Goal: Information Seeking & Learning: Learn about a topic

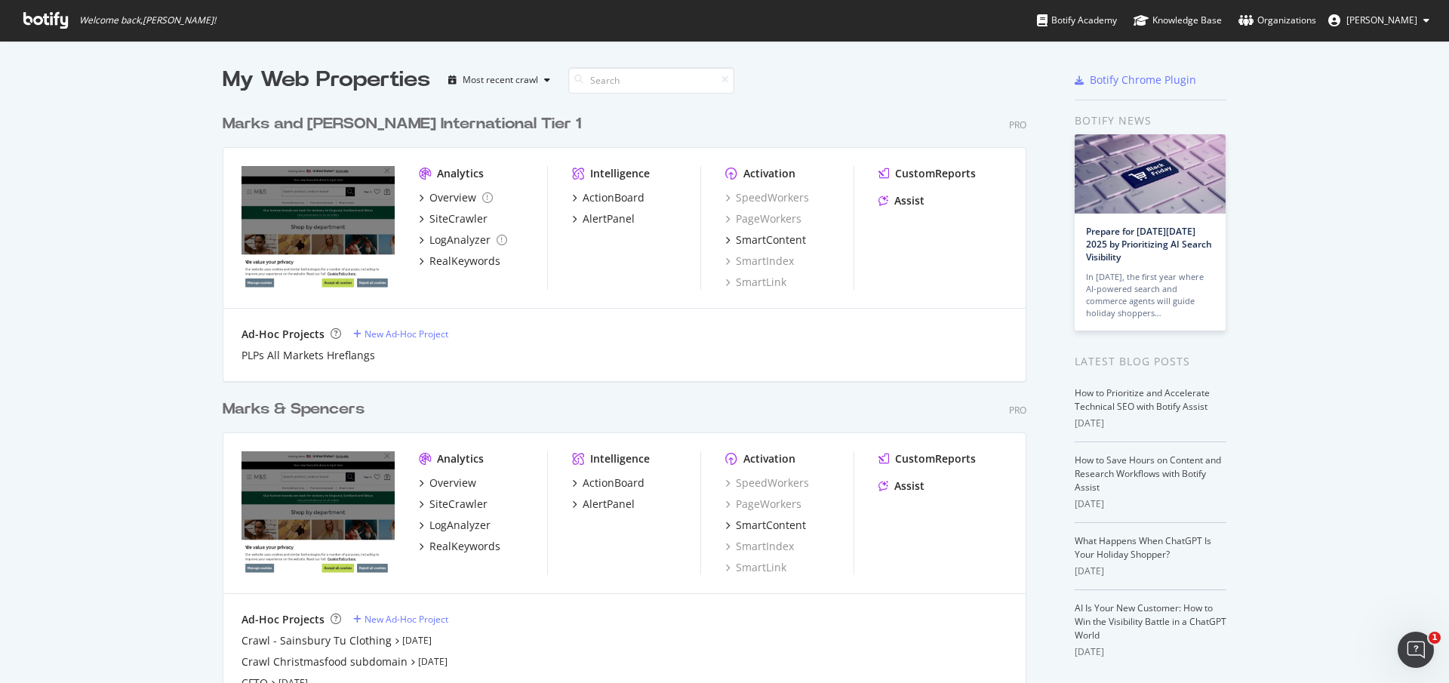
click at [13, 570] on div "My Web Properties Most recent crawl Marks and Spencer International Tier 1 Pro …" at bounding box center [724, 400] width 1449 height 719
click at [454, 260] on div "RealKeywords" at bounding box center [464, 261] width 71 height 15
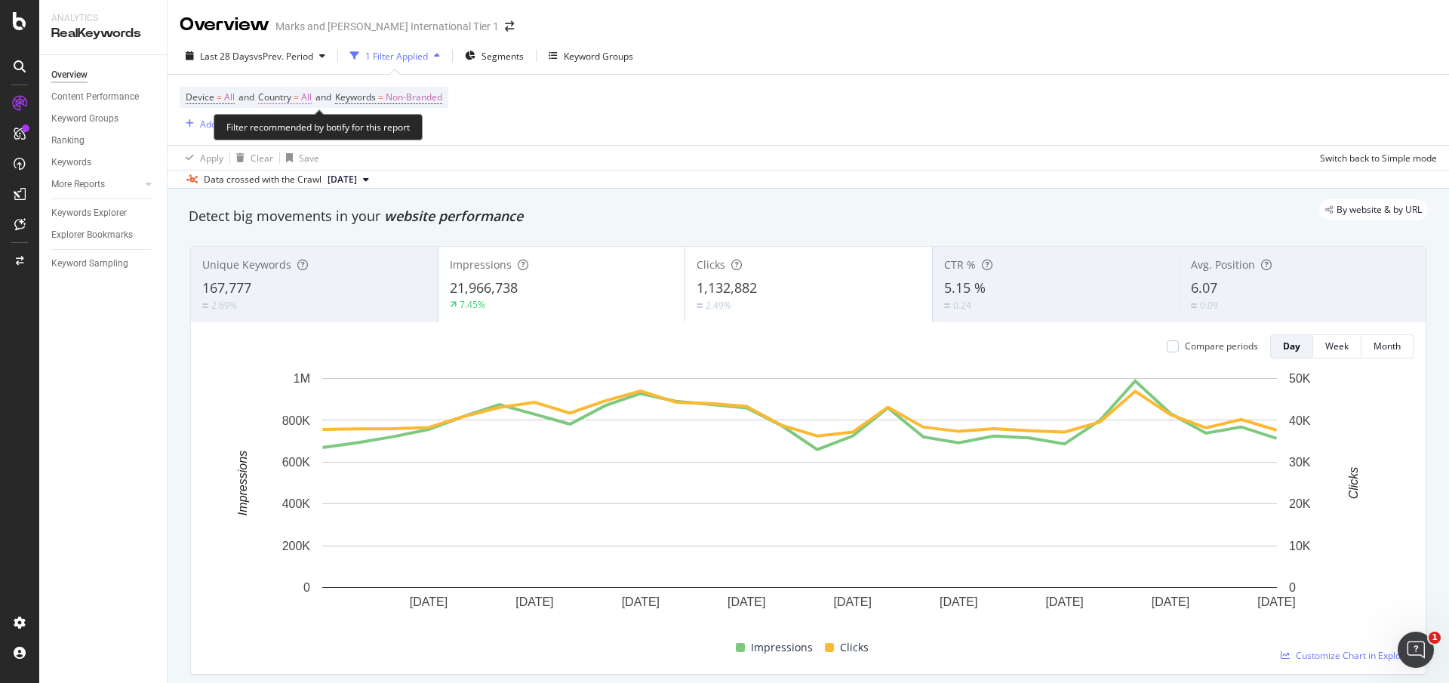
click at [309, 102] on span "All" at bounding box center [306, 97] width 11 height 21
click at [293, 135] on icon at bounding box center [291, 132] width 11 height 9
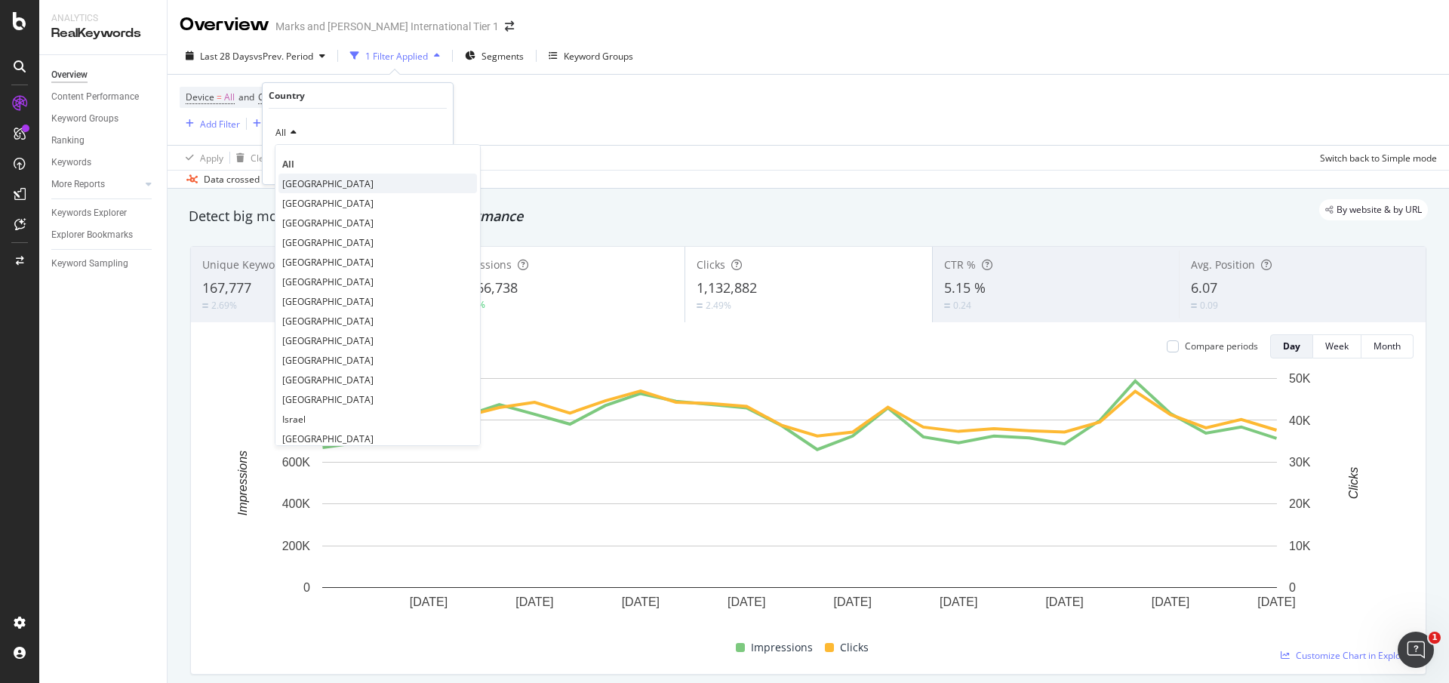
click at [315, 183] on span "[GEOGRAPHIC_DATA]" at bounding box center [327, 183] width 91 height 13
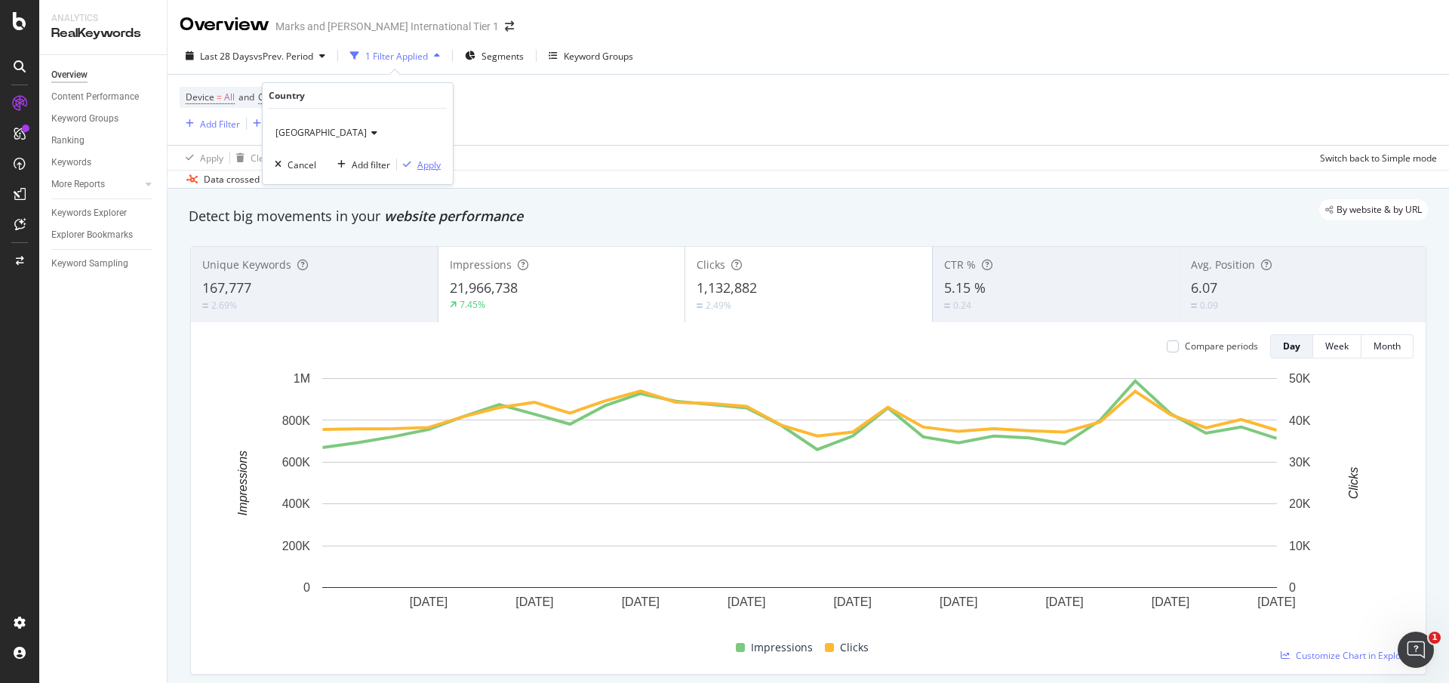
click at [432, 162] on div "Apply" at bounding box center [428, 164] width 23 height 13
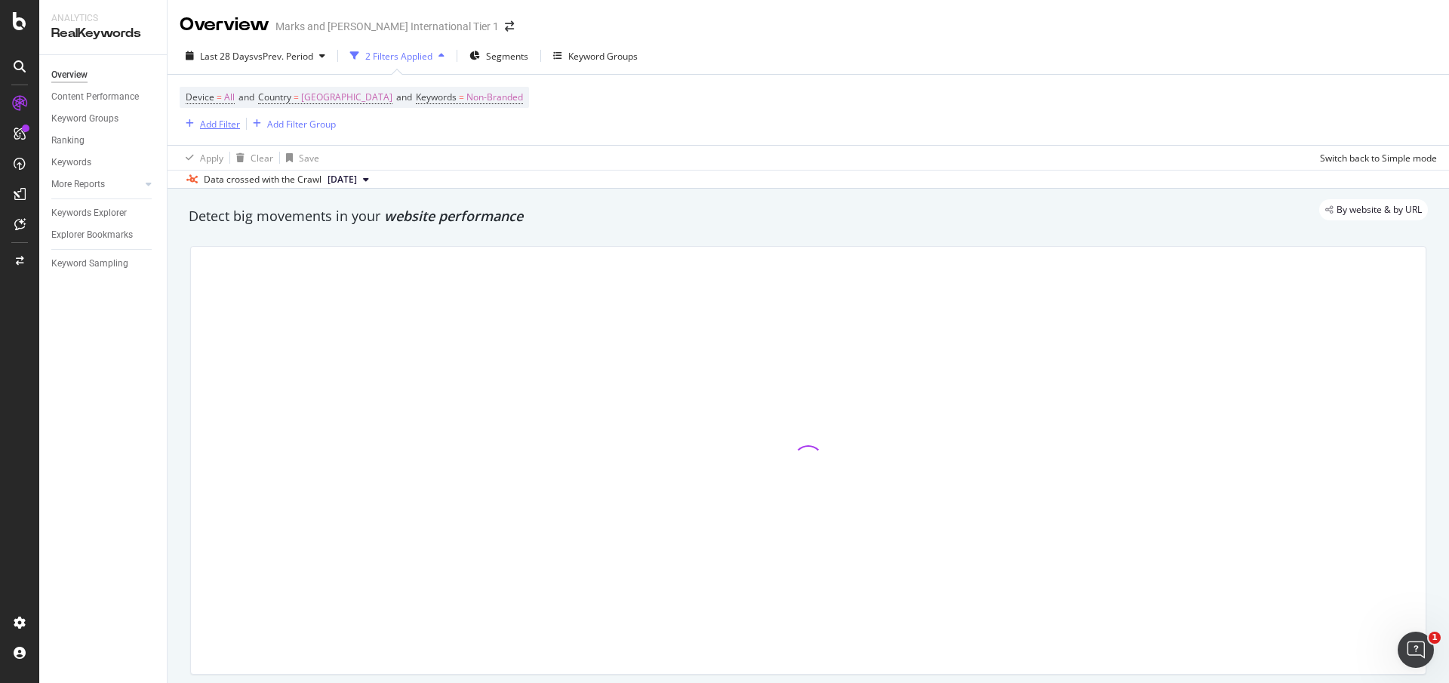
click at [234, 123] on div "Add Filter" at bounding box center [220, 124] width 40 height 13
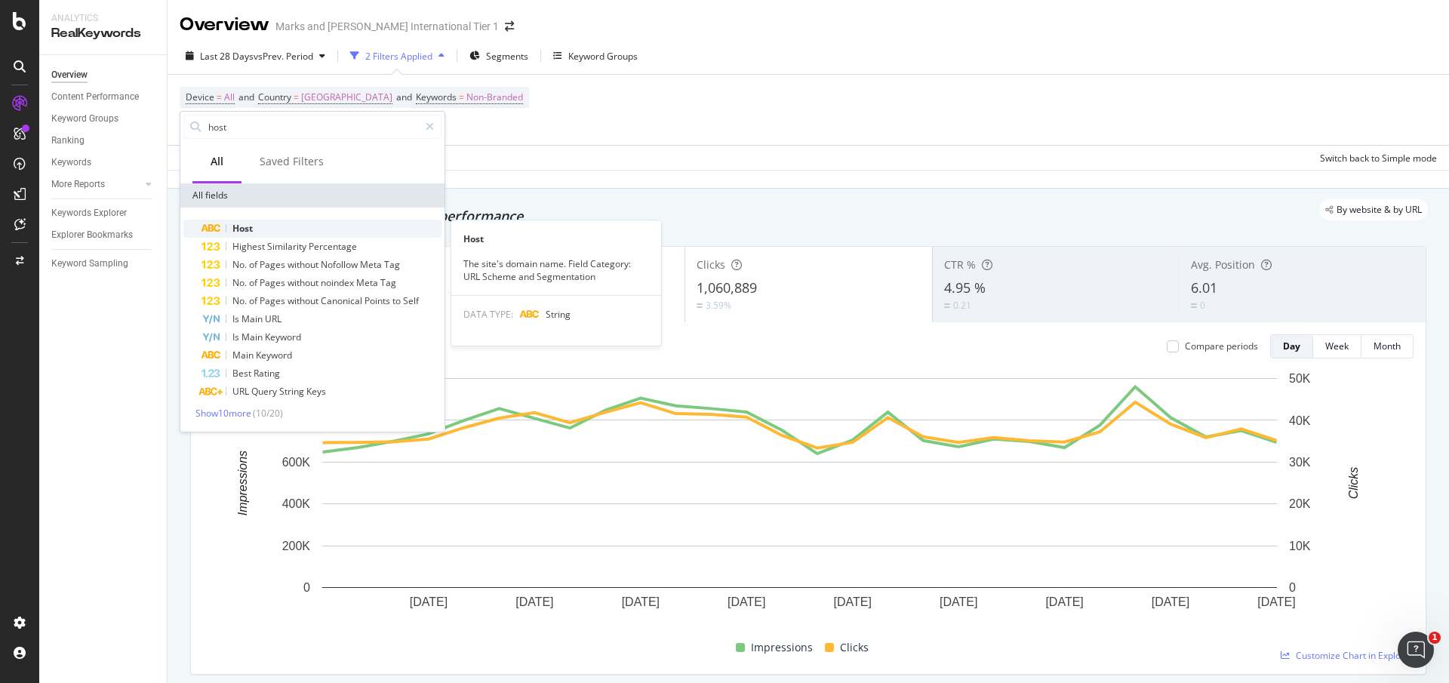
type input "host"
click at [268, 223] on div "Host" at bounding box center [322, 229] width 240 height 18
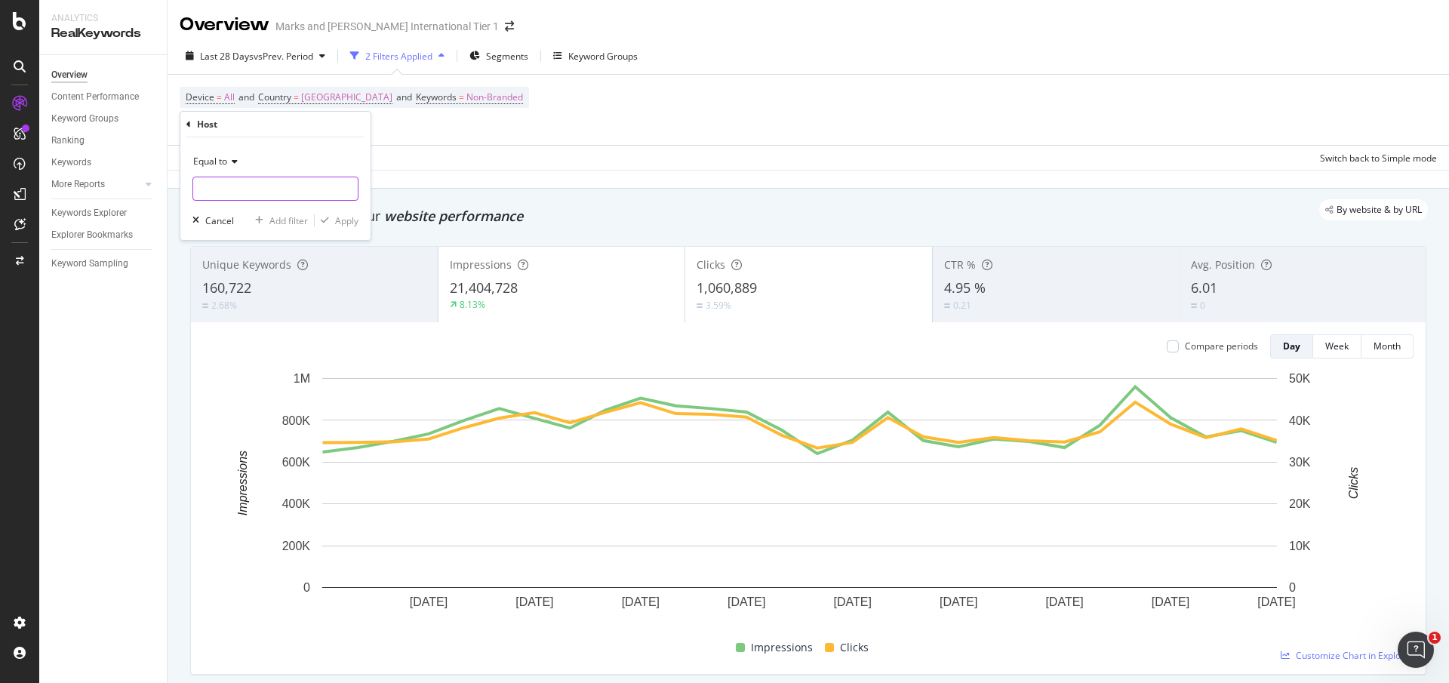
click at [260, 189] on input "text" at bounding box center [275, 189] width 165 height 24
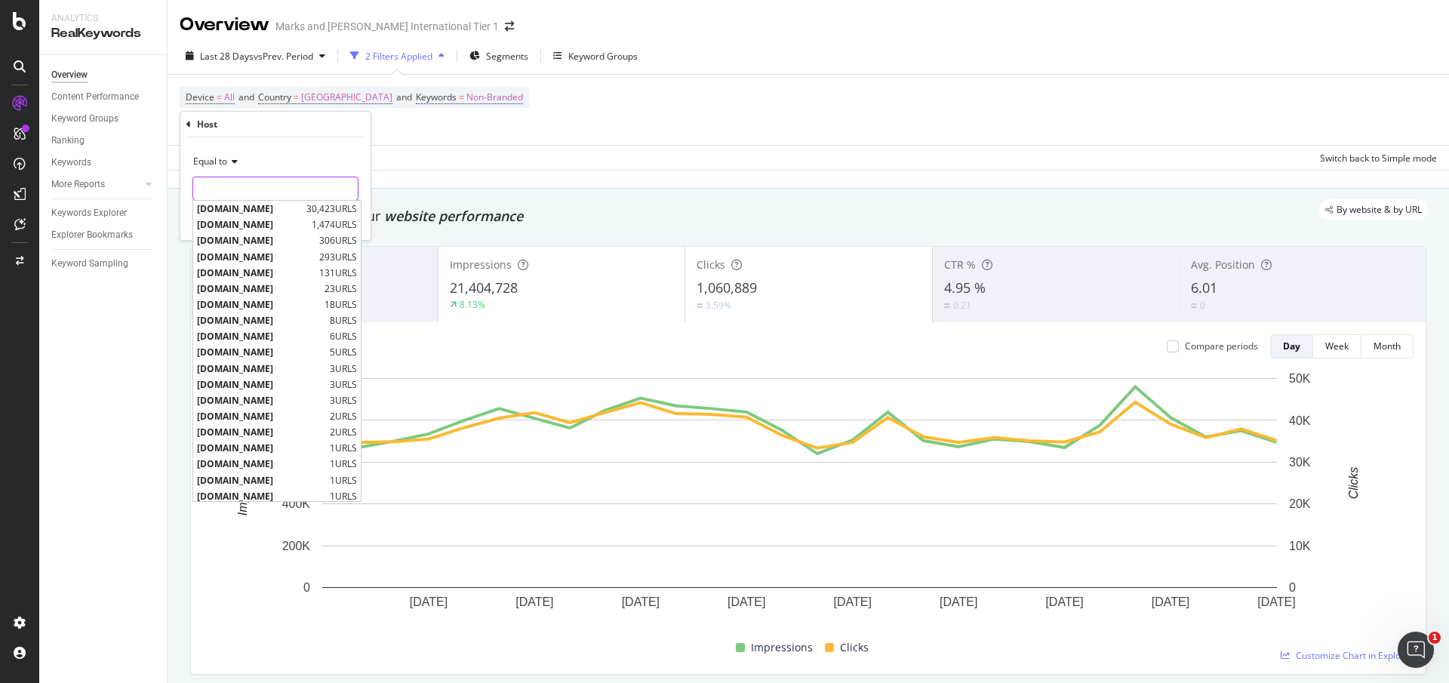
click at [270, 195] on input "text" at bounding box center [275, 189] width 165 height 24
click at [274, 206] on span "[DOMAIN_NAME]" at bounding box center [250, 208] width 106 height 13
type input "[DOMAIN_NAME]"
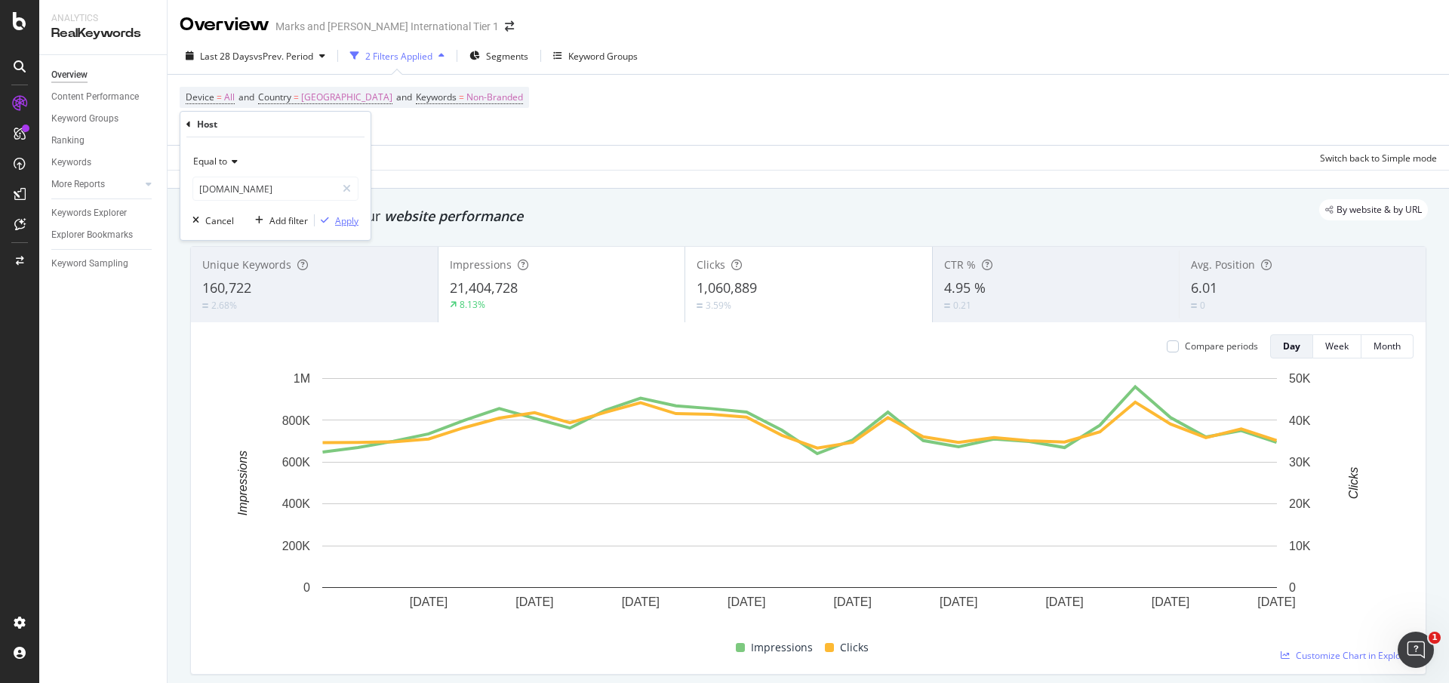
click at [350, 220] on div "Apply" at bounding box center [346, 220] width 23 height 13
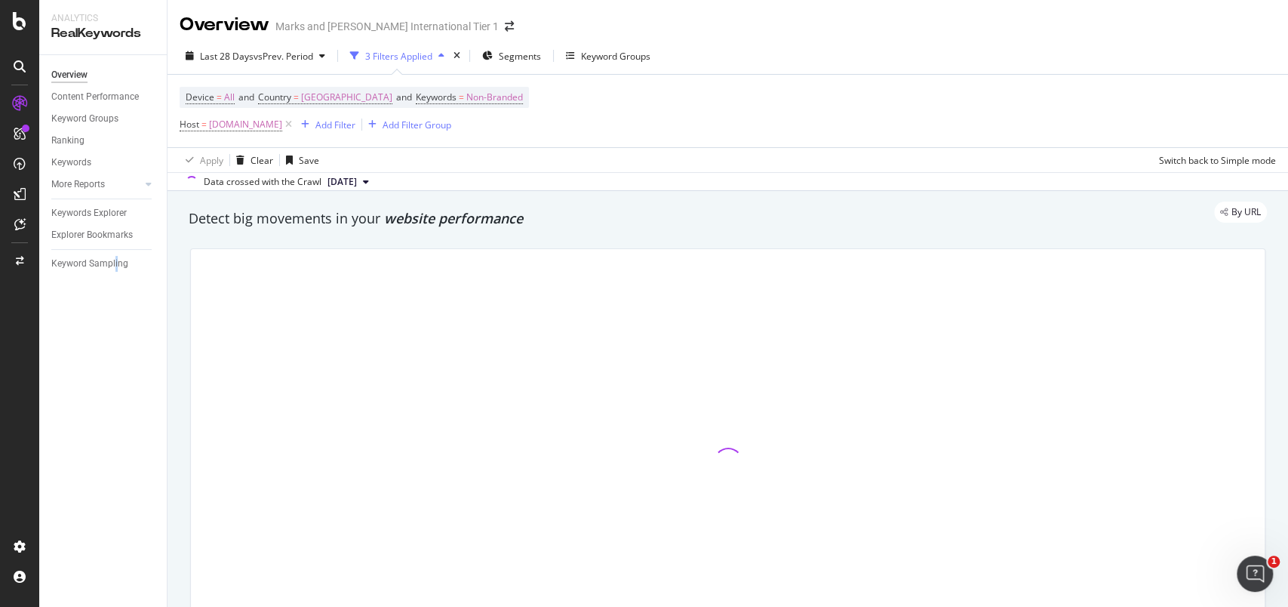
drag, startPoint x: 1333, startPoint y: 2, endPoint x: 115, endPoint y: 345, distance: 1265.7
click at [115, 345] on div "Overview Content Performance Keyword Groups Ranking Keywords More Reports Count…" at bounding box center [103, 331] width 128 height 552
click at [355, 127] on div "Add Filter" at bounding box center [335, 124] width 40 height 13
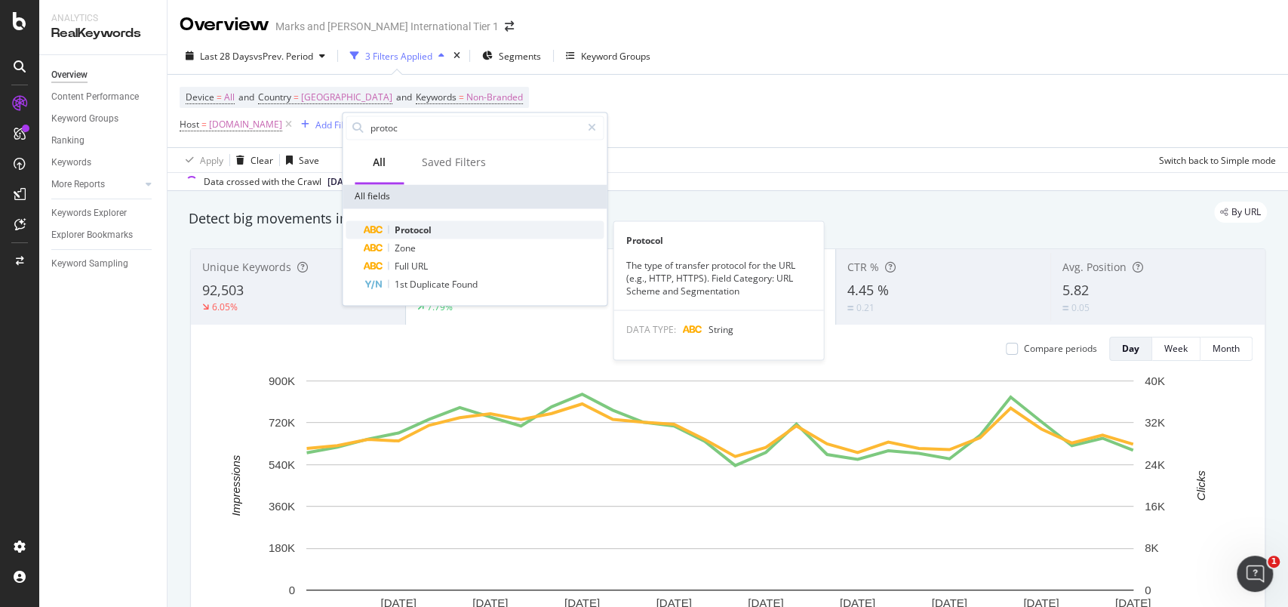
type input "protoc"
click at [405, 232] on span "Protocol" at bounding box center [413, 229] width 37 height 13
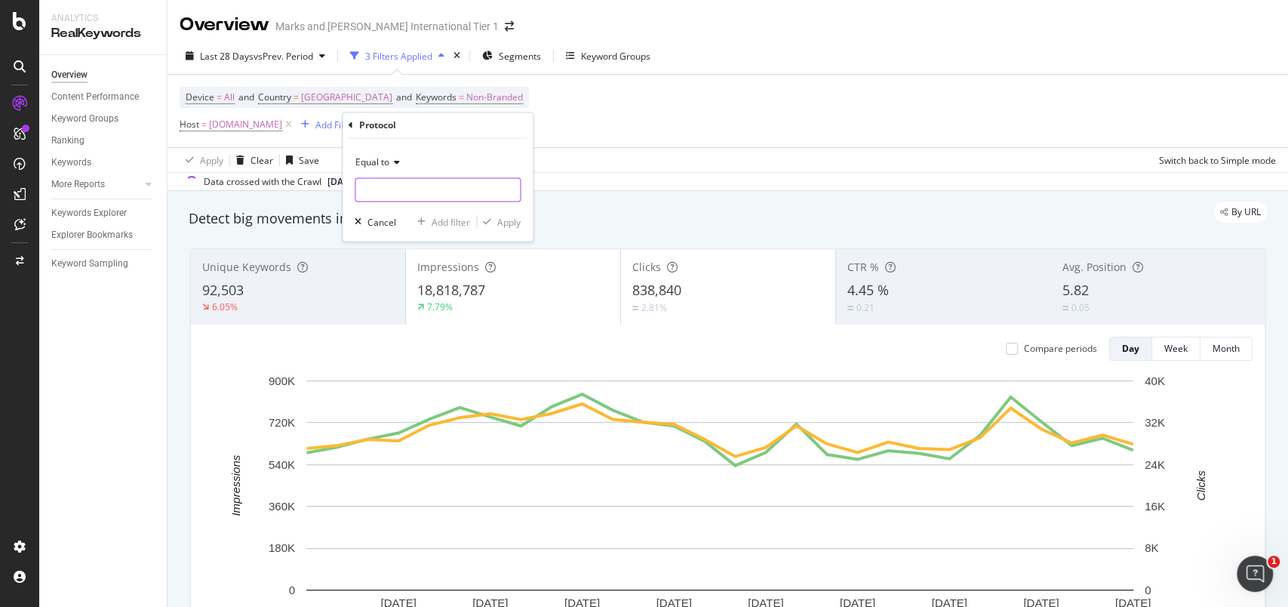
click at [409, 187] on input "text" at bounding box center [437, 190] width 165 height 24
click at [438, 195] on input "text" at bounding box center [437, 190] width 165 height 24
click at [442, 205] on span "https" at bounding box center [412, 210] width 106 height 13
type input "https"
click at [502, 221] on div "Apply" at bounding box center [508, 221] width 23 height 13
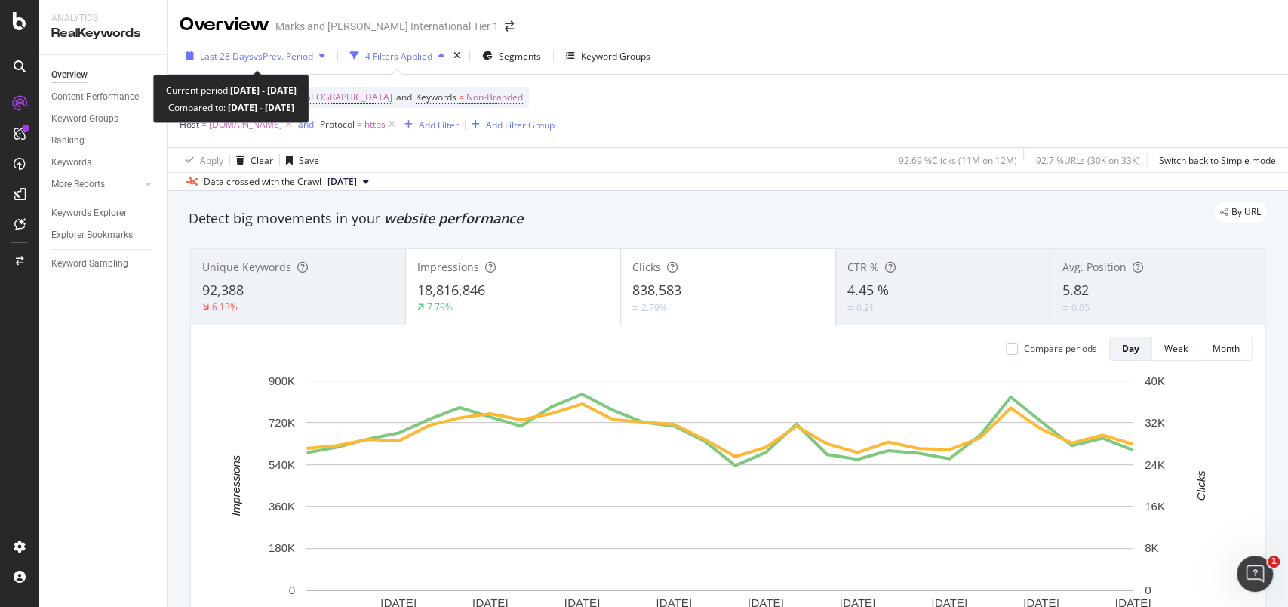
click at [189, 58] on icon "button" at bounding box center [190, 55] width 8 height 9
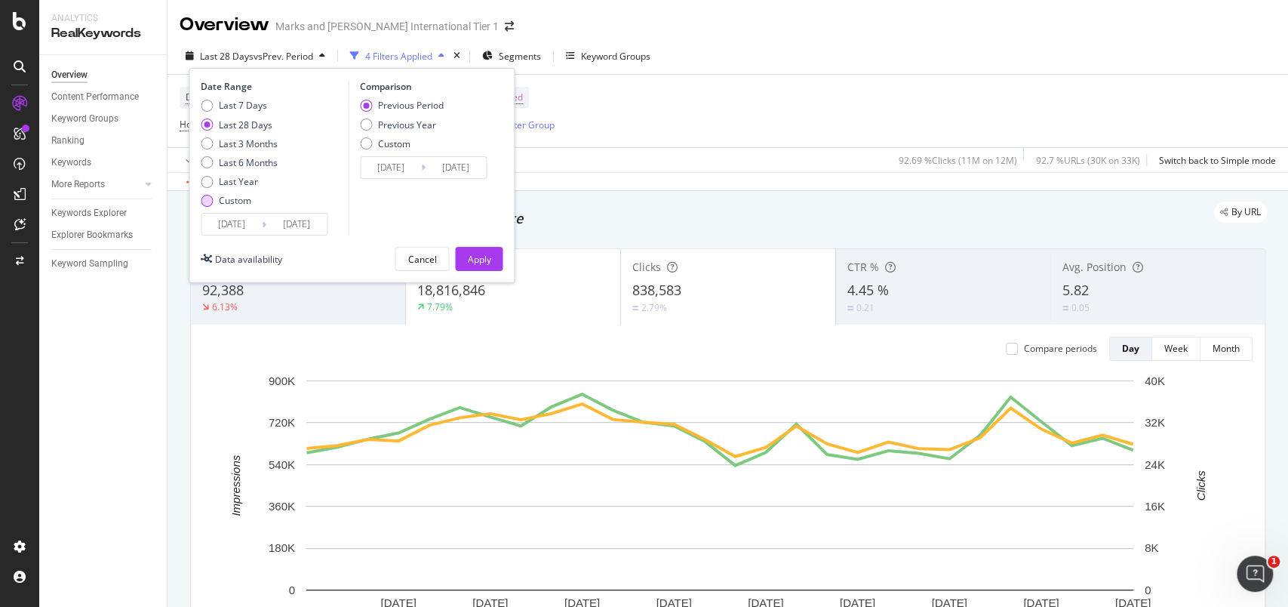
click at [214, 203] on div "Custom" at bounding box center [239, 200] width 77 height 13
click at [232, 220] on input "2025/08/22" at bounding box center [232, 224] width 60 height 21
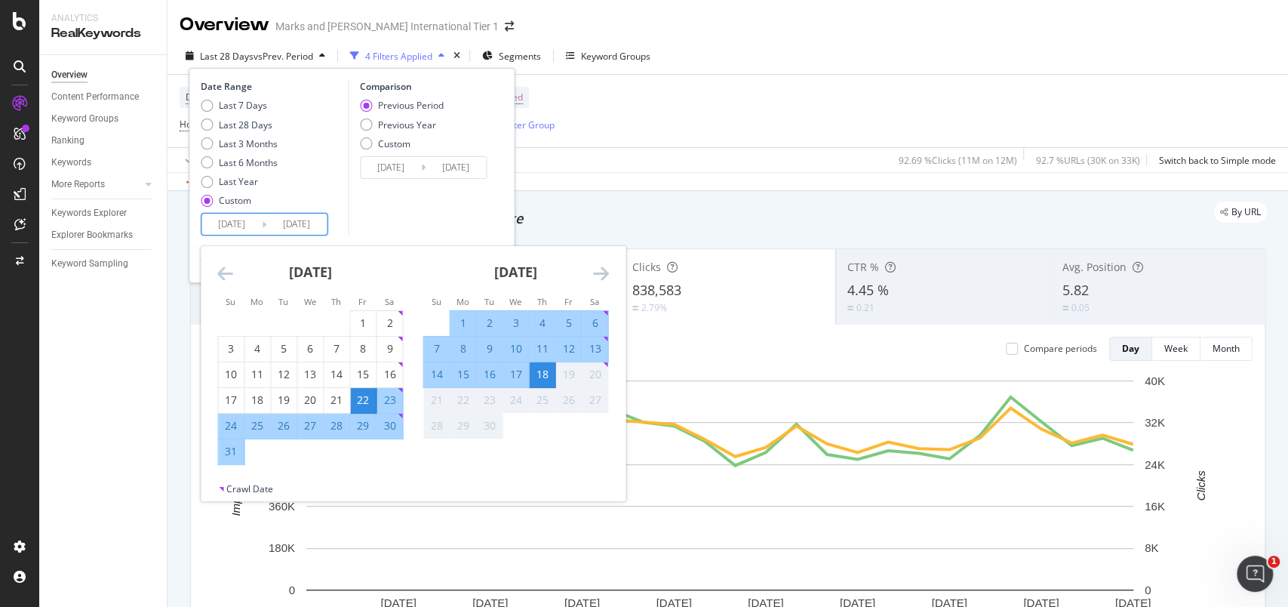
click at [439, 379] on div "14" at bounding box center [436, 374] width 26 height 15
type input "[DATE]"
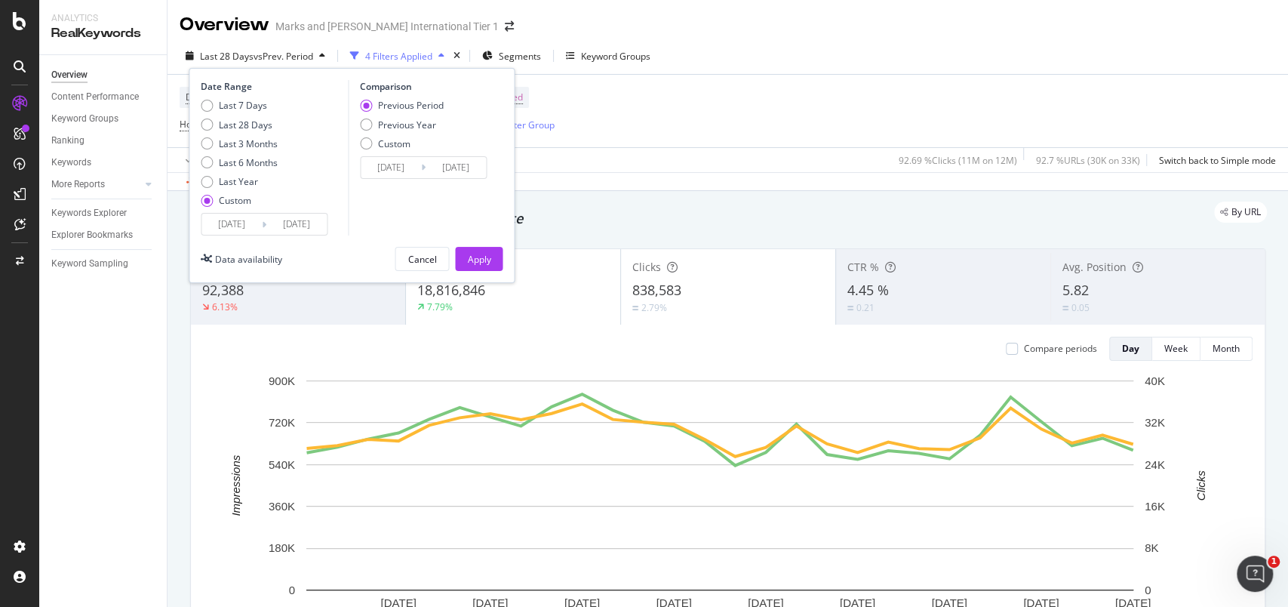
click at [463, 218] on div "Comparison Previous Period Previous Year Custom 2025/09/09 Navigate forward to …" at bounding box center [419, 157] width 143 height 155
click at [486, 266] on div "Apply" at bounding box center [478, 259] width 23 height 23
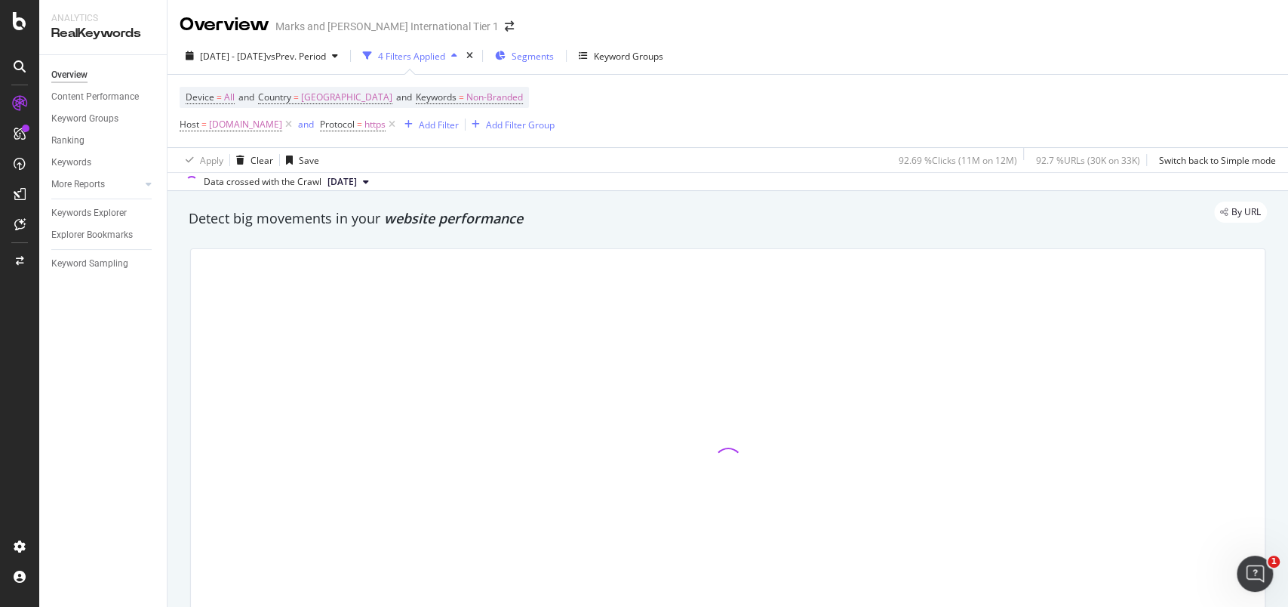
click at [554, 61] on span "Segments" at bounding box center [533, 56] width 42 height 13
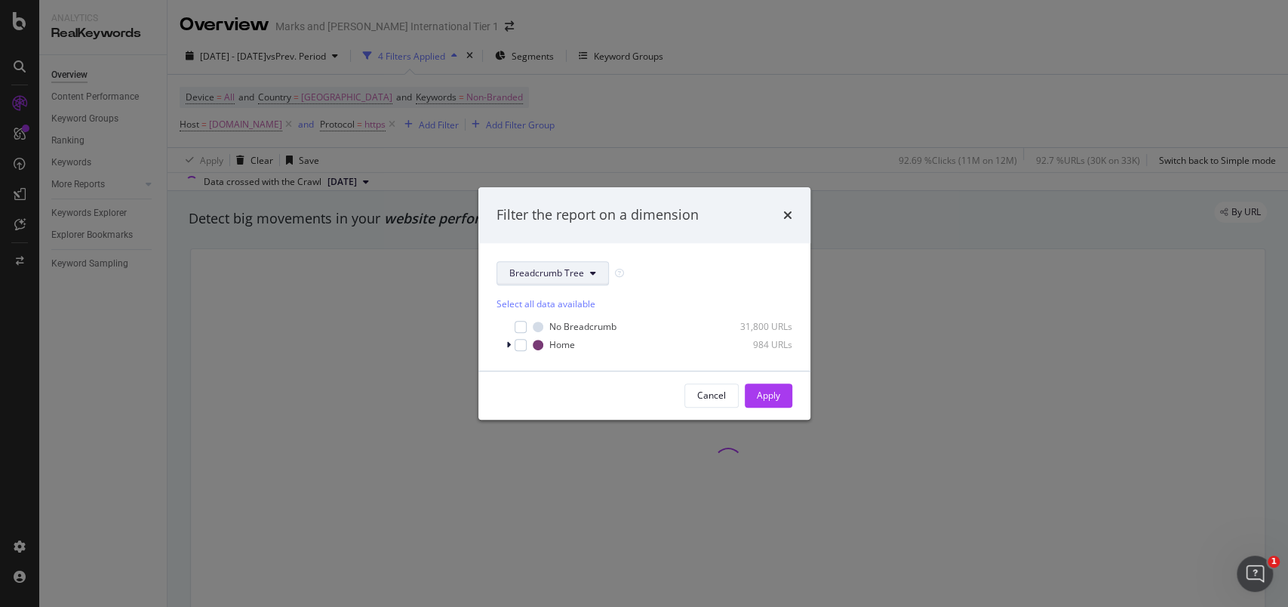
click at [542, 274] on span "Breadcrumb Tree" at bounding box center [546, 272] width 75 height 13
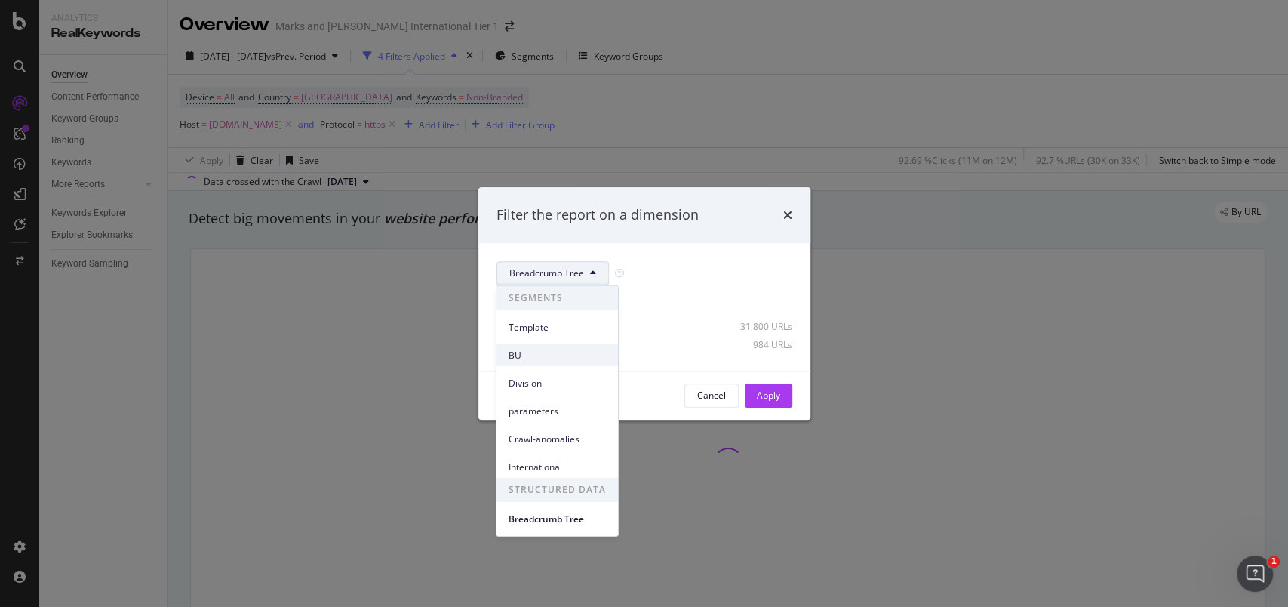
click at [534, 352] on span "BU" at bounding box center [557, 355] width 97 height 14
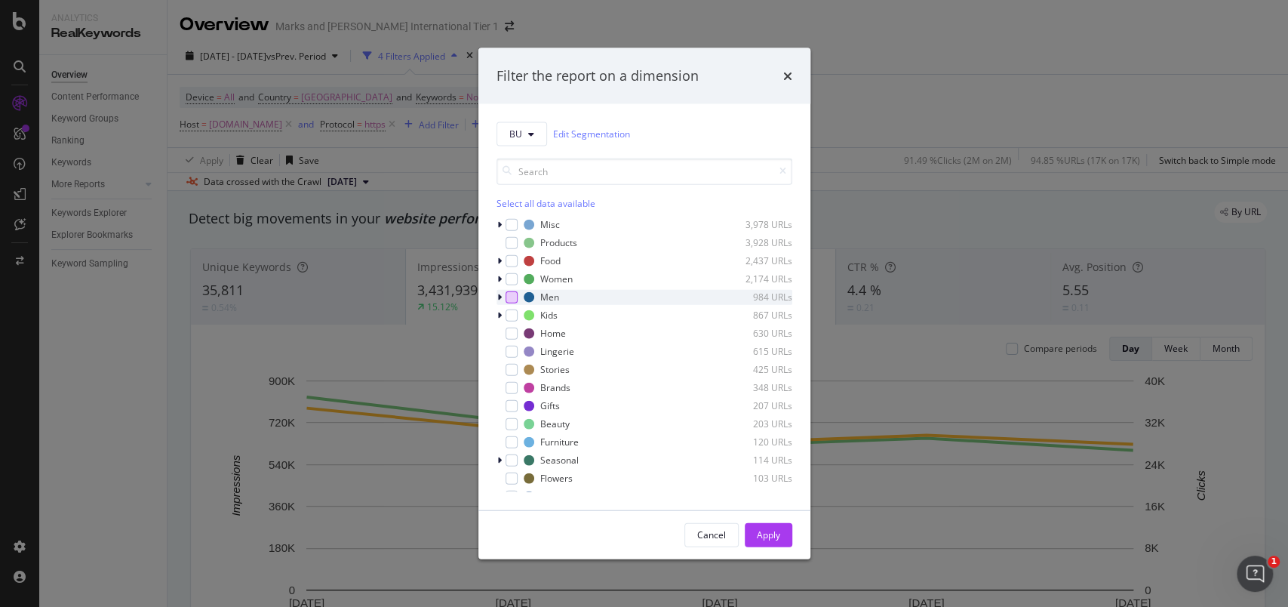
click at [508, 295] on div "modal" at bounding box center [512, 297] width 12 height 12
click at [499, 300] on icon "modal" at bounding box center [499, 296] width 5 height 9
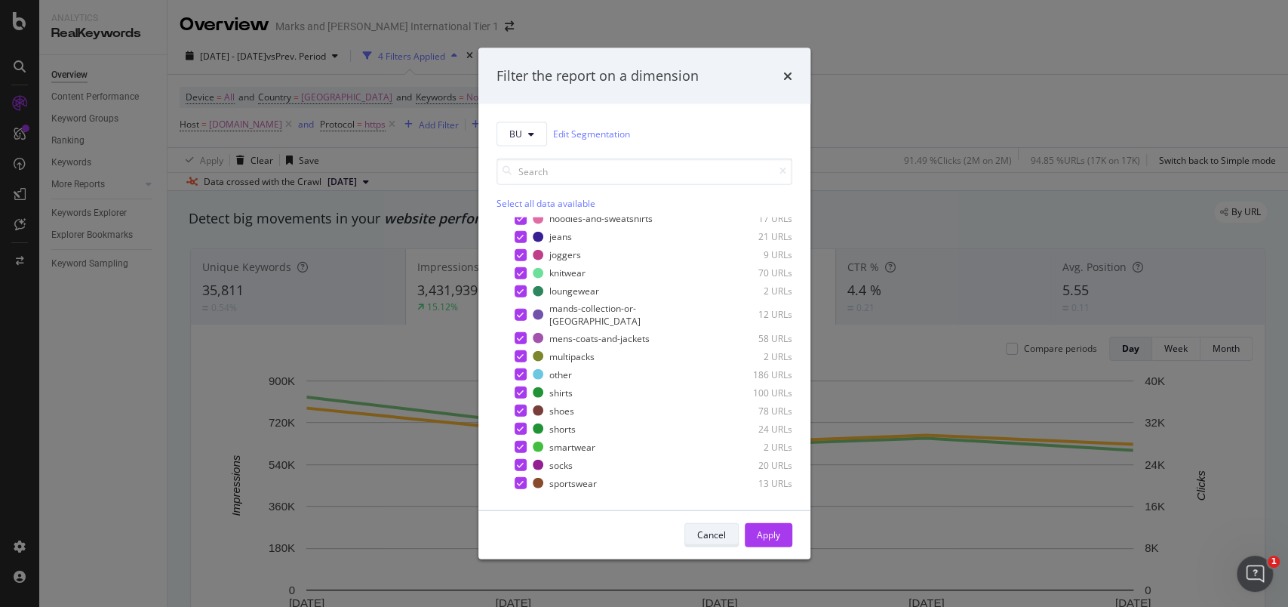
scroll to position [100, 0]
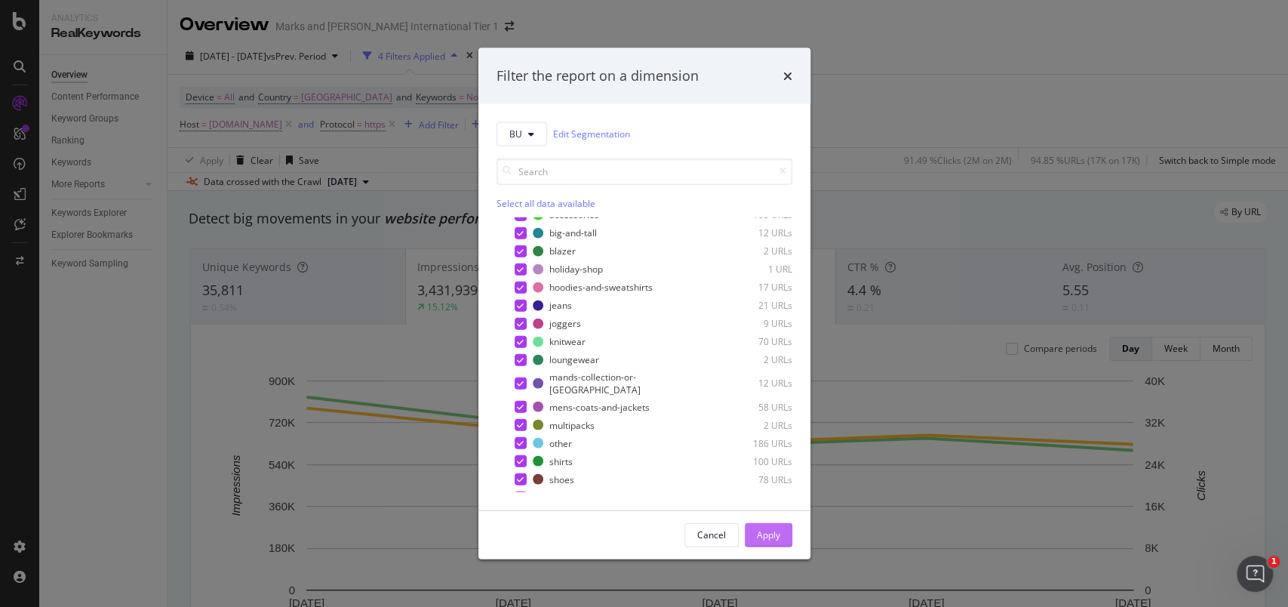
click at [784, 531] on button "Apply" at bounding box center [769, 534] width 48 height 24
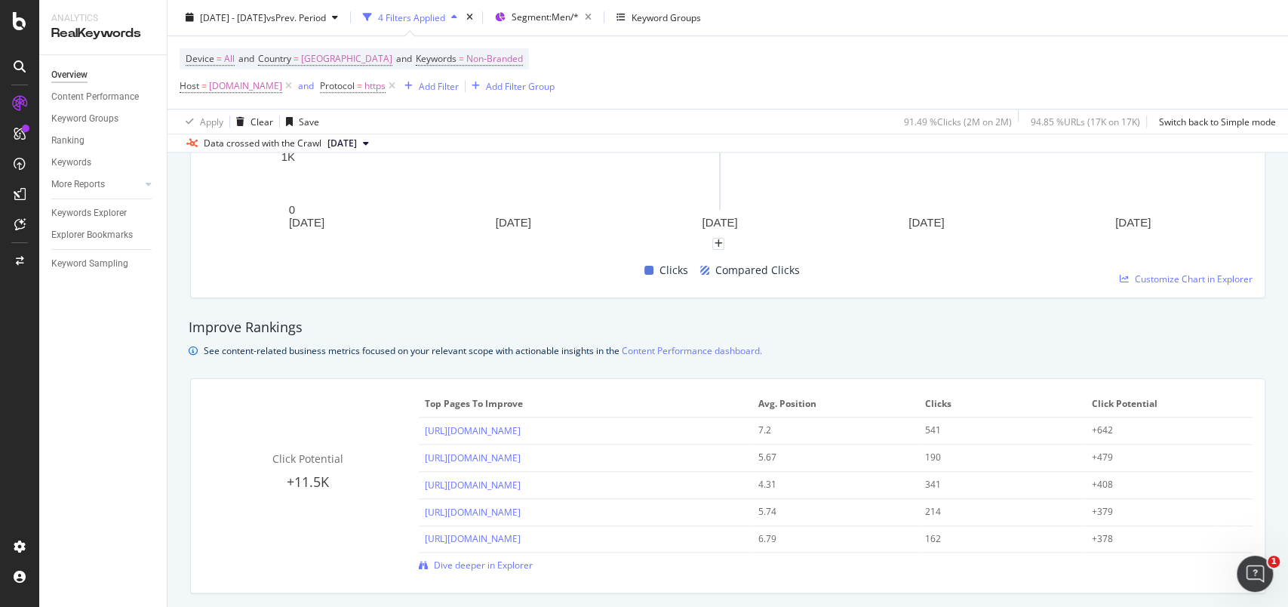
scroll to position [1006, 0]
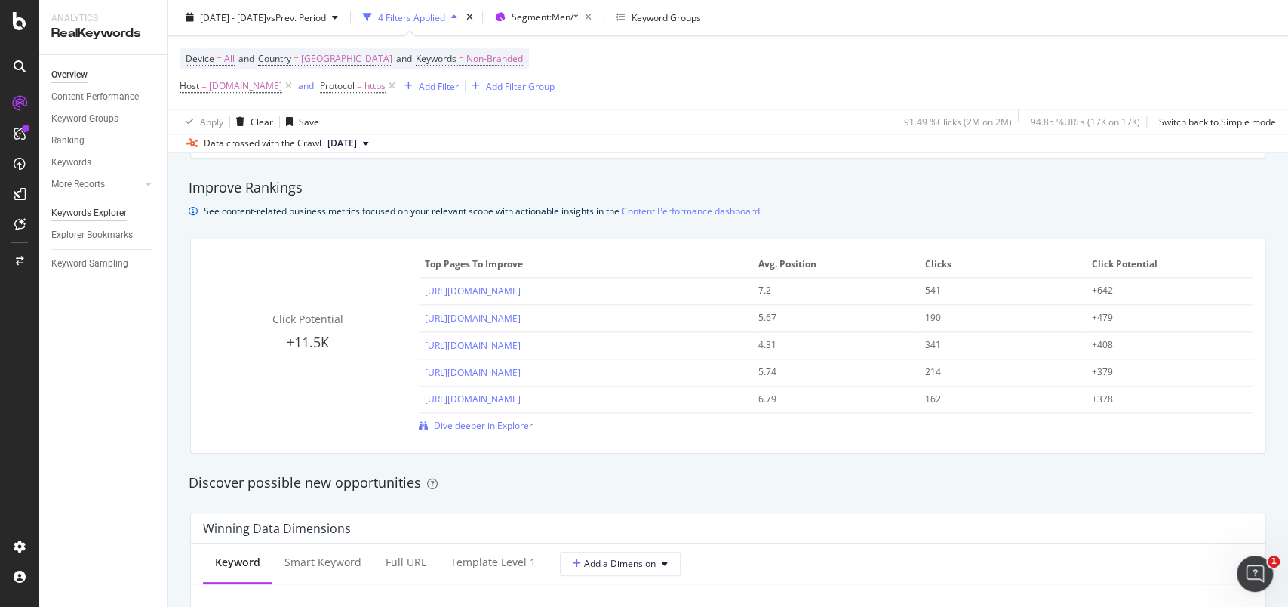
click at [94, 215] on div "Keywords Explorer" at bounding box center [88, 213] width 75 height 16
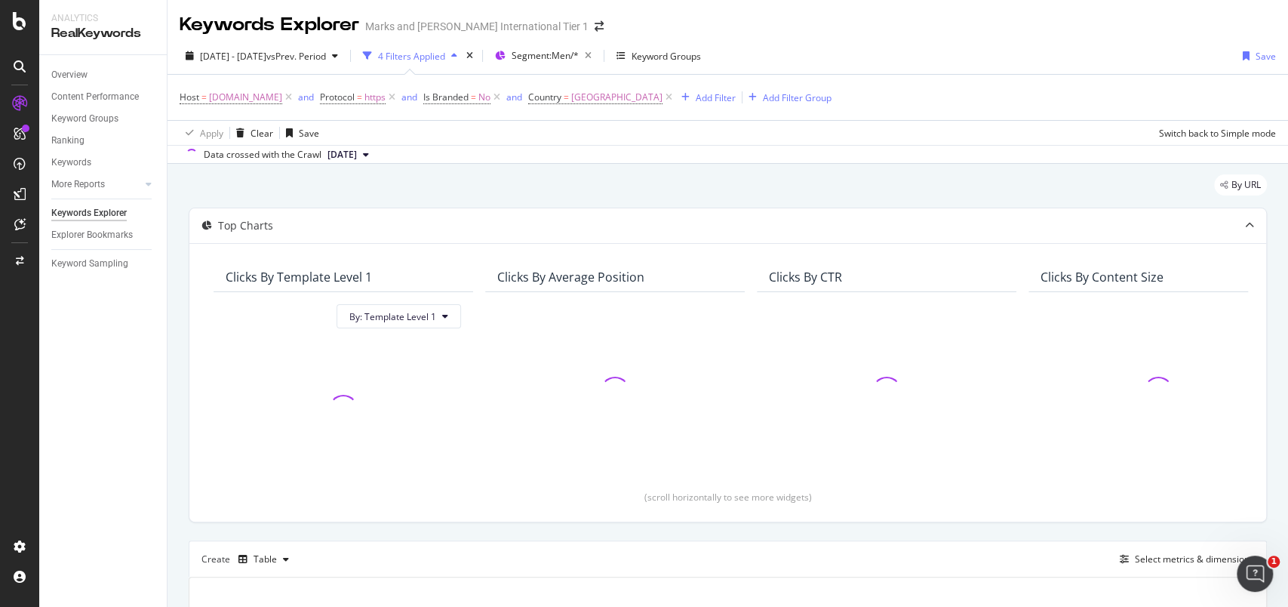
scroll to position [248, 0]
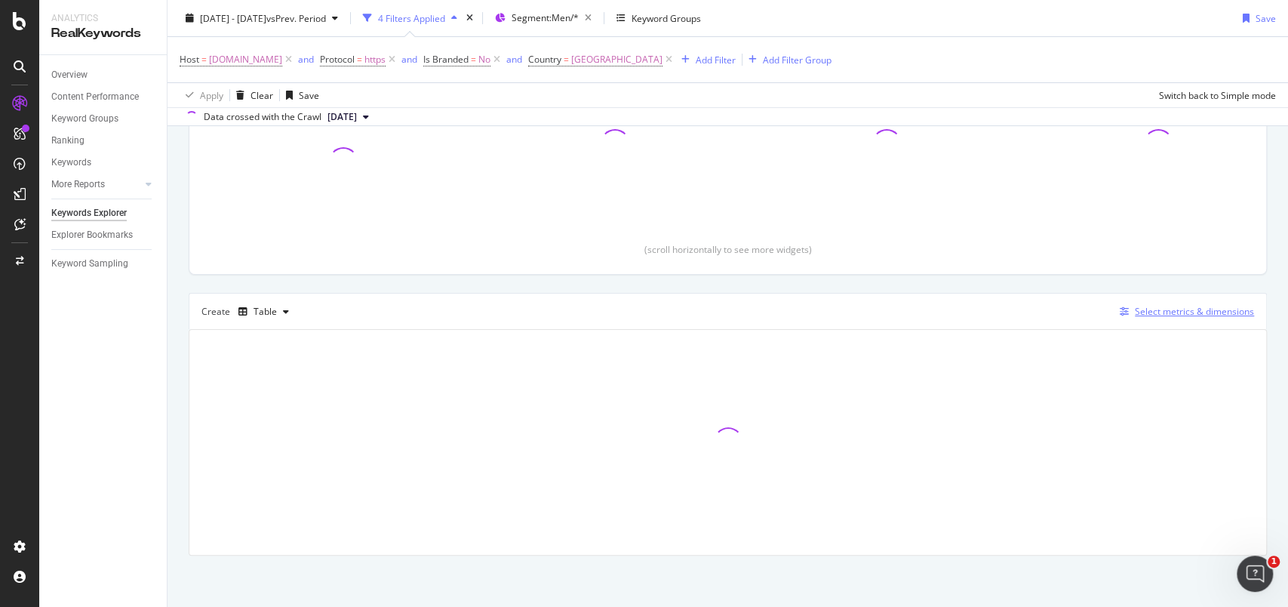
click at [1135, 305] on div "Select metrics & dimensions" at bounding box center [1194, 311] width 119 height 13
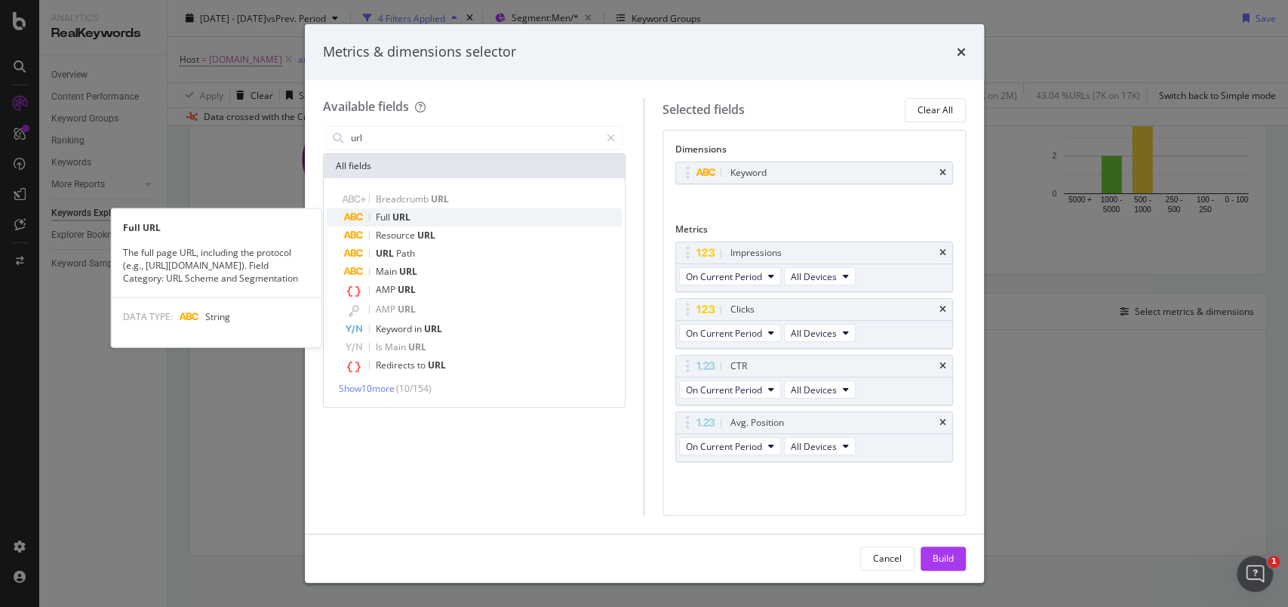
type input "url"
click at [432, 220] on div "Full URL" at bounding box center [484, 217] width 278 height 18
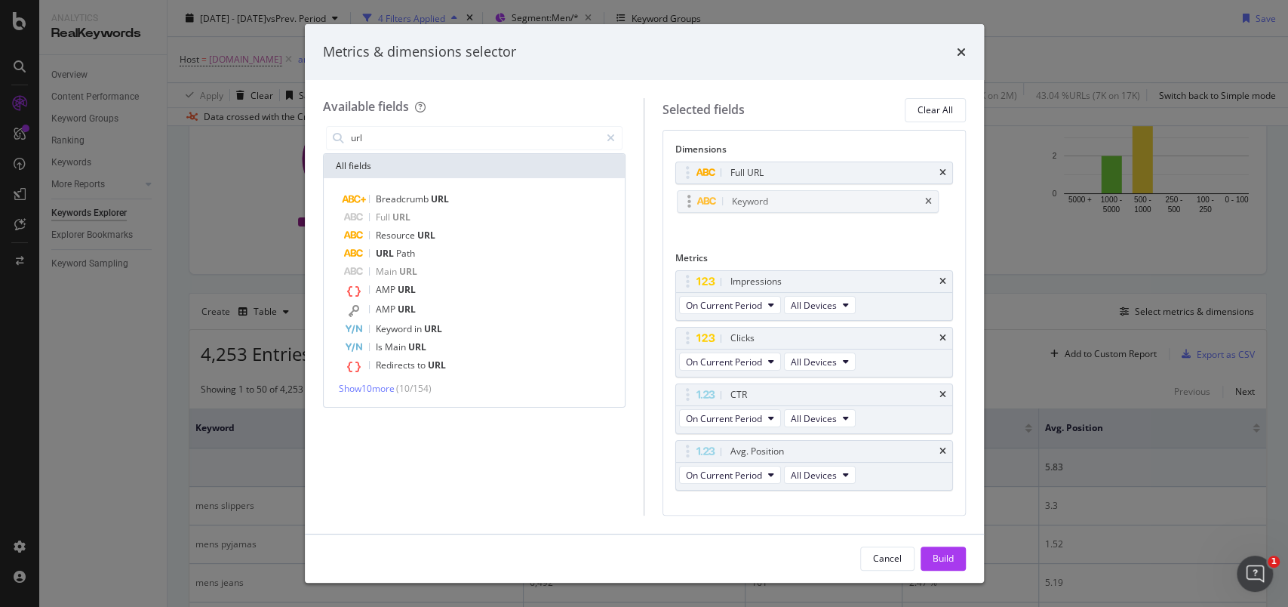
drag, startPoint x: 688, startPoint y: 172, endPoint x: 690, endPoint y: 201, distance: 28.7
click at [940, 395] on icon "times" at bounding box center [943, 394] width 7 height 9
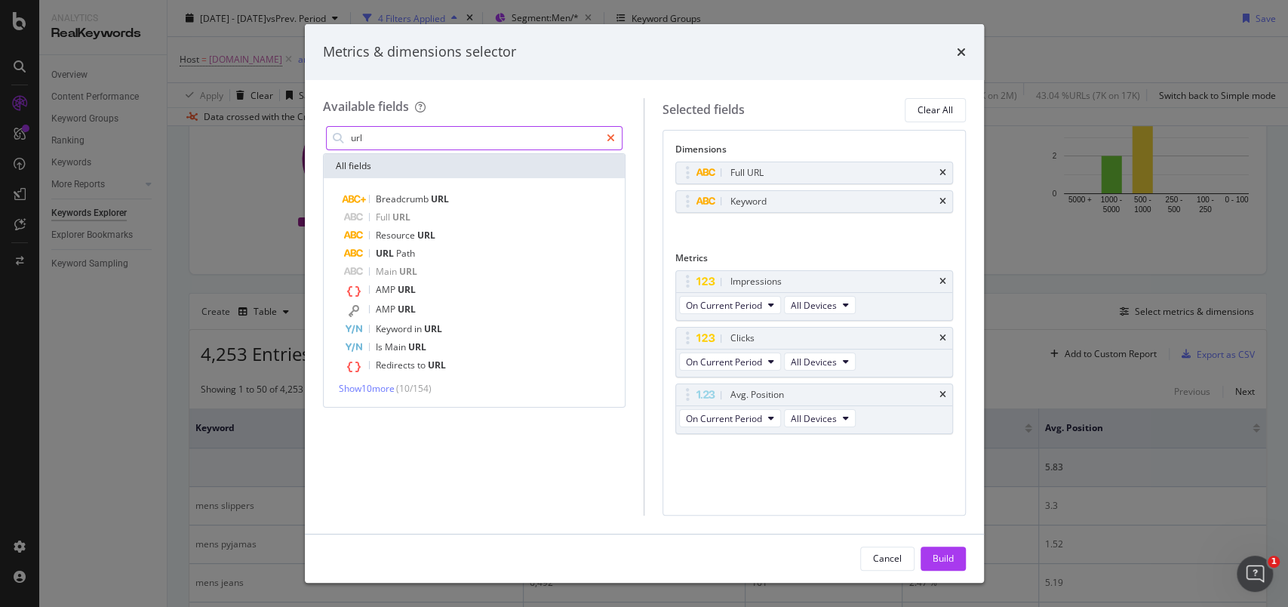
click at [616, 132] on div "modal" at bounding box center [611, 138] width 22 height 24
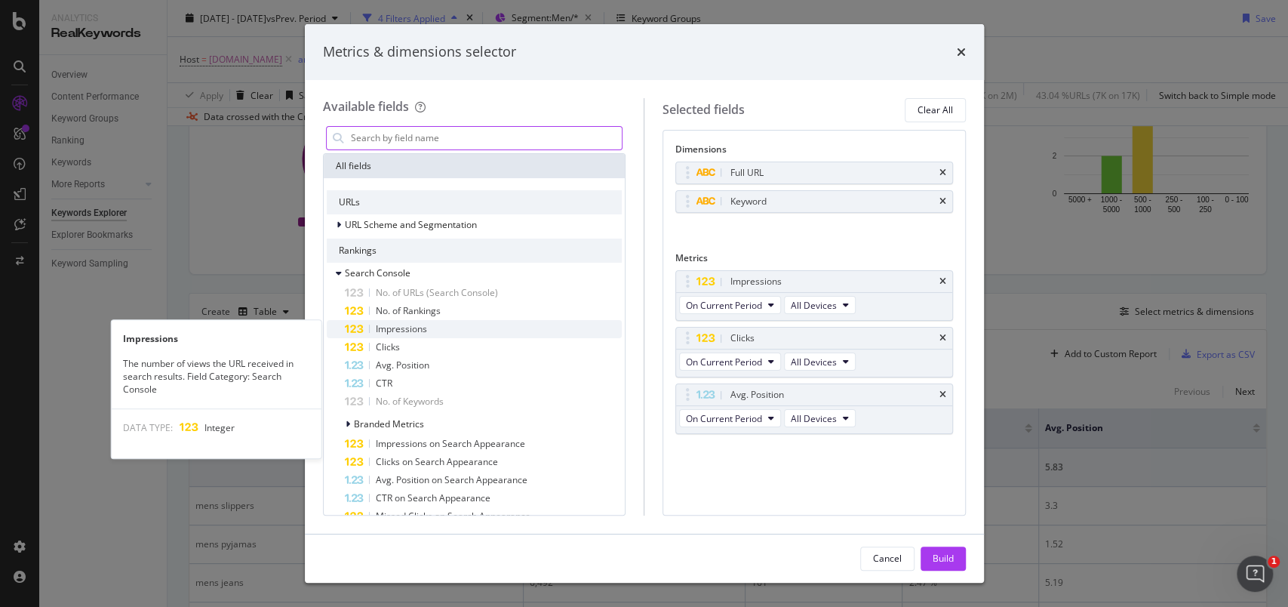
click at [461, 324] on div "Impressions" at bounding box center [484, 329] width 278 height 18
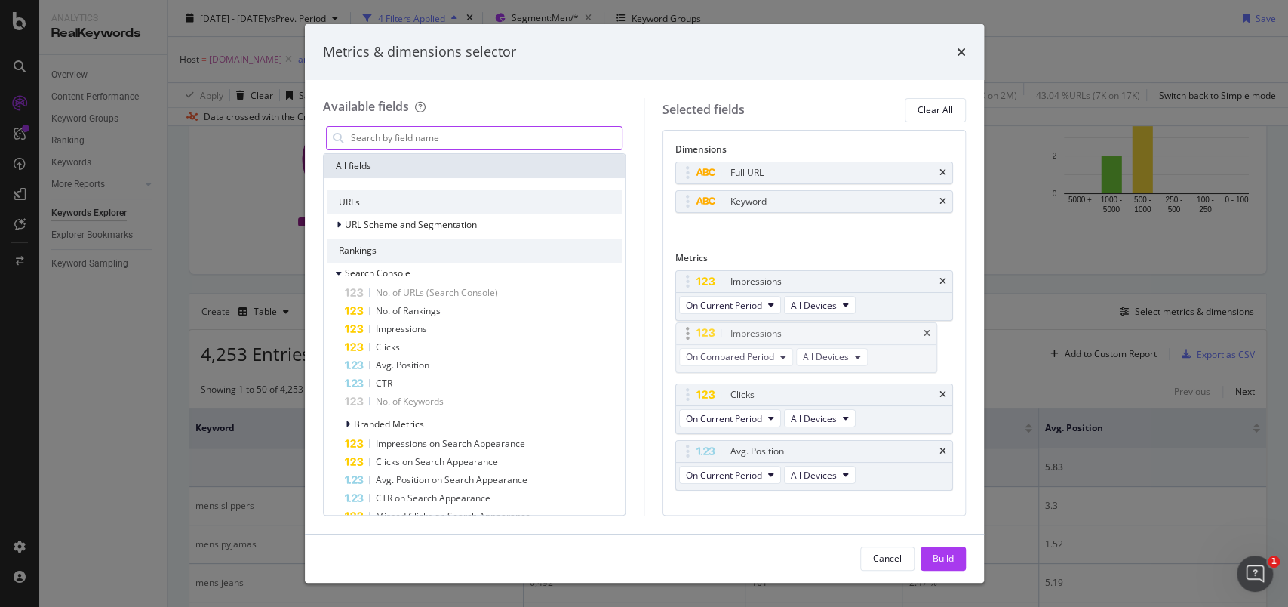
drag, startPoint x: 691, startPoint y: 453, endPoint x: 691, endPoint y: 330, distance: 123.0
click at [691, 330] on body "Analytics RealKeywords Overview Content Performance Keyword Groups Ranking Keyw…" at bounding box center [644, 303] width 1288 height 607
click at [362, 345] on icon "modal" at bounding box center [354, 348] width 20 height 10
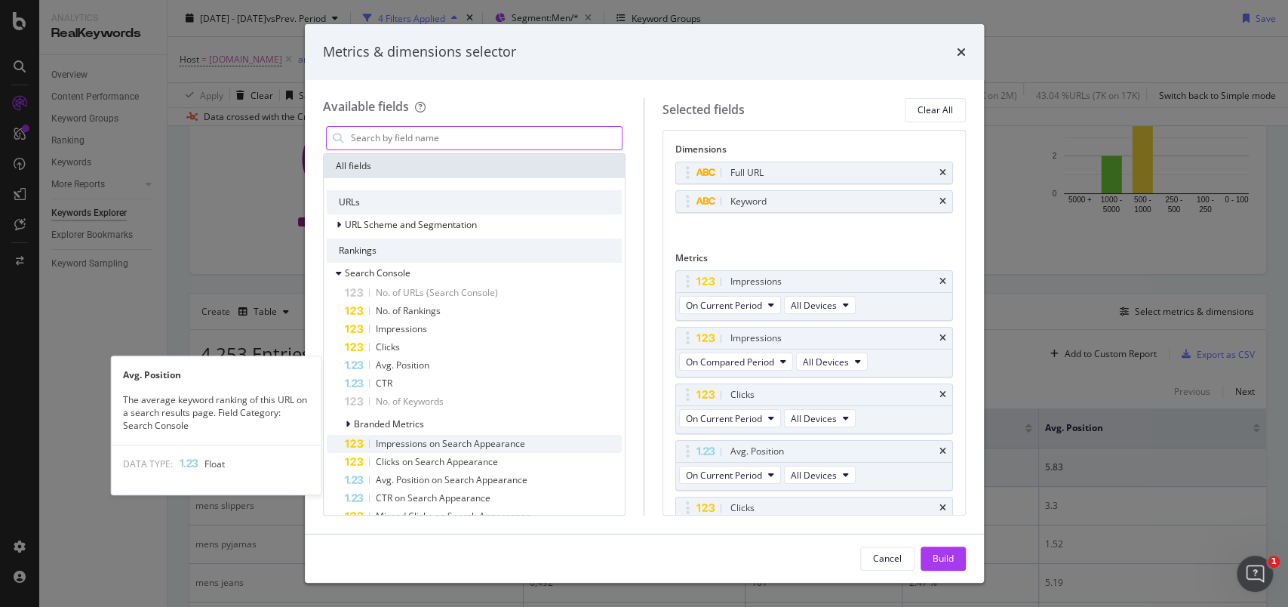
scroll to position [30, 0]
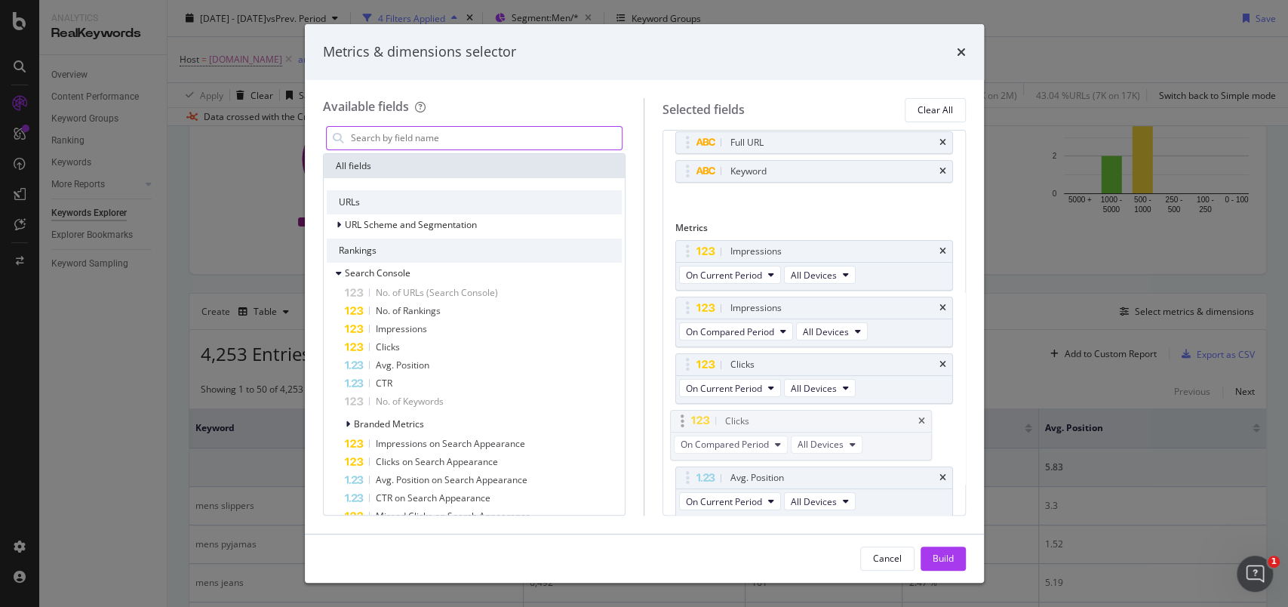
drag, startPoint x: 688, startPoint y: 472, endPoint x: 684, endPoint y: 414, distance: 58.3
click at [684, 414] on body "Analytics RealKeywords Overview Content Performance Keyword Groups Ranking Keyw…" at bounding box center [644, 303] width 1288 height 607
click at [779, 446] on button "On Compared Period" at bounding box center [736, 444] width 114 height 18
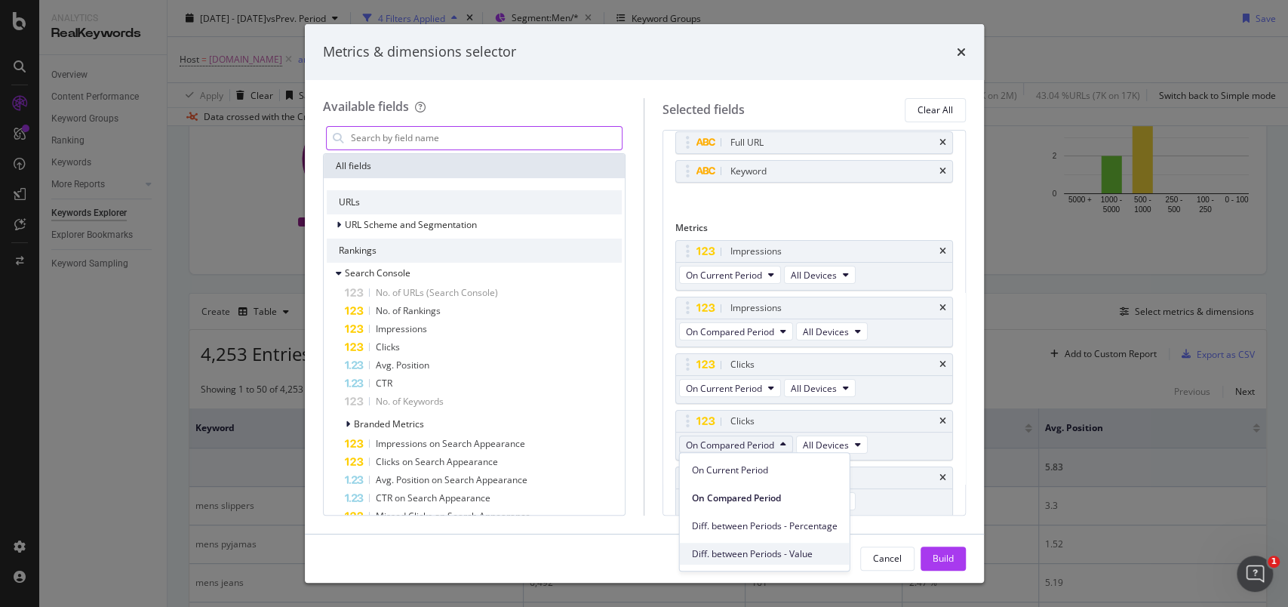
click at [785, 551] on span "Diff. between Periods - Value" at bounding box center [765, 554] width 146 height 14
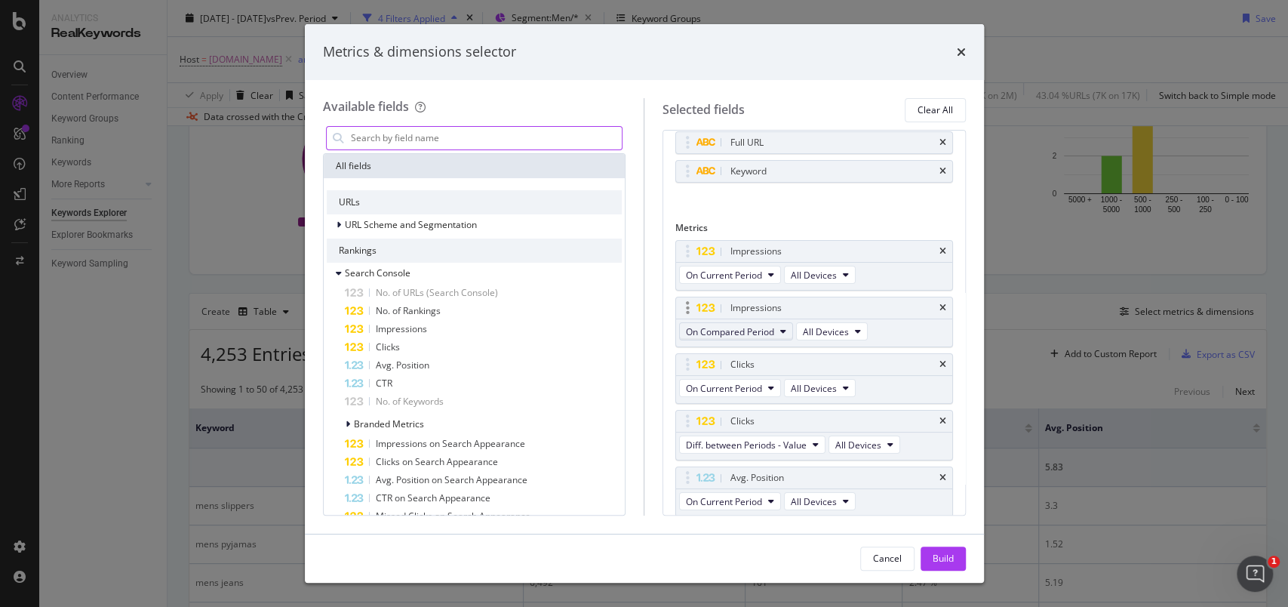
click at [759, 332] on span "On Compared Period" at bounding box center [730, 331] width 88 height 13
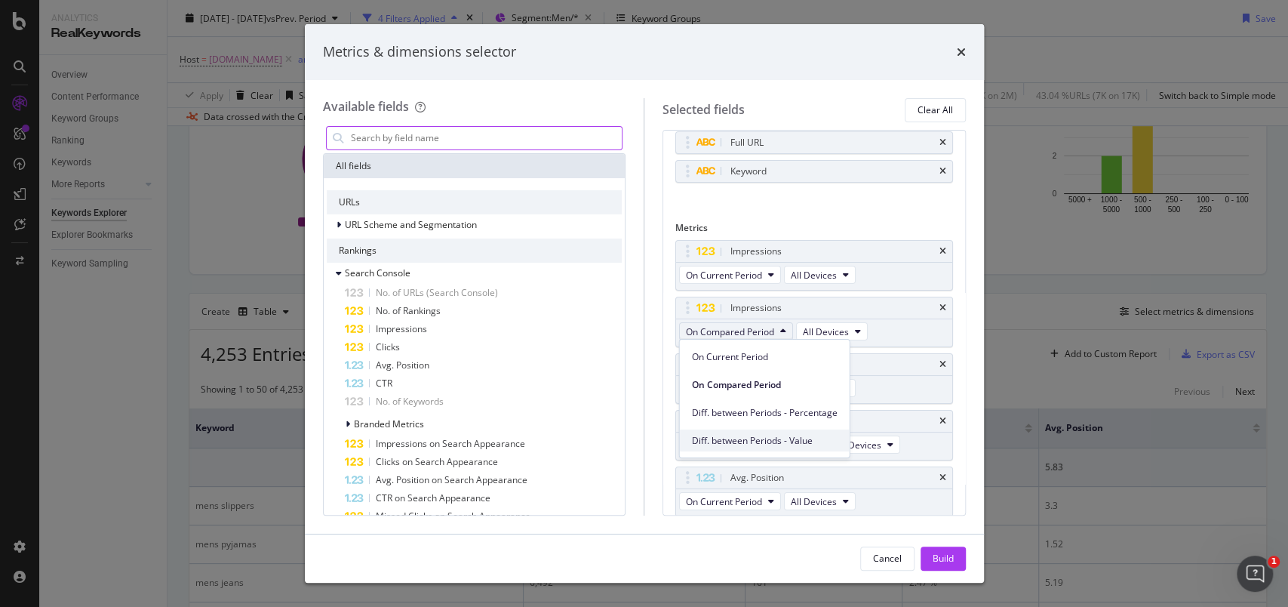
click at [761, 444] on span "Diff. between Periods - Value" at bounding box center [765, 440] width 146 height 14
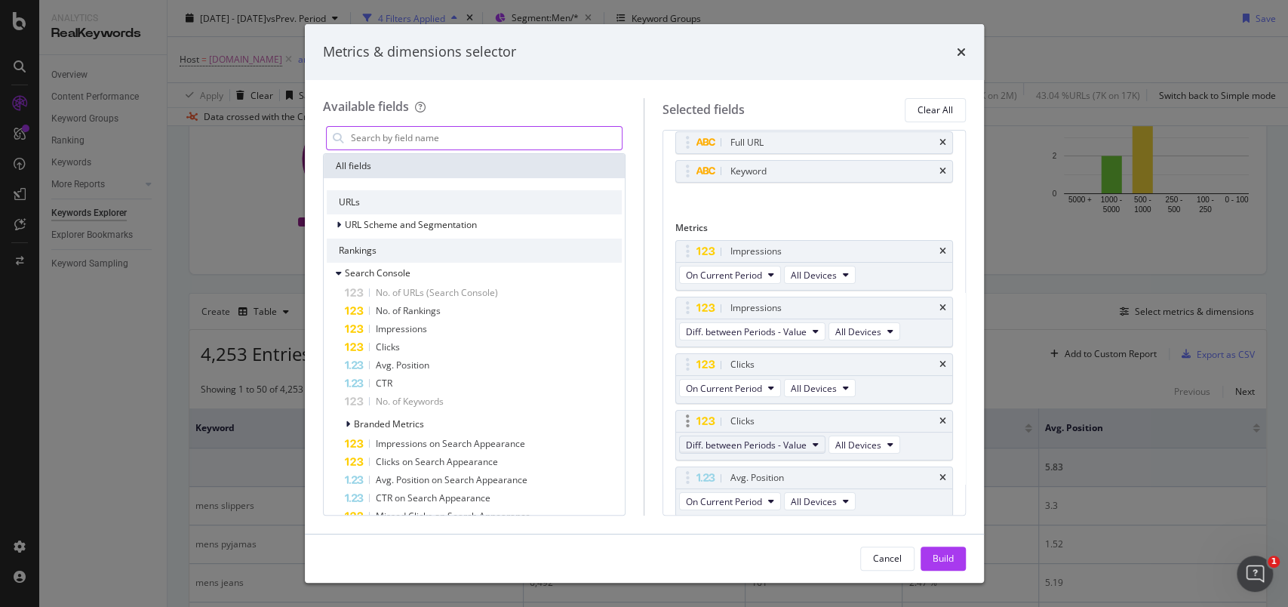
scroll to position [81, 0]
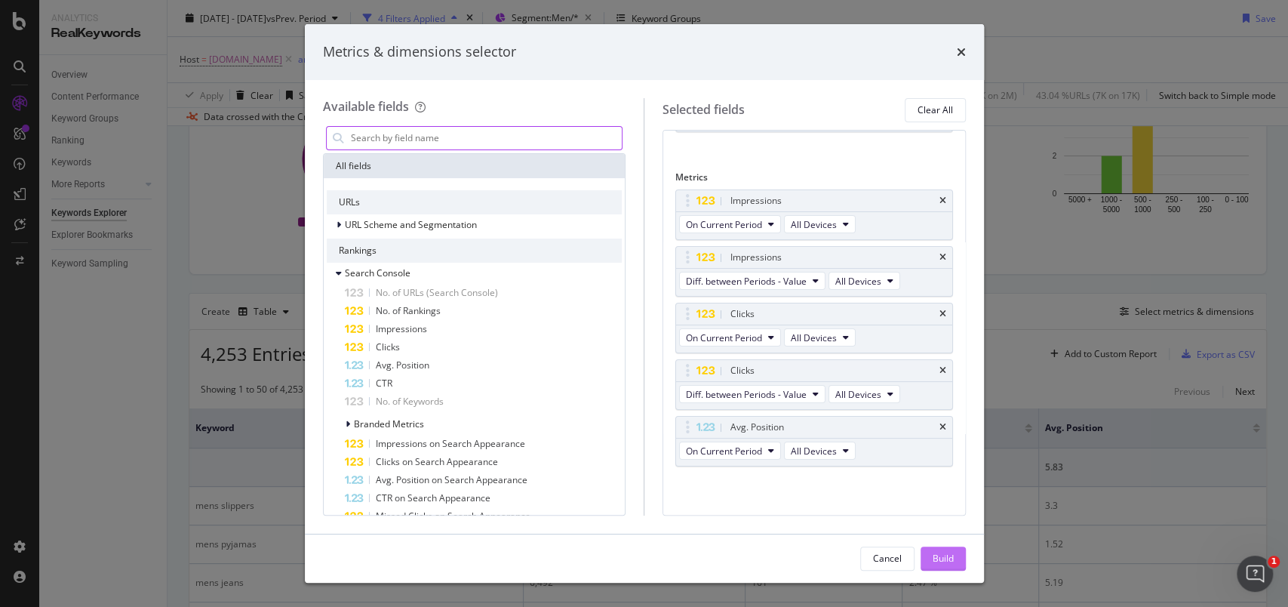
click at [944, 562] on div "Build" at bounding box center [943, 558] width 21 height 13
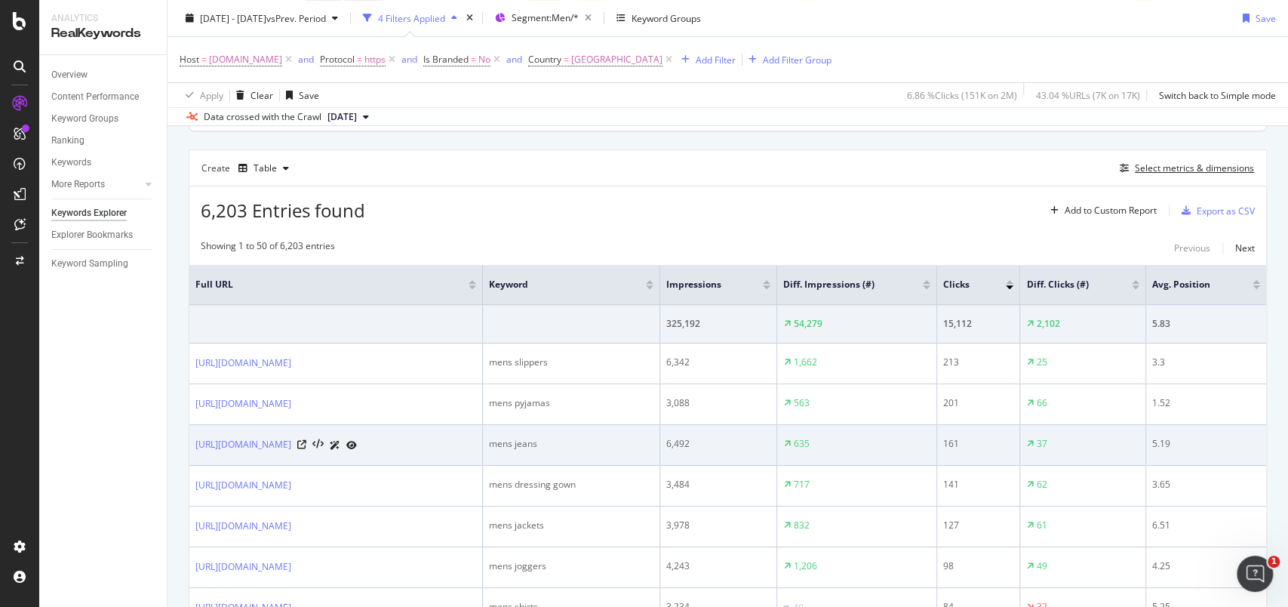
scroll to position [310, 0]
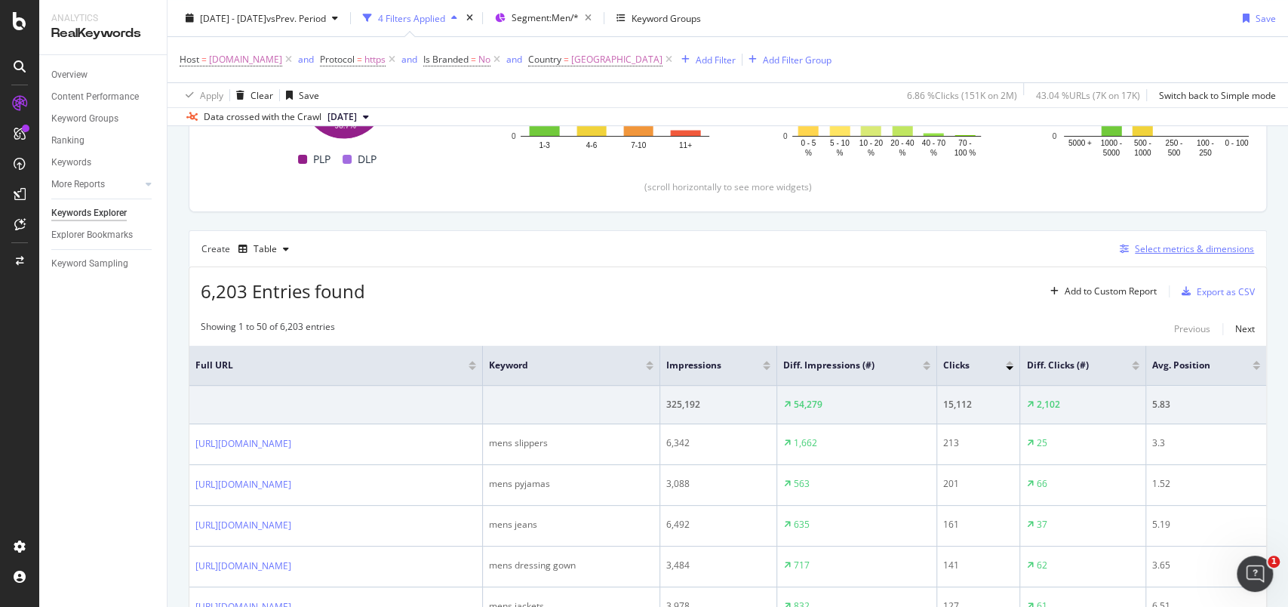
click at [1135, 251] on div "Select metrics & dimensions" at bounding box center [1194, 248] width 119 height 13
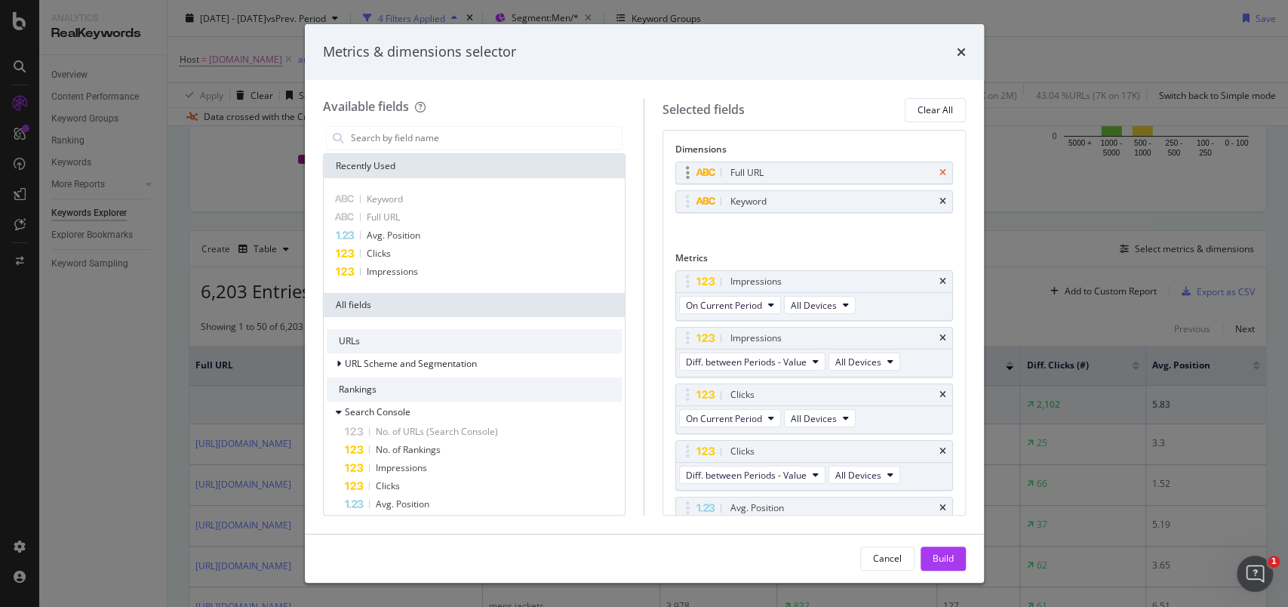
click at [940, 173] on icon "times" at bounding box center [943, 172] width 7 height 9
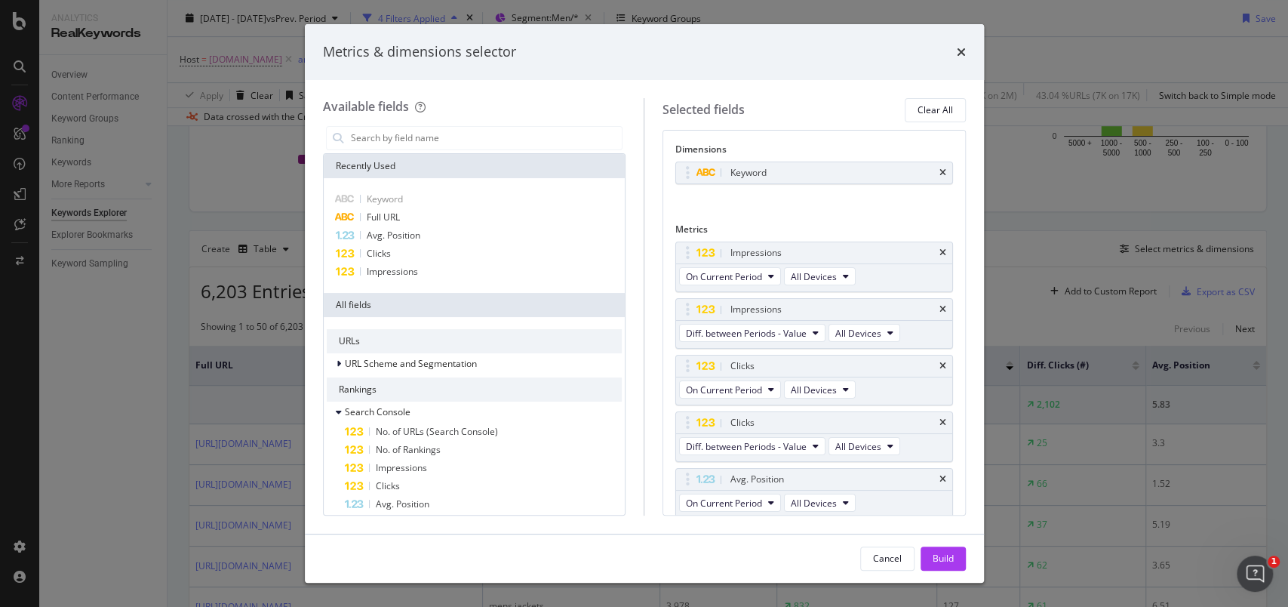
click at [946, 557] on div "Build" at bounding box center [943, 558] width 21 height 13
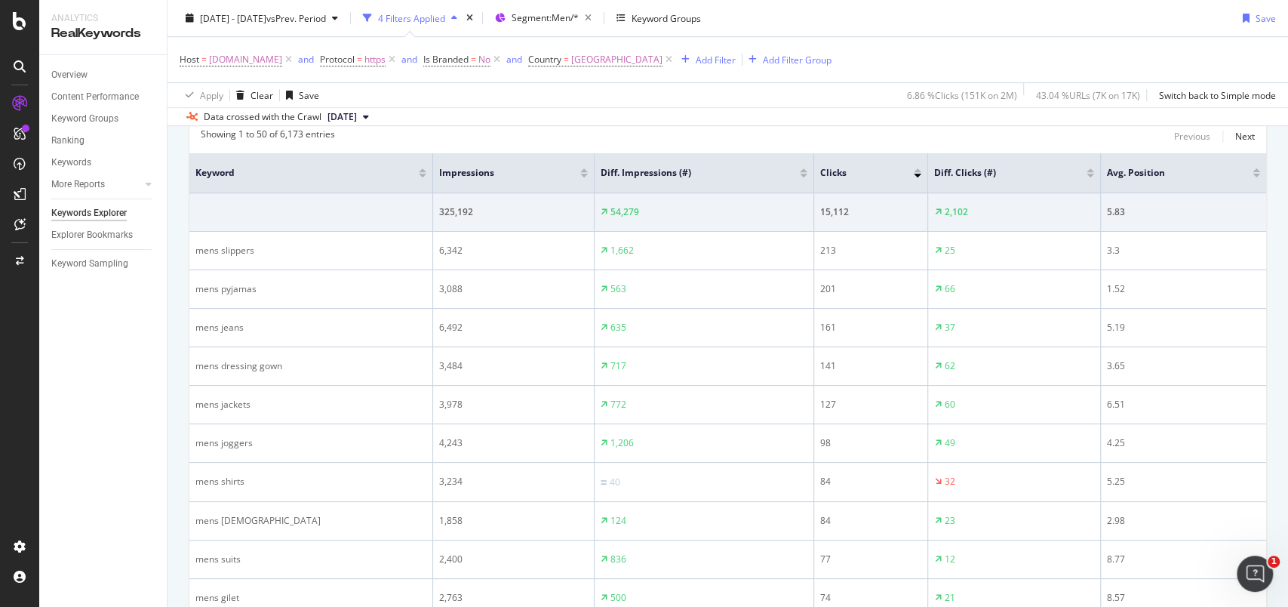
scroll to position [302, 0]
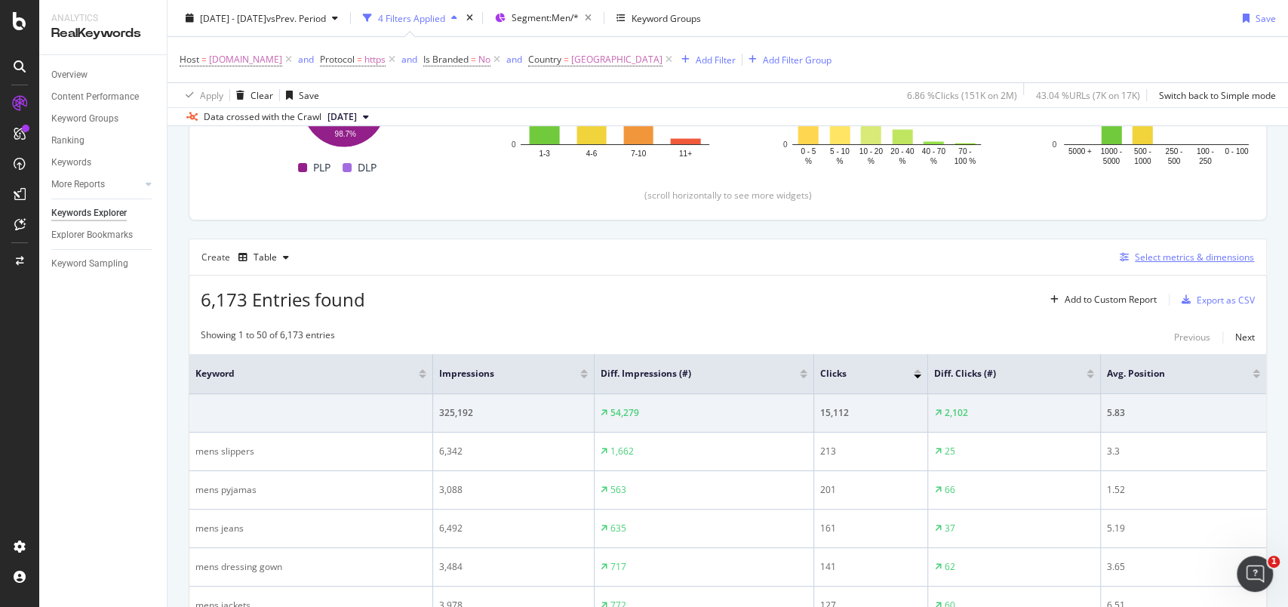
click at [1173, 253] on div "Select metrics & dimensions" at bounding box center [1194, 257] width 119 height 13
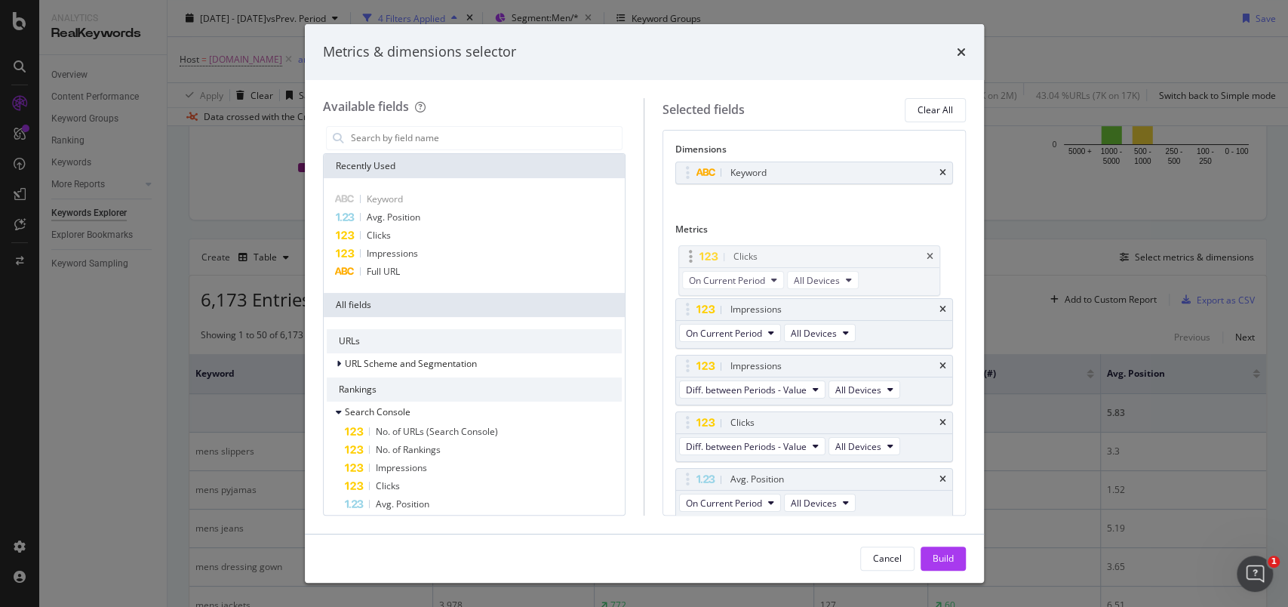
drag, startPoint x: 688, startPoint y: 363, endPoint x: 691, endPoint y: 254, distance: 108.7
click at [691, 254] on body "Analytics RealKeywords Overview Content Performance Keyword Groups Ranking Keyw…" at bounding box center [644, 303] width 1288 height 607
drag, startPoint x: 689, startPoint y: 429, endPoint x: 676, endPoint y: 331, distance: 99.0
click at [676, 331] on body "Analytics RealKeywords Overview Content Performance Keyword Groups Ranking Keyw…" at bounding box center [644, 303] width 1288 height 607
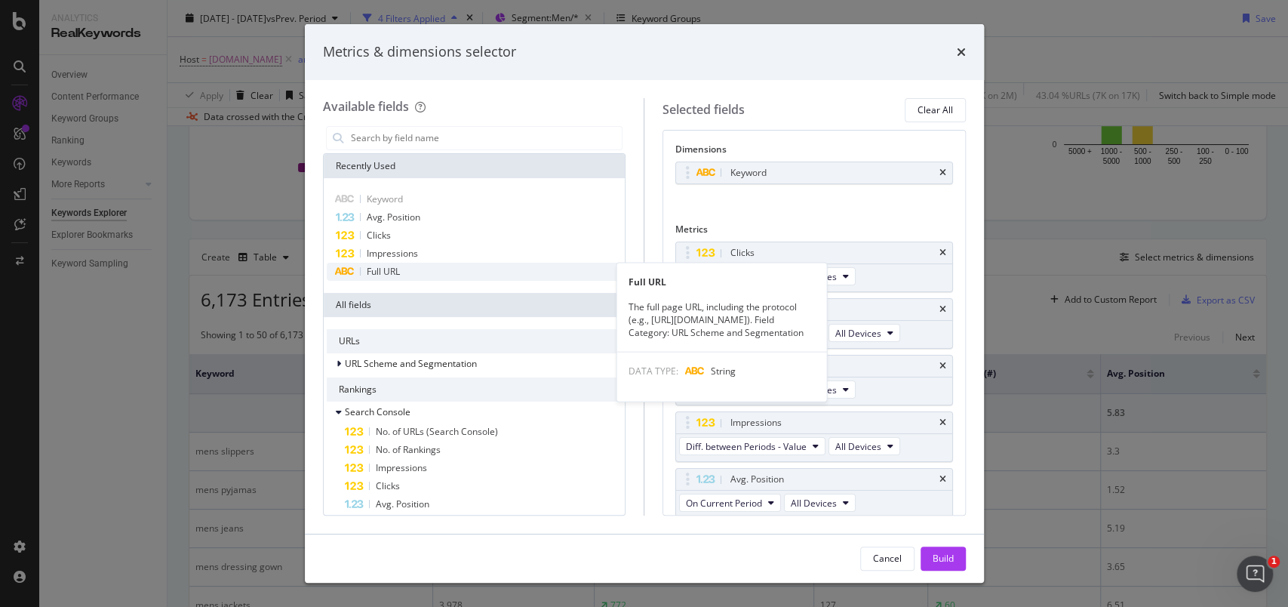
click at [407, 272] on div "Full URL" at bounding box center [475, 272] width 296 height 18
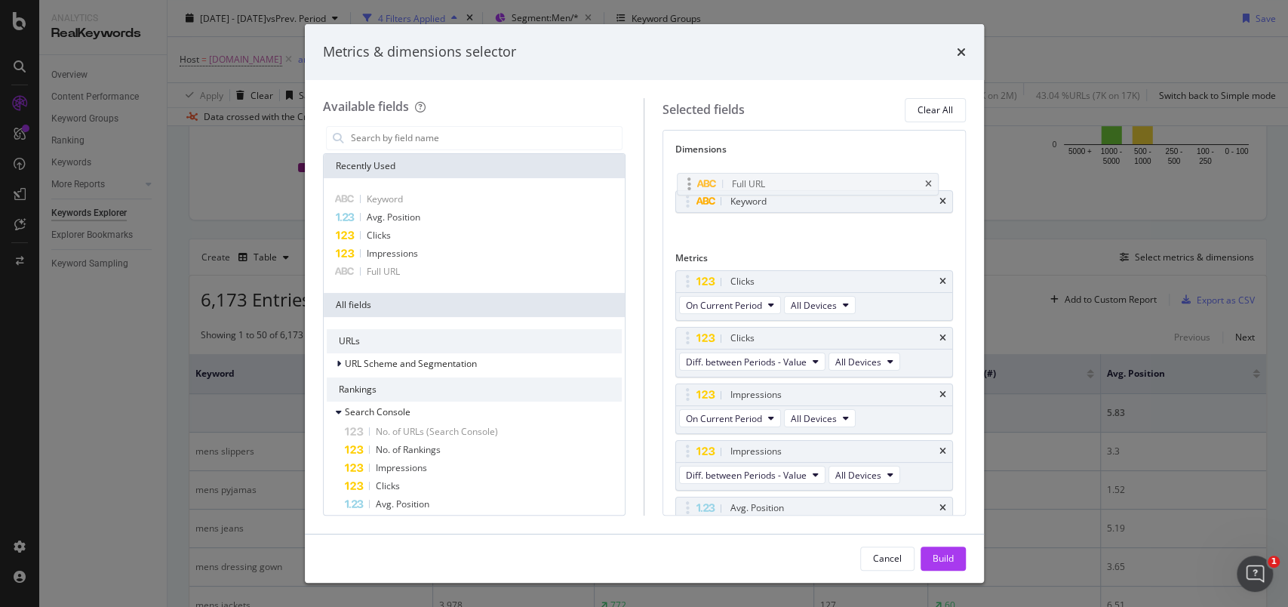
drag, startPoint x: 689, startPoint y: 201, endPoint x: 691, endPoint y: 183, distance: 17.4
click at [691, 183] on body "Analytics RealKeywords Overview Content Performance Keyword Groups Ranking Keyw…" at bounding box center [644, 303] width 1288 height 607
click at [945, 559] on div "Build" at bounding box center [943, 558] width 21 height 13
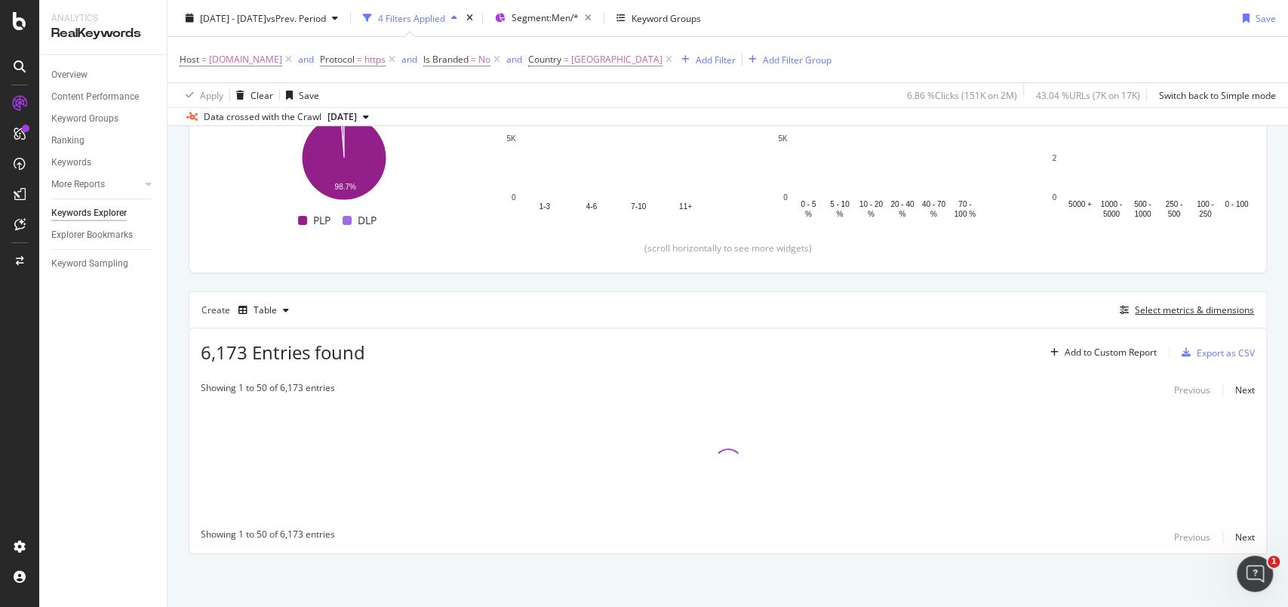
scroll to position [248, 0]
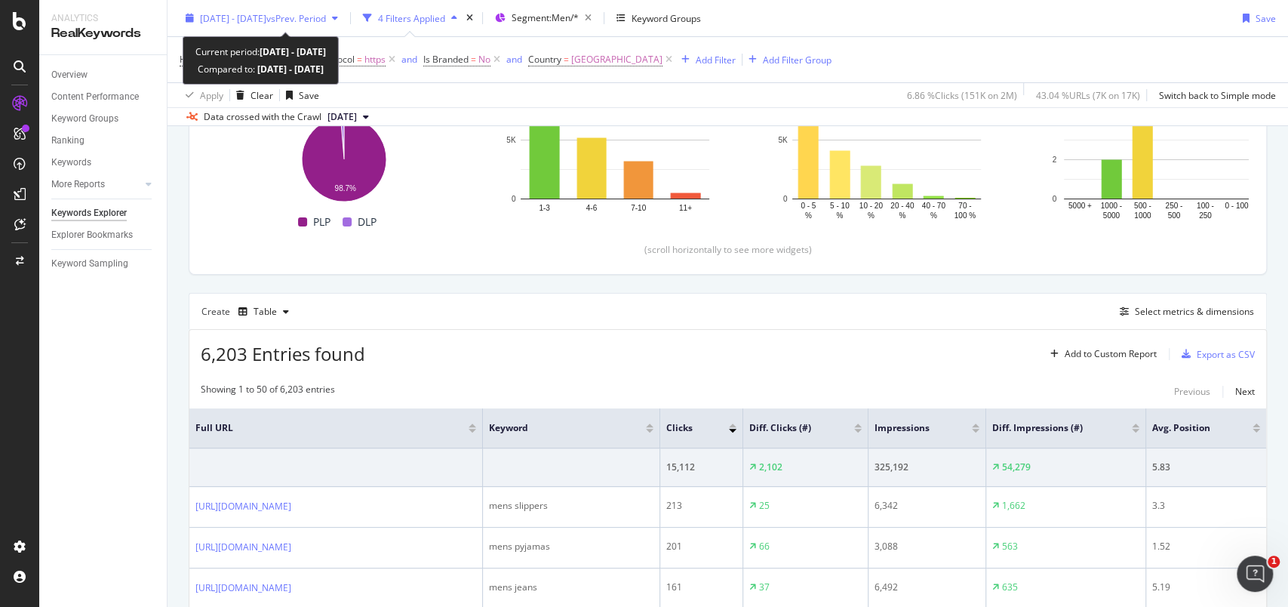
click at [197, 23] on div "[DATE] - [DATE] vs Prev. Period" at bounding box center [262, 18] width 165 height 23
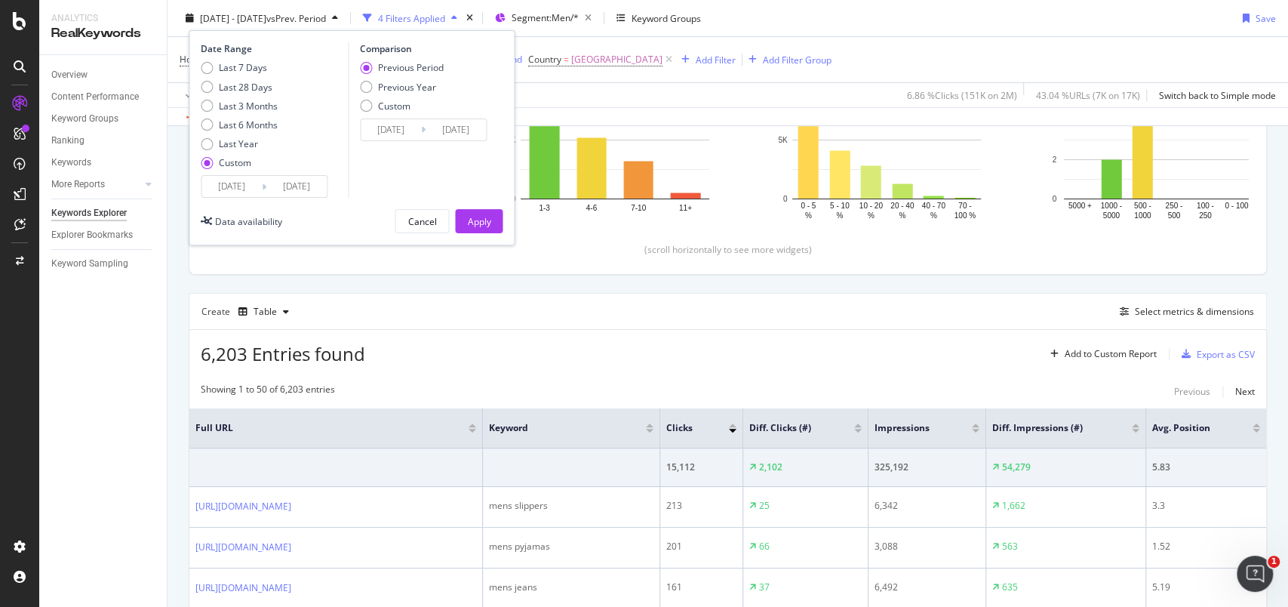
click at [226, 191] on input "[DATE]" at bounding box center [232, 186] width 60 height 21
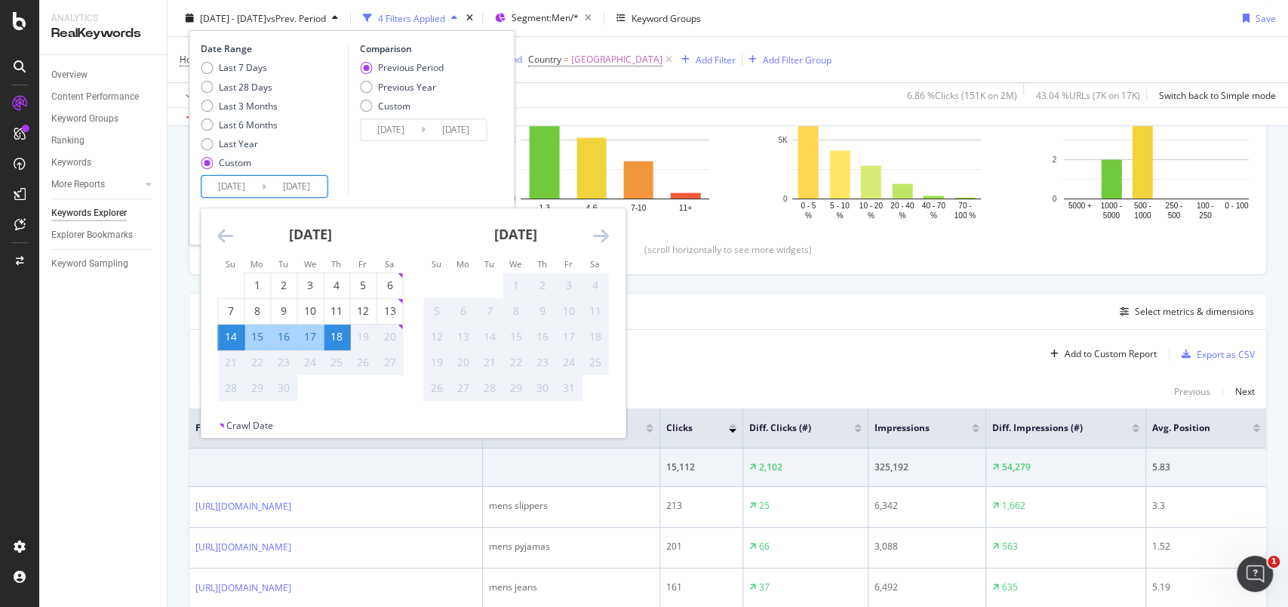
click at [82, 438] on div "Overview Content Performance Keyword Groups Ranking Keywords More Reports Count…" at bounding box center [103, 331] width 128 height 552
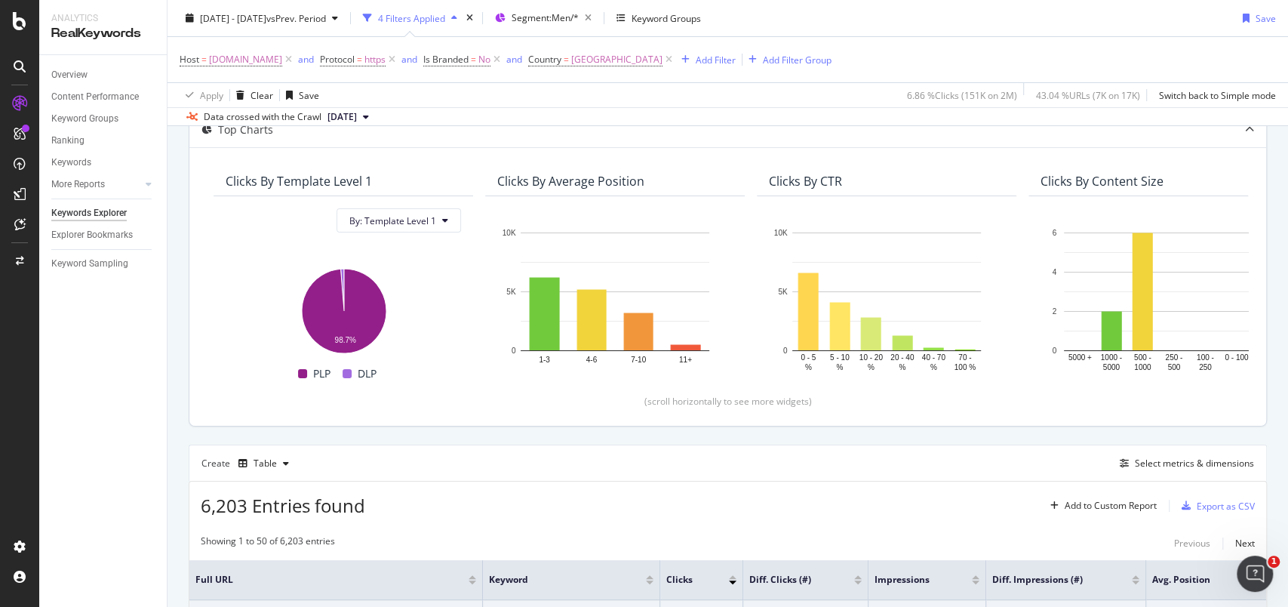
scroll to position [0, 0]
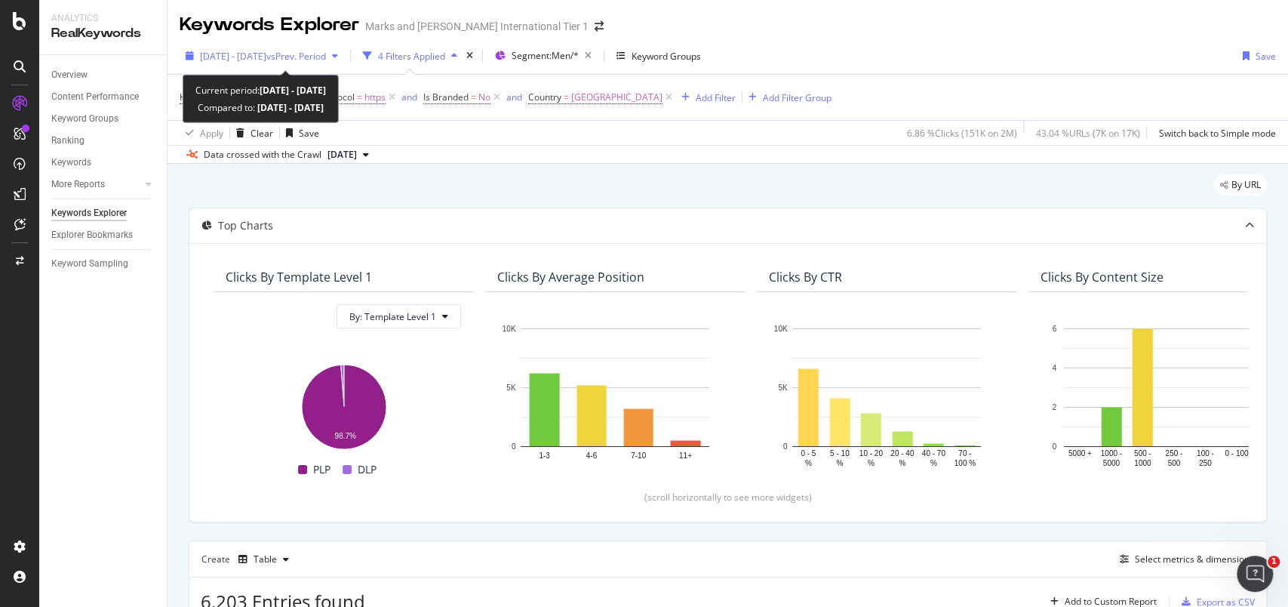
click at [189, 61] on div "[DATE] - [DATE] vs Prev. Period" at bounding box center [262, 56] width 165 height 23
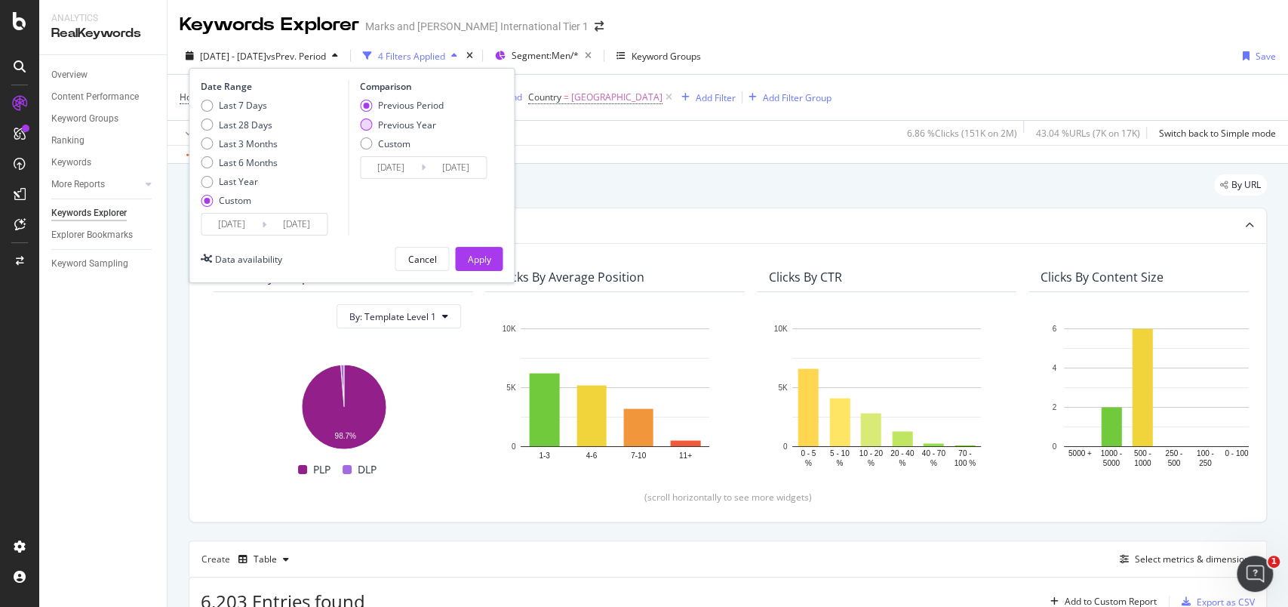
click at [408, 127] on div "Previous Year" at bounding box center [407, 124] width 58 height 13
type input "[DATE]"
click at [490, 257] on button "Apply" at bounding box center [479, 259] width 48 height 24
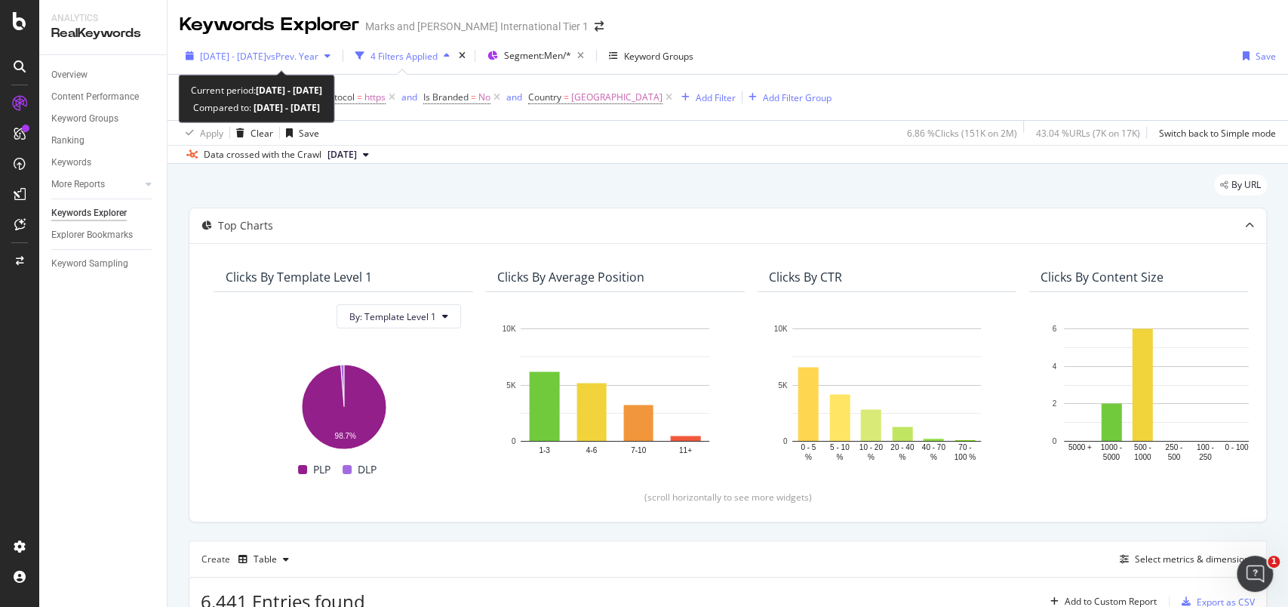
click at [195, 59] on div "button" at bounding box center [190, 55] width 20 height 9
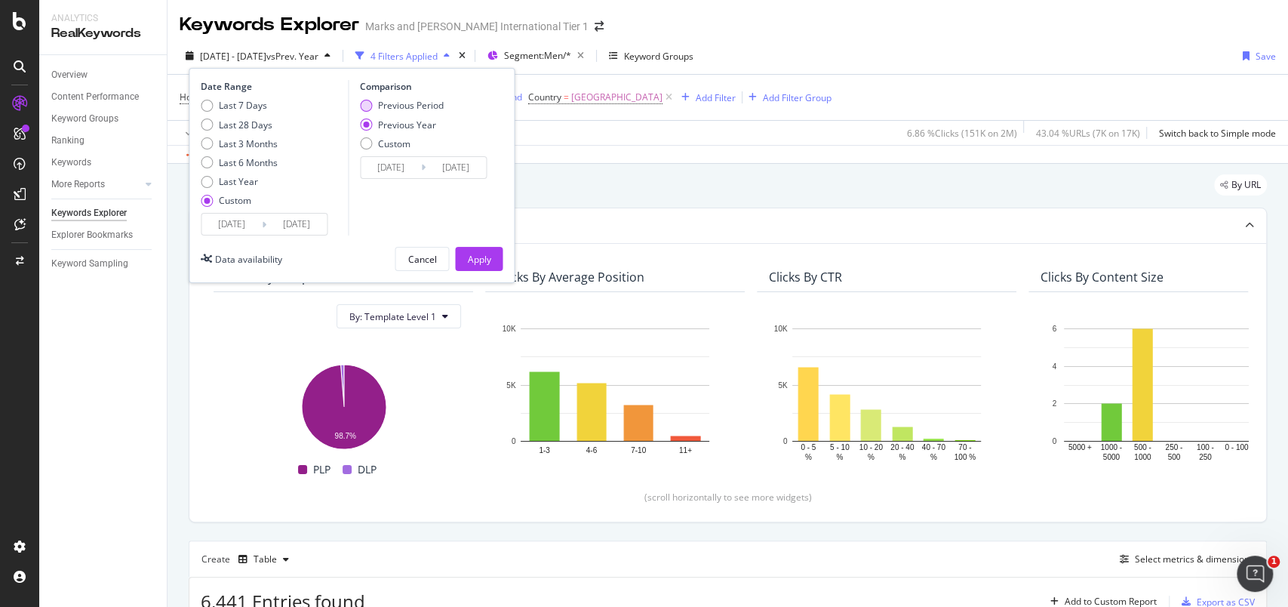
click at [389, 104] on div "Previous Period" at bounding box center [411, 105] width 66 height 13
type input "[DATE]"
drag, startPoint x: 469, startPoint y: 248, endPoint x: 707, endPoint y: 537, distance: 375.3
click at [469, 248] on div "Apply" at bounding box center [478, 259] width 23 height 23
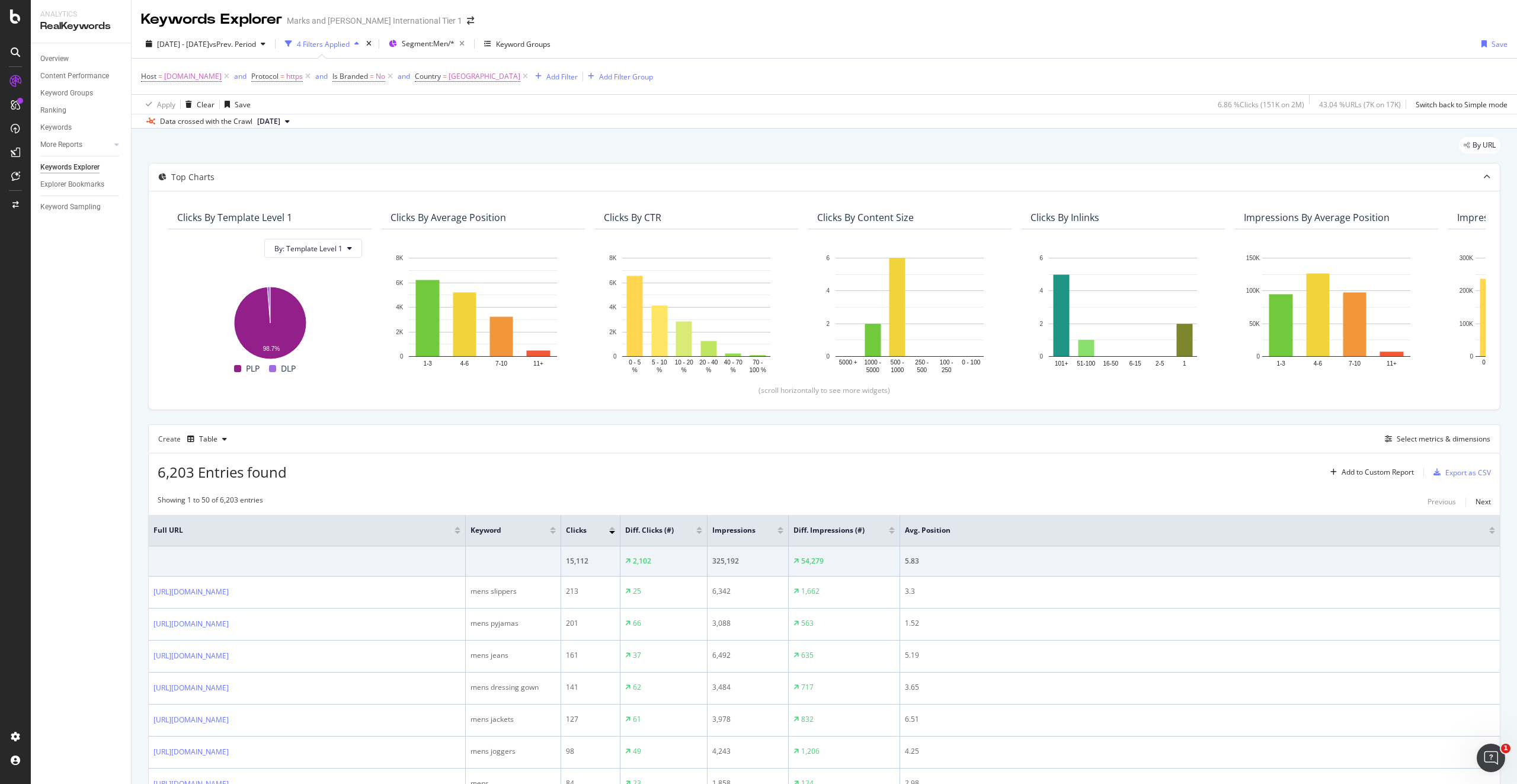
drag, startPoint x: 1961, startPoint y: 0, endPoint x: 87, endPoint y: 513, distance: 1942.9
click at [88, 513] on div "Overview Content Performance Keyword Groups Ranking Keywords More Reports Count…" at bounding box center [81, 413] width 101 height 740
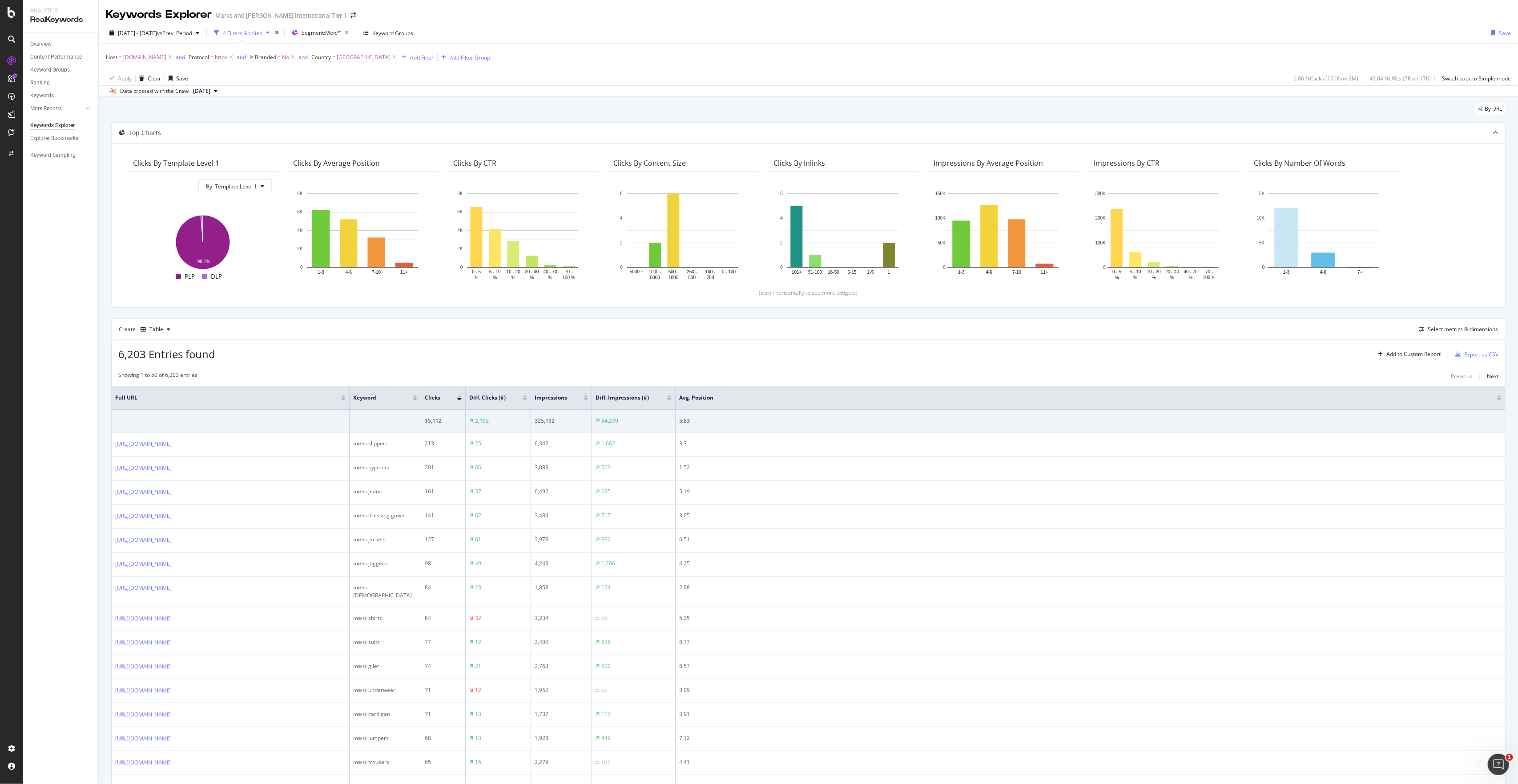
click at [525, 402] on div "Diff. Clicks (#)" at bounding box center [498, 398] width 58 height 9
click at [523, 401] on div at bounding box center [525, 399] width 5 height 2
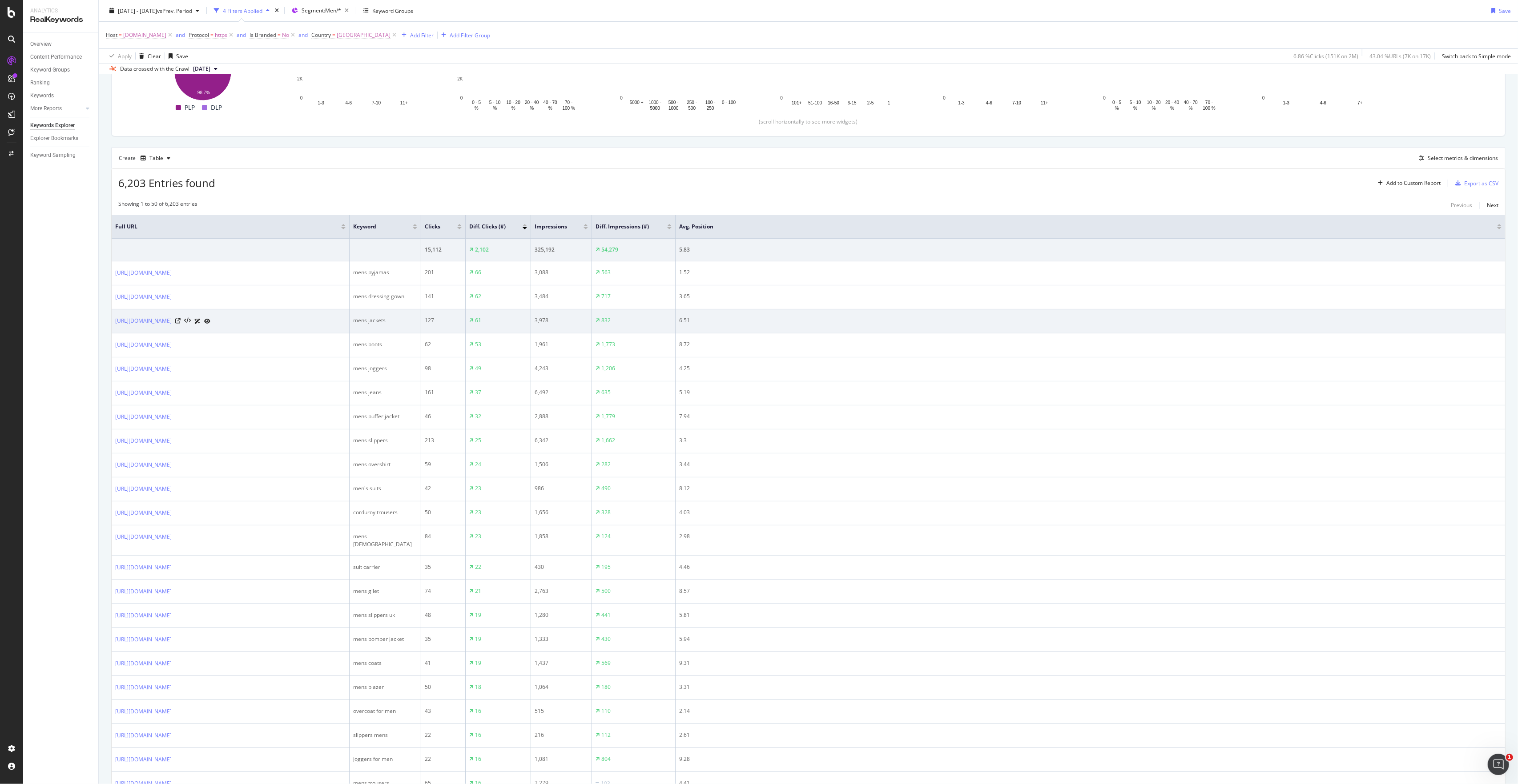
scroll to position [178, 0]
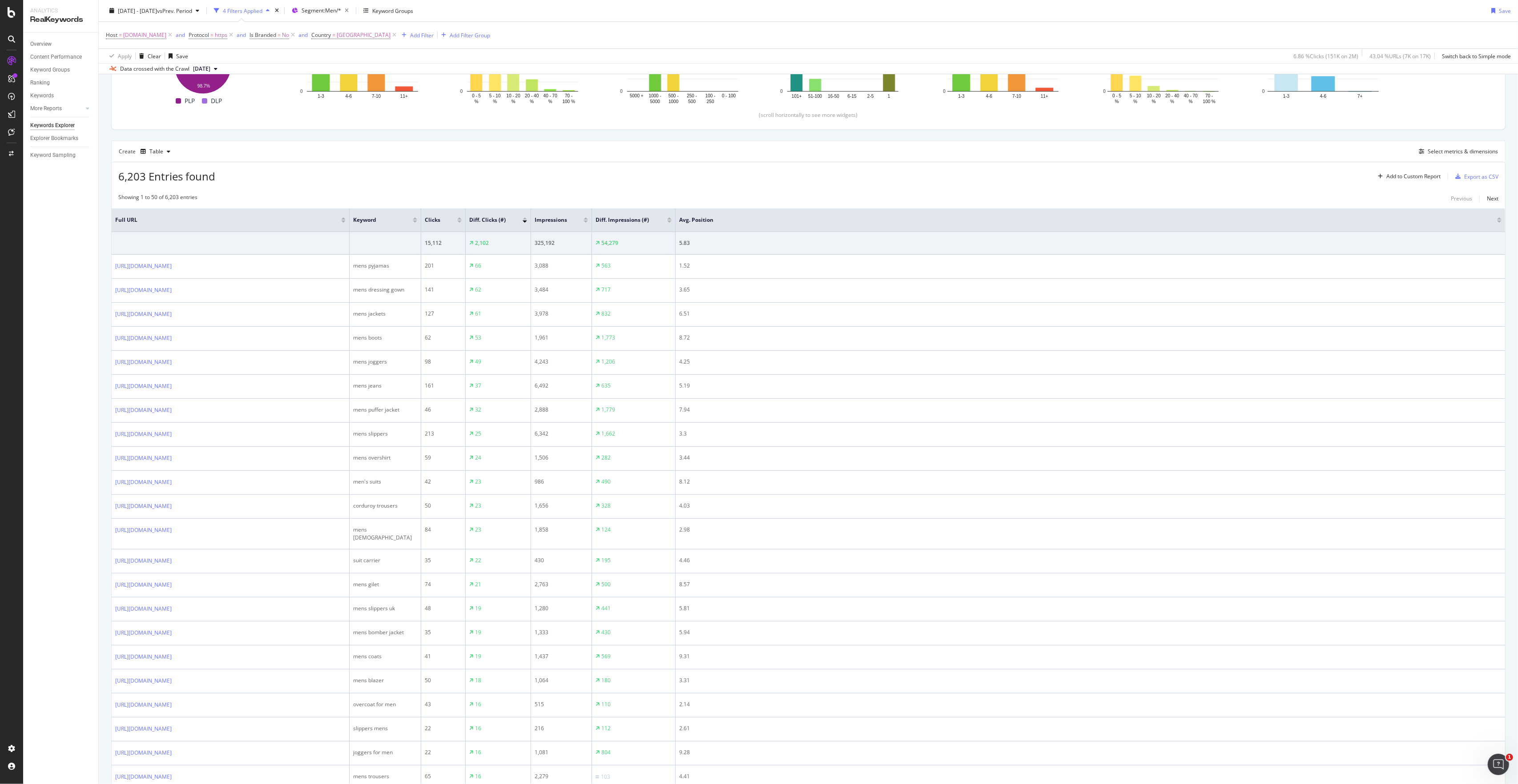
drag, startPoint x: 1440, startPoint y: 162, endPoint x: 1434, endPoint y: 158, distance: 7.2
click at [853, 162] on div "Create Table Select metrics & dimensions" at bounding box center [808, 151] width 1394 height 21
click at [853, 151] on div "Select metrics & dimensions" at bounding box center [1463, 151] width 70 height 8
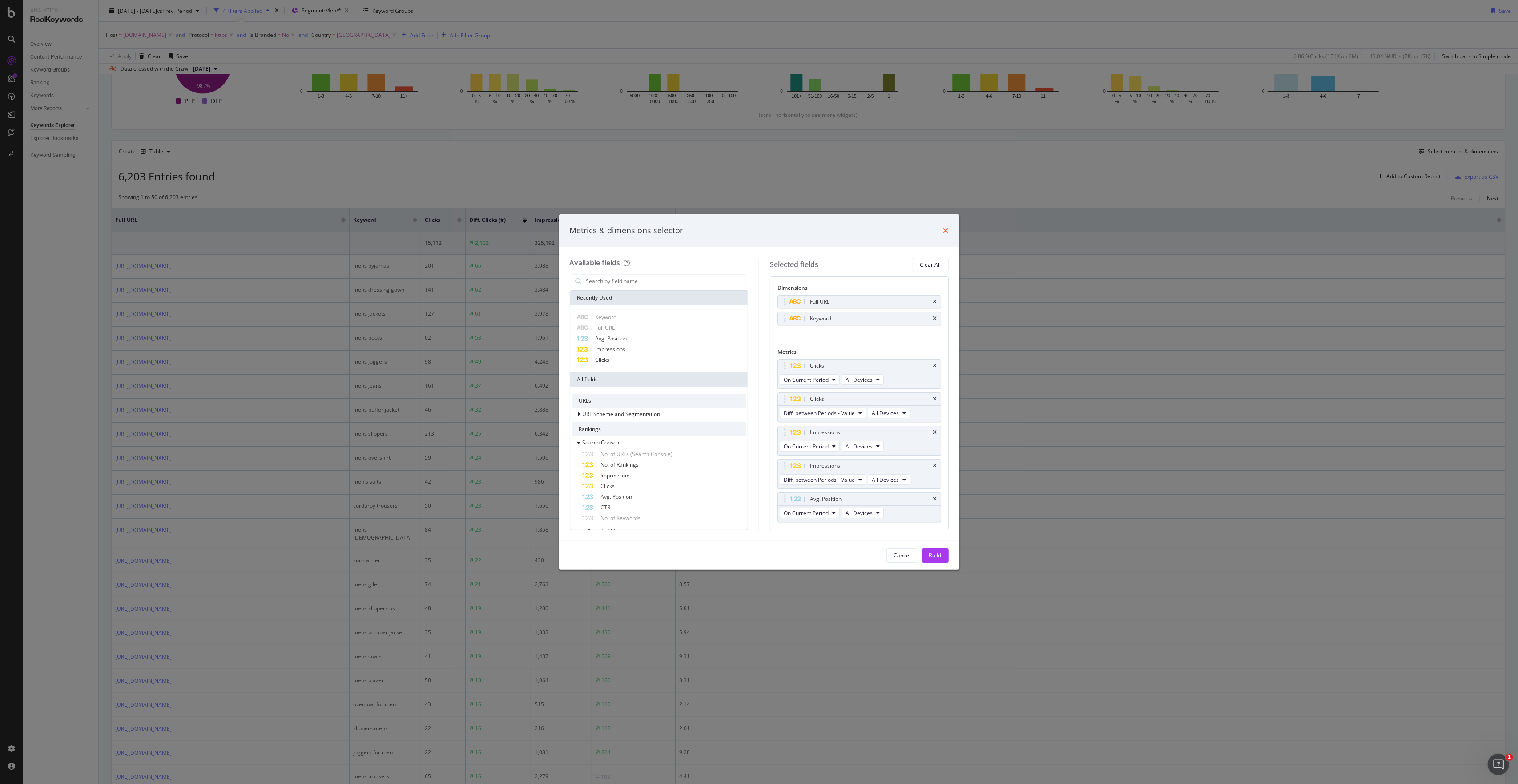
click at [853, 234] on icon "times" at bounding box center [946, 231] width 5 height 7
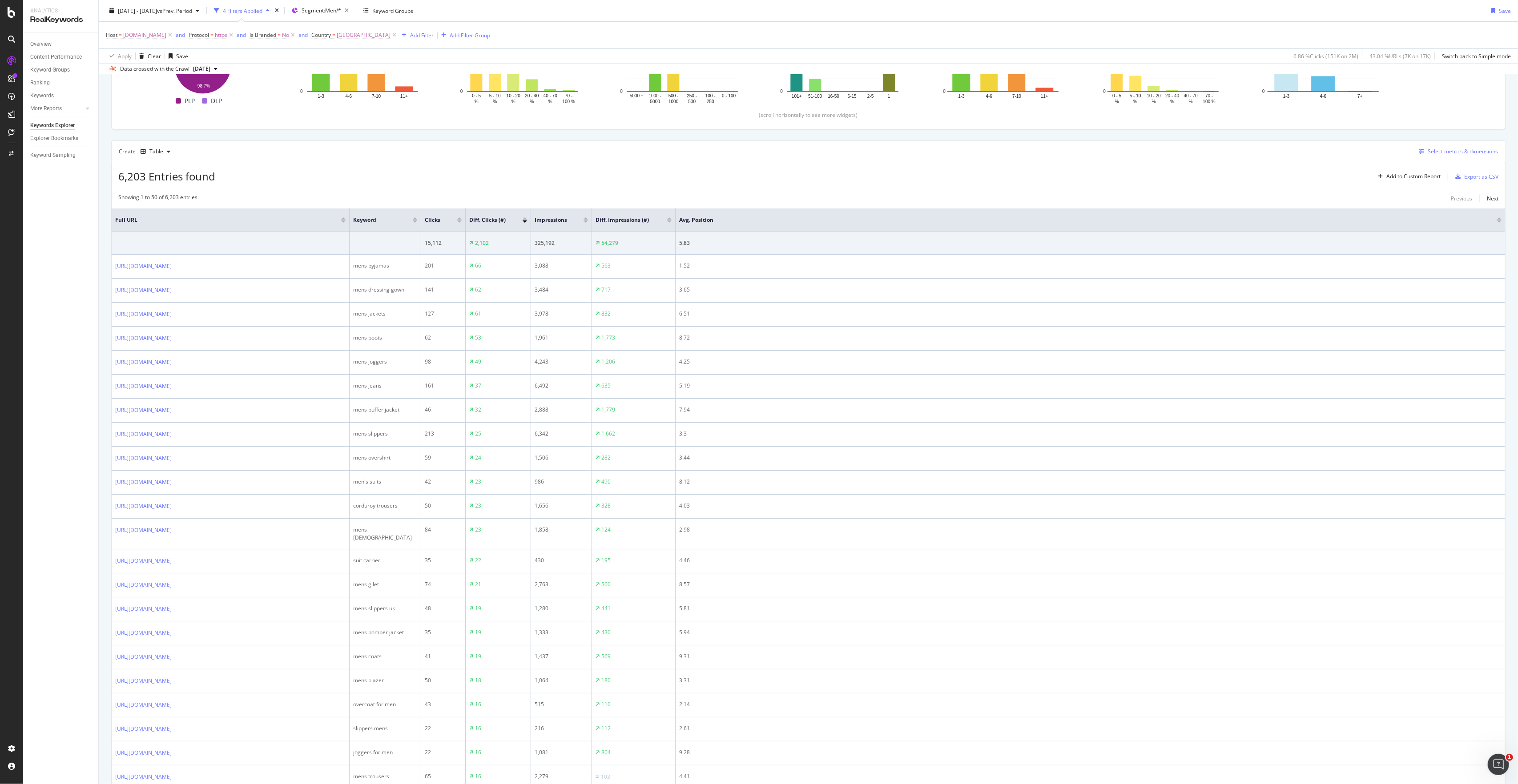
click at [853, 154] on div "Select metrics & dimensions" at bounding box center [1463, 151] width 70 height 8
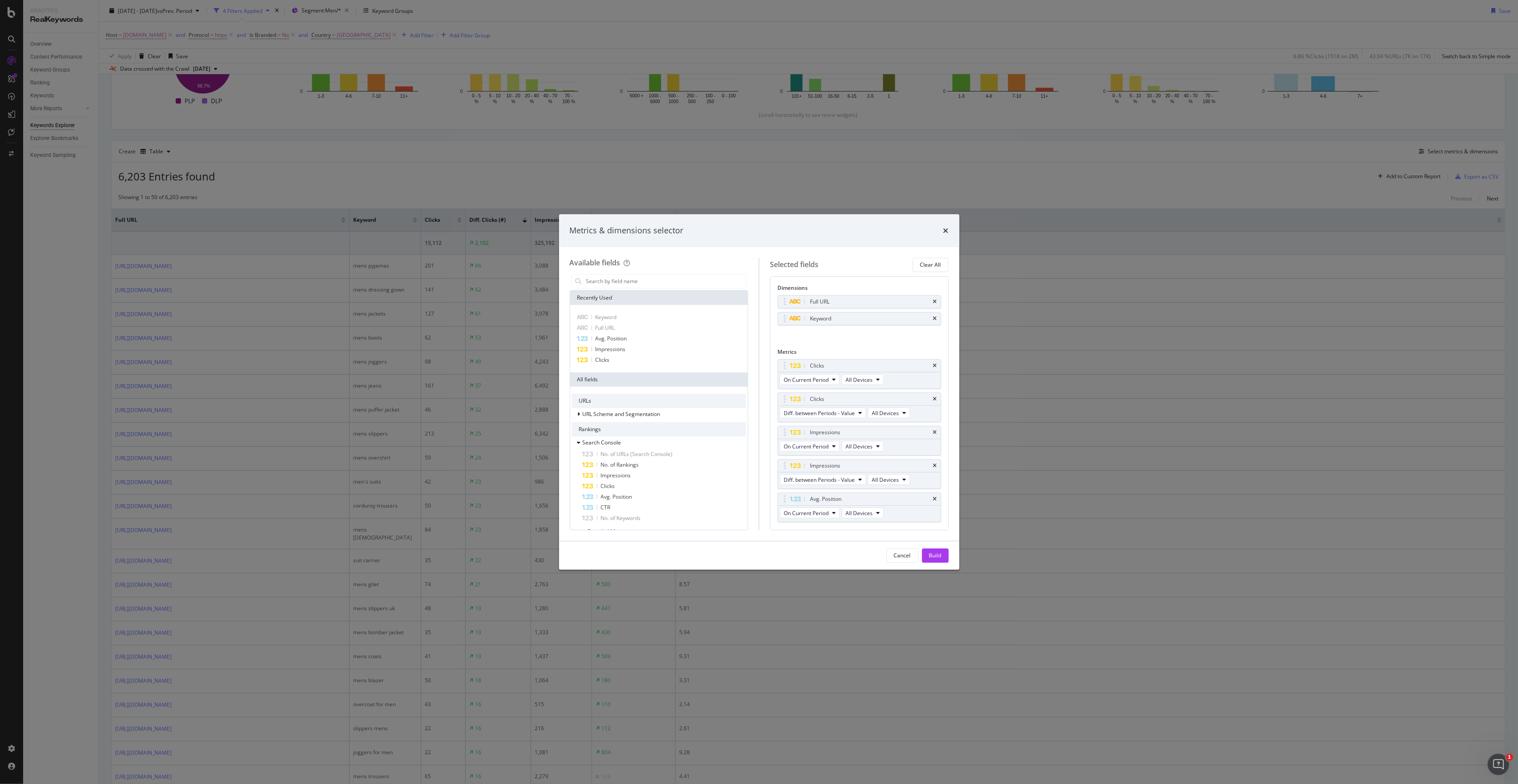
click at [853, 317] on icon "times" at bounding box center [935, 319] width 4 height 5
click at [853, 402] on div "Build" at bounding box center [935, 555] width 12 height 8
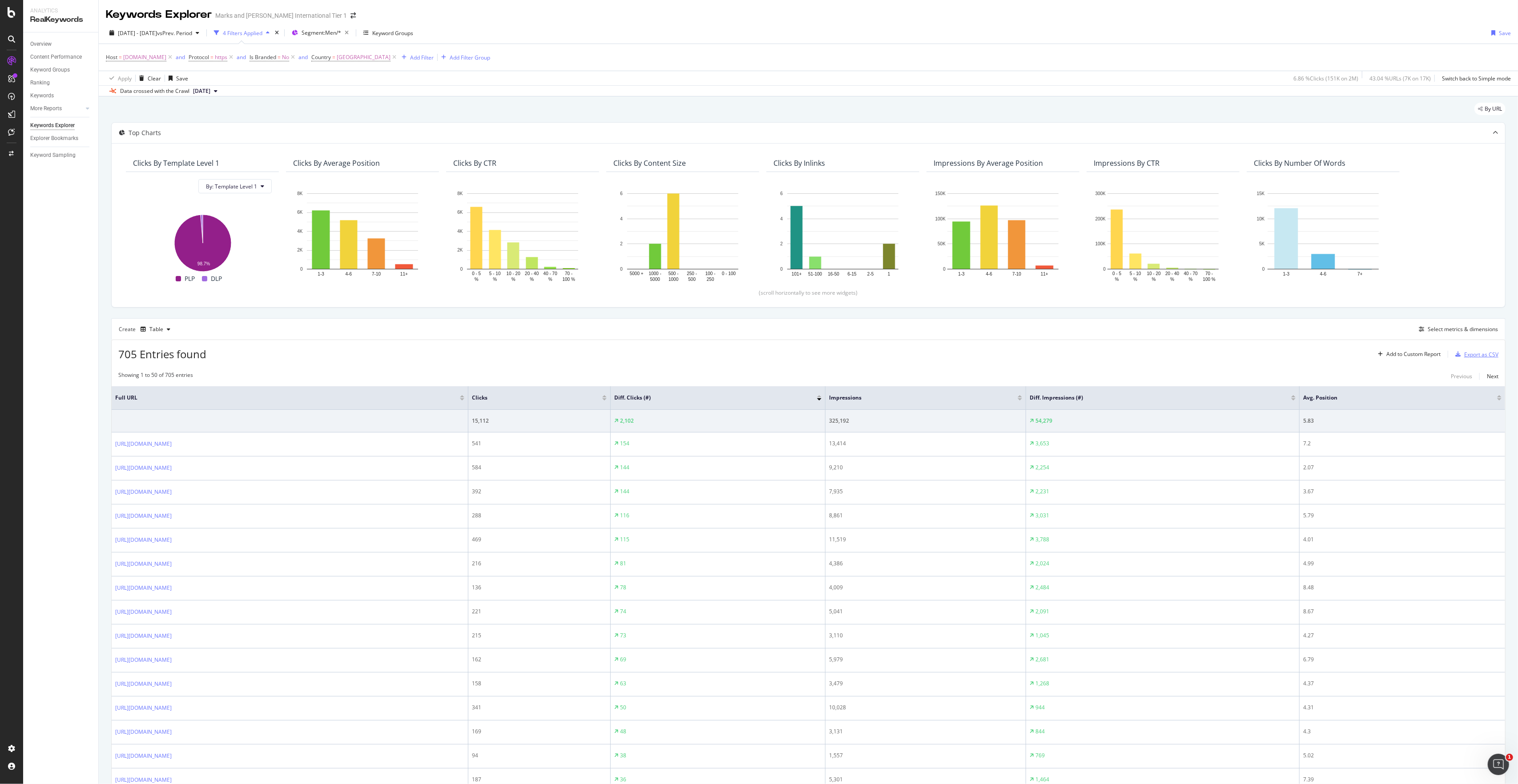
click at [853, 353] on div "Export as CSV" at bounding box center [1481, 355] width 34 height 8
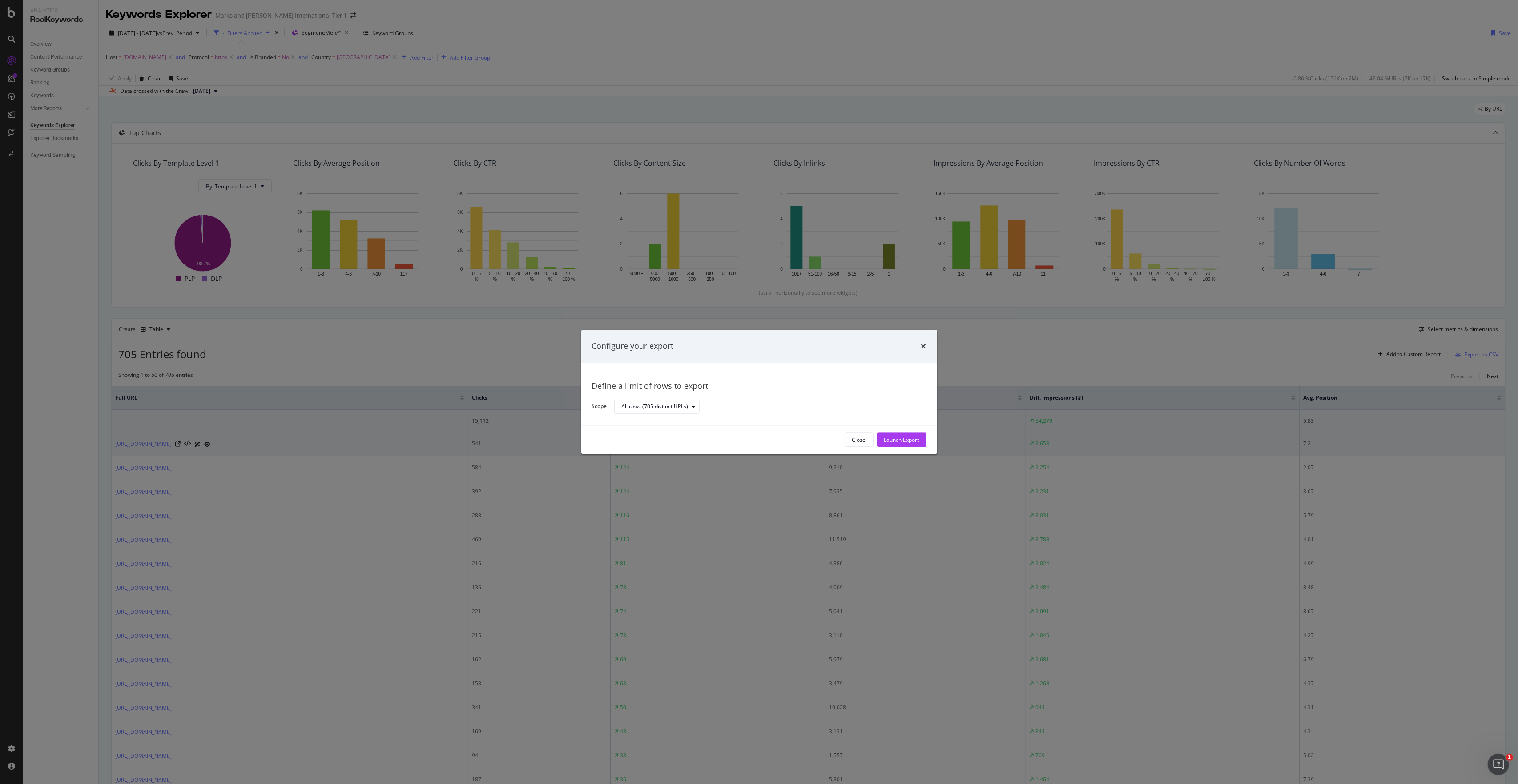
click at [853, 402] on div "Launch Export" at bounding box center [902, 440] width 35 height 14
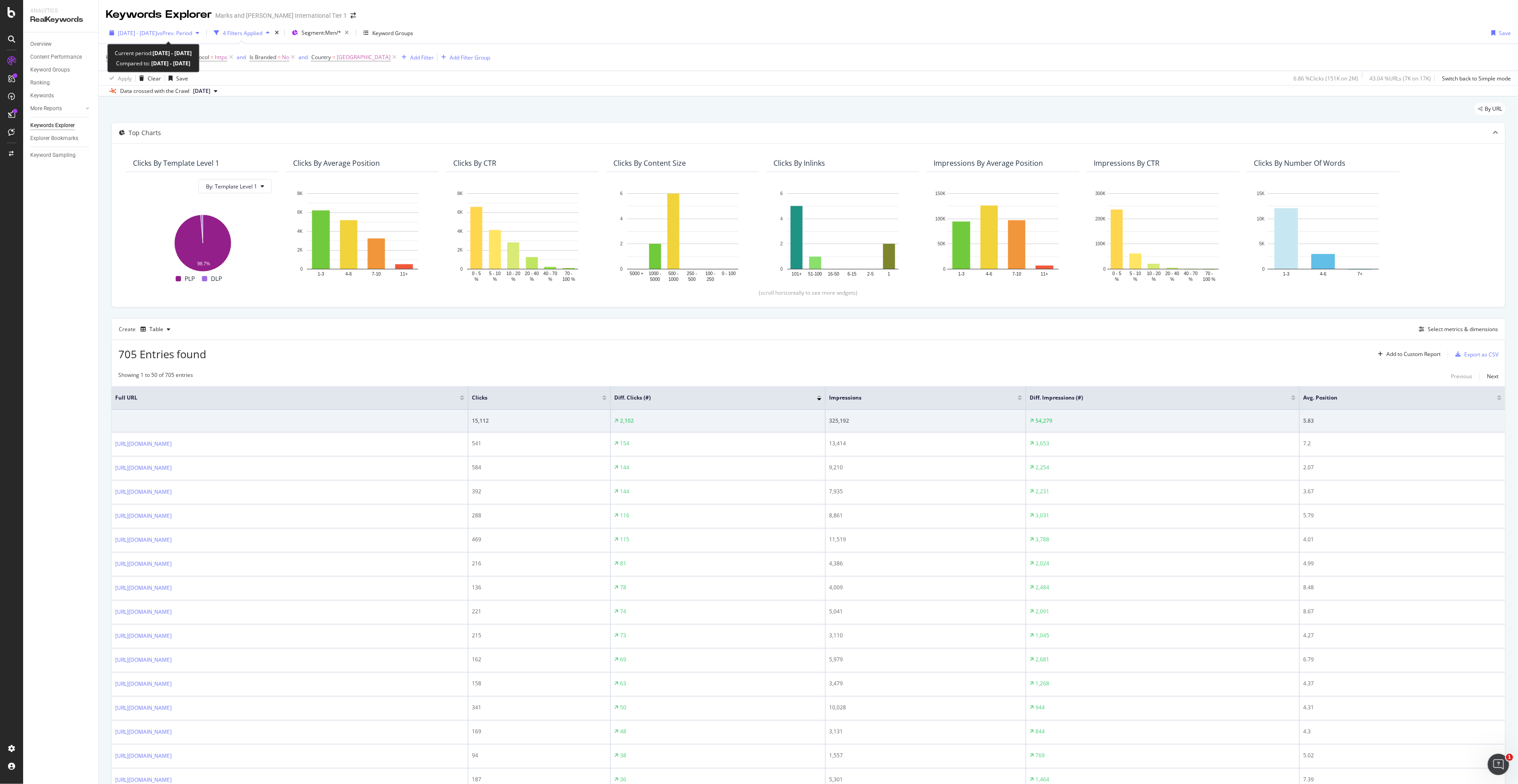
click at [111, 36] on div "[DATE] - [DATE] vs Prev. Period" at bounding box center [154, 33] width 97 height 14
click at [141, 130] on input "[DATE]" at bounding box center [137, 132] width 35 height 12
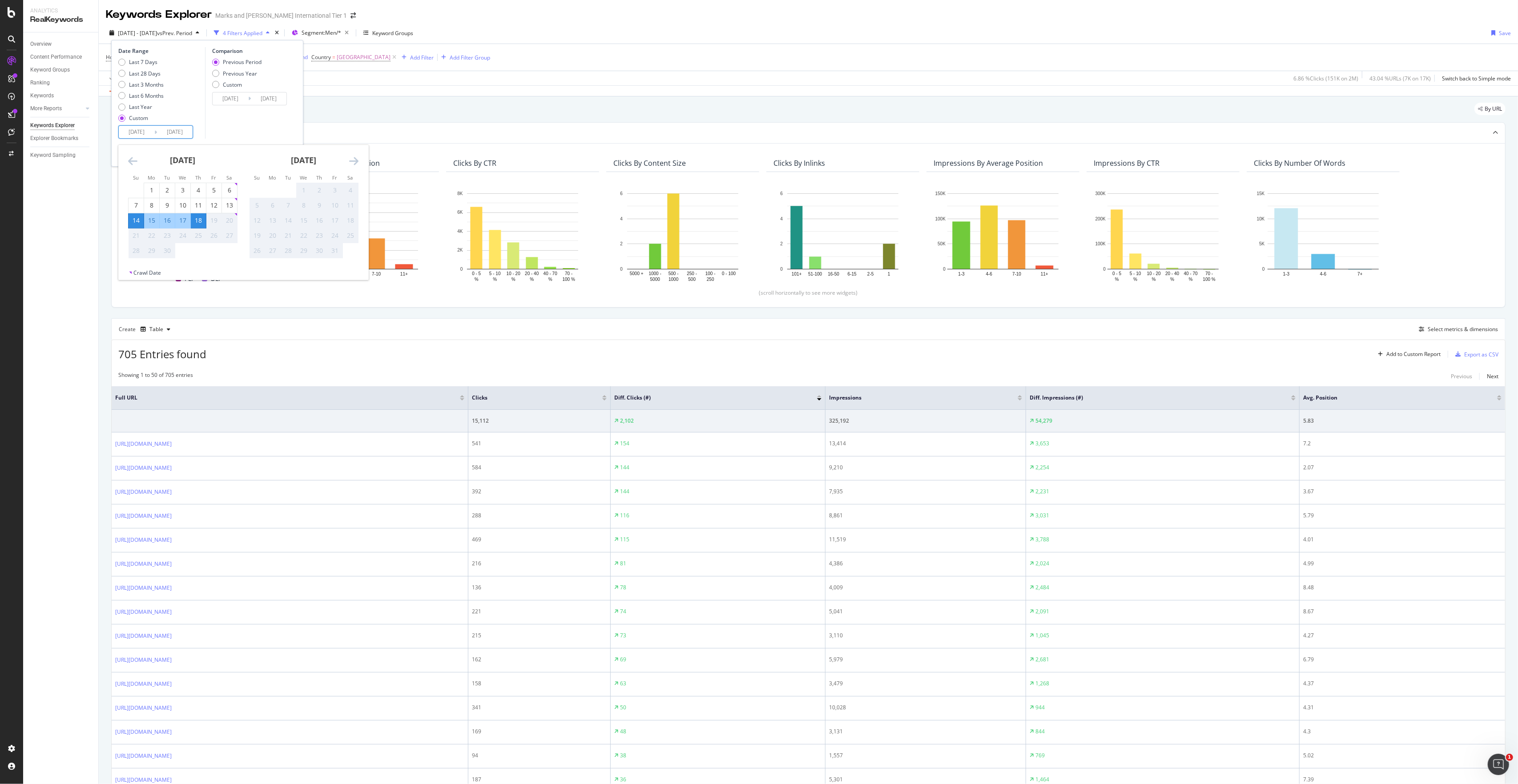
click at [55, 363] on div "Overview Content Performance Keyword Groups Ranking Keywords More Reports Count…" at bounding box center [61, 408] width 75 height 752
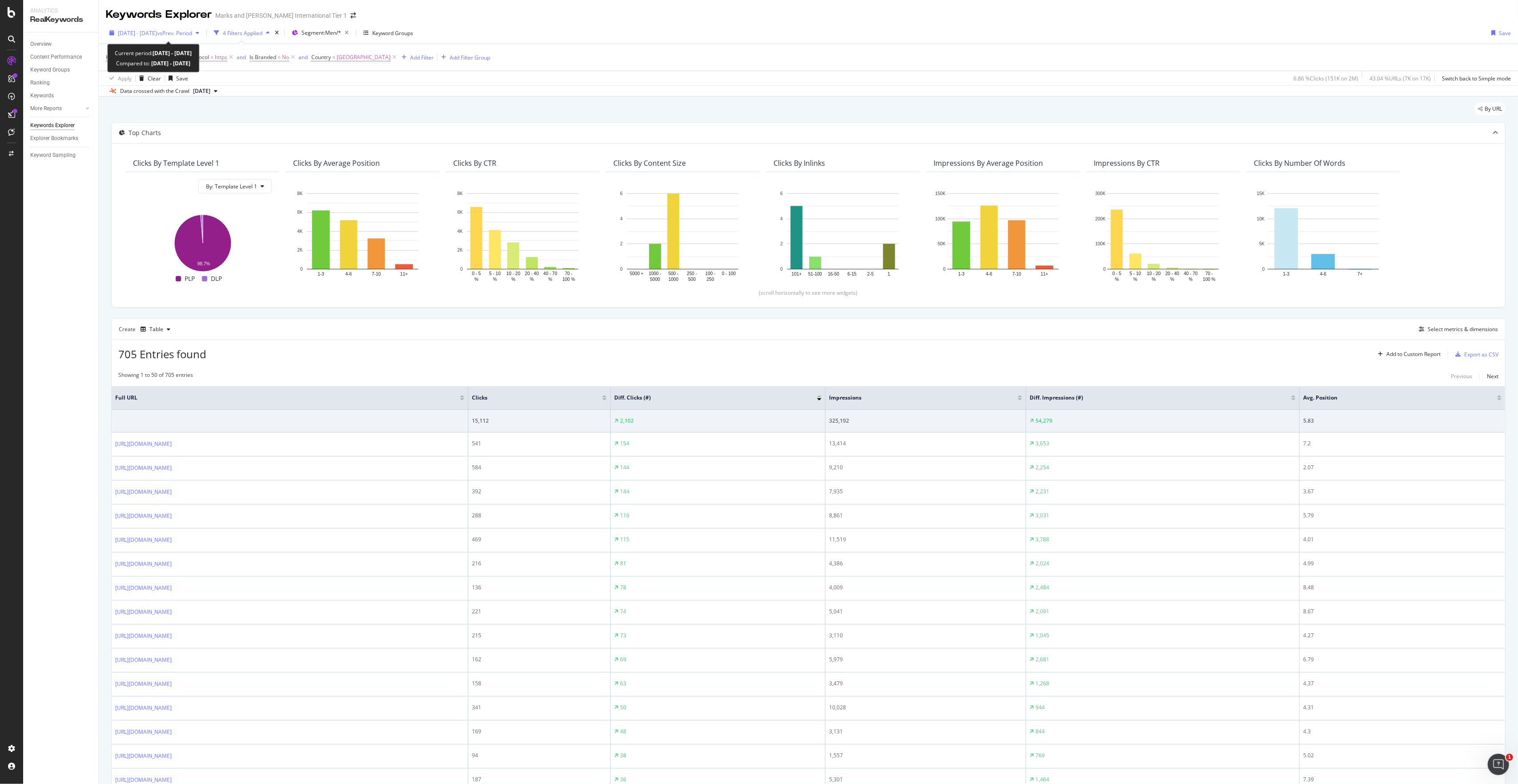
click at [109, 36] on div "[DATE] - [DATE] vs Prev. Period" at bounding box center [154, 33] width 97 height 14
click at [71, 293] on div "Overview Content Performance Keyword Groups Ranking Keywords More Reports Count…" at bounding box center [61, 408] width 75 height 752
click at [111, 34] on icon "button" at bounding box center [112, 32] width 5 height 5
click at [232, 75] on div "Previous Year" at bounding box center [240, 73] width 34 height 8
type input "[DATE]"
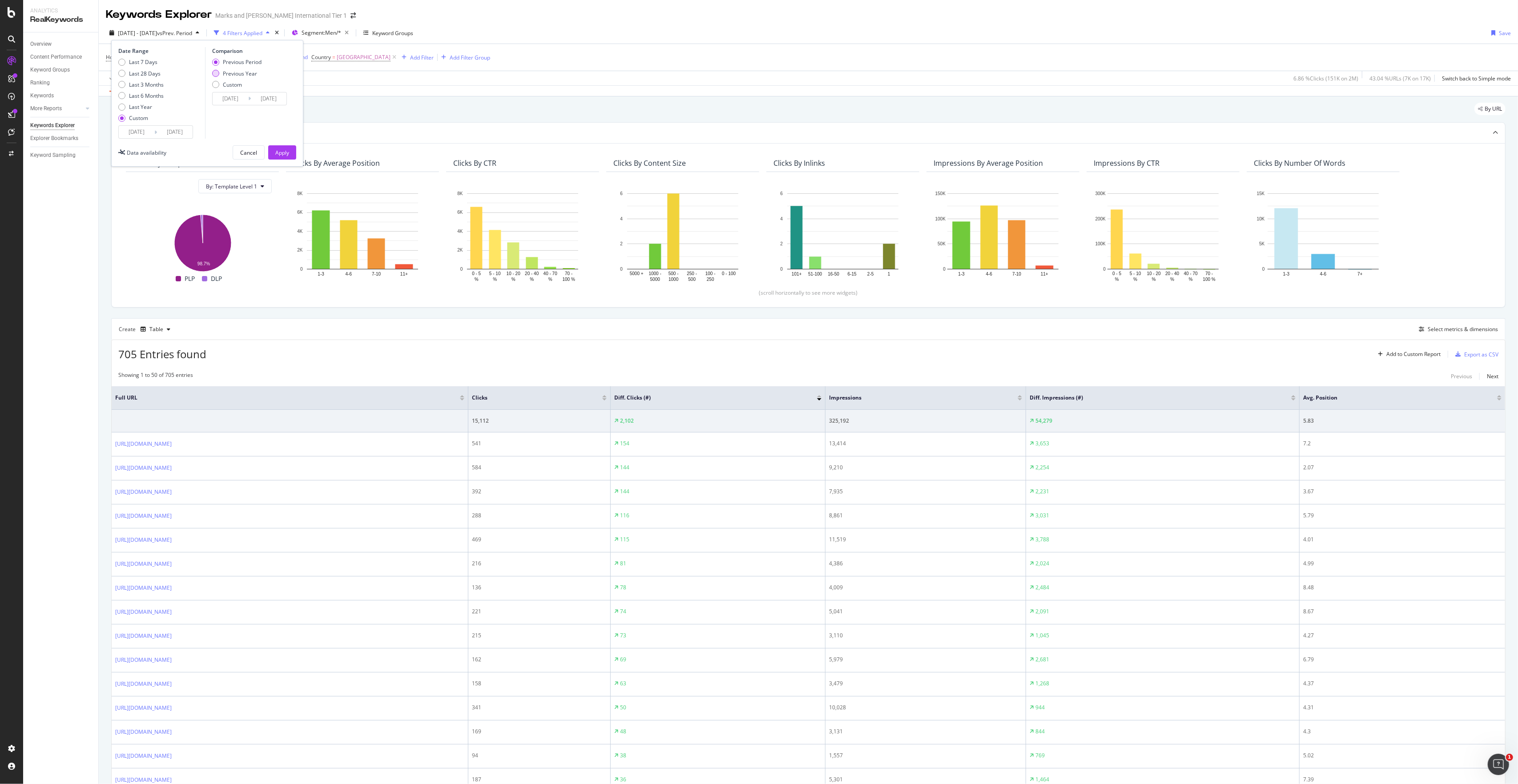
type input "[DATE]"
click at [282, 153] on div "Apply" at bounding box center [282, 153] width 14 height 8
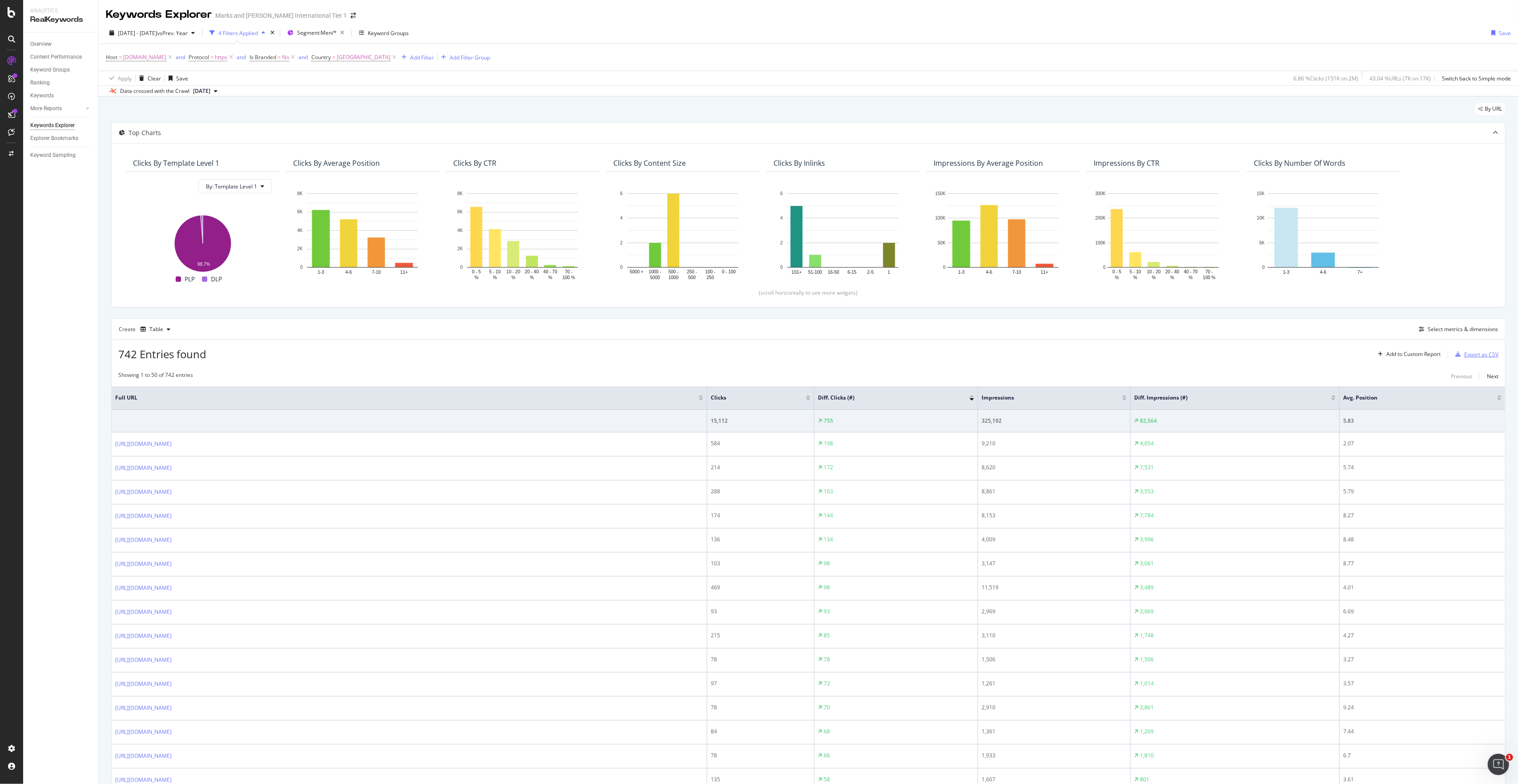
click at [853, 356] on div "Export as CSV" at bounding box center [1481, 355] width 34 height 8
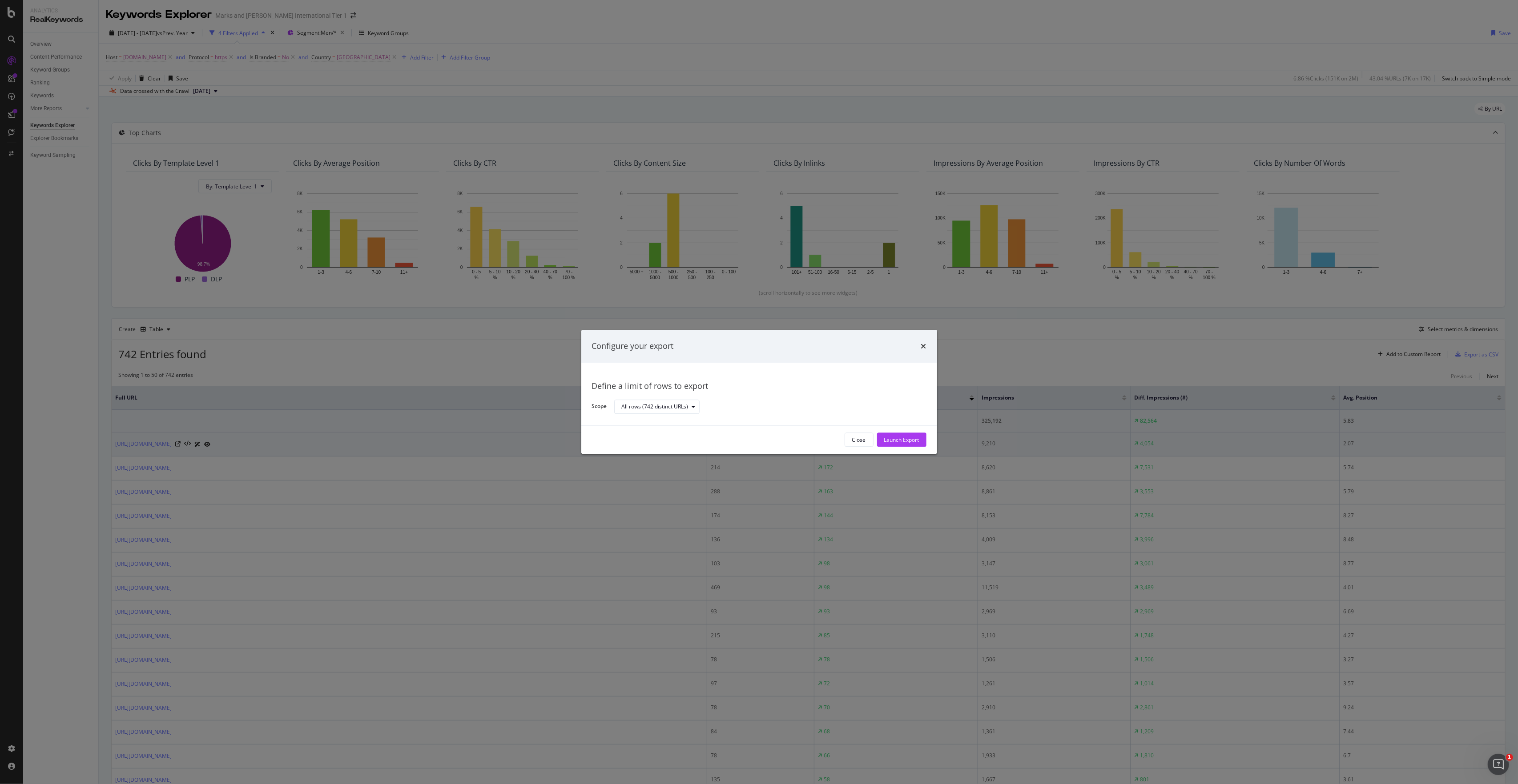
click at [853, 402] on div "Launch Export" at bounding box center [902, 439] width 35 height 8
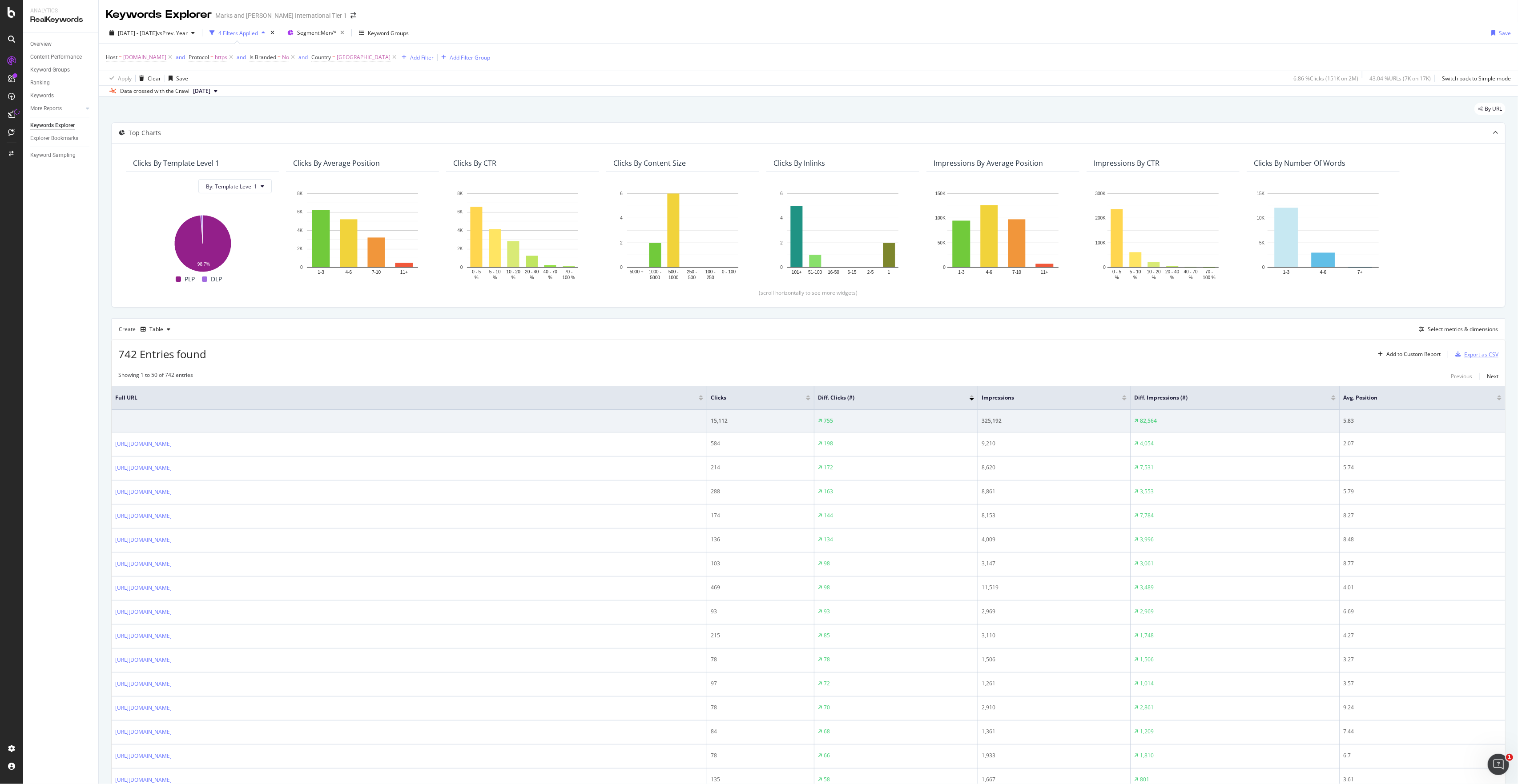
click at [853, 354] on div "Export as CSV" at bounding box center [1481, 355] width 34 height 8
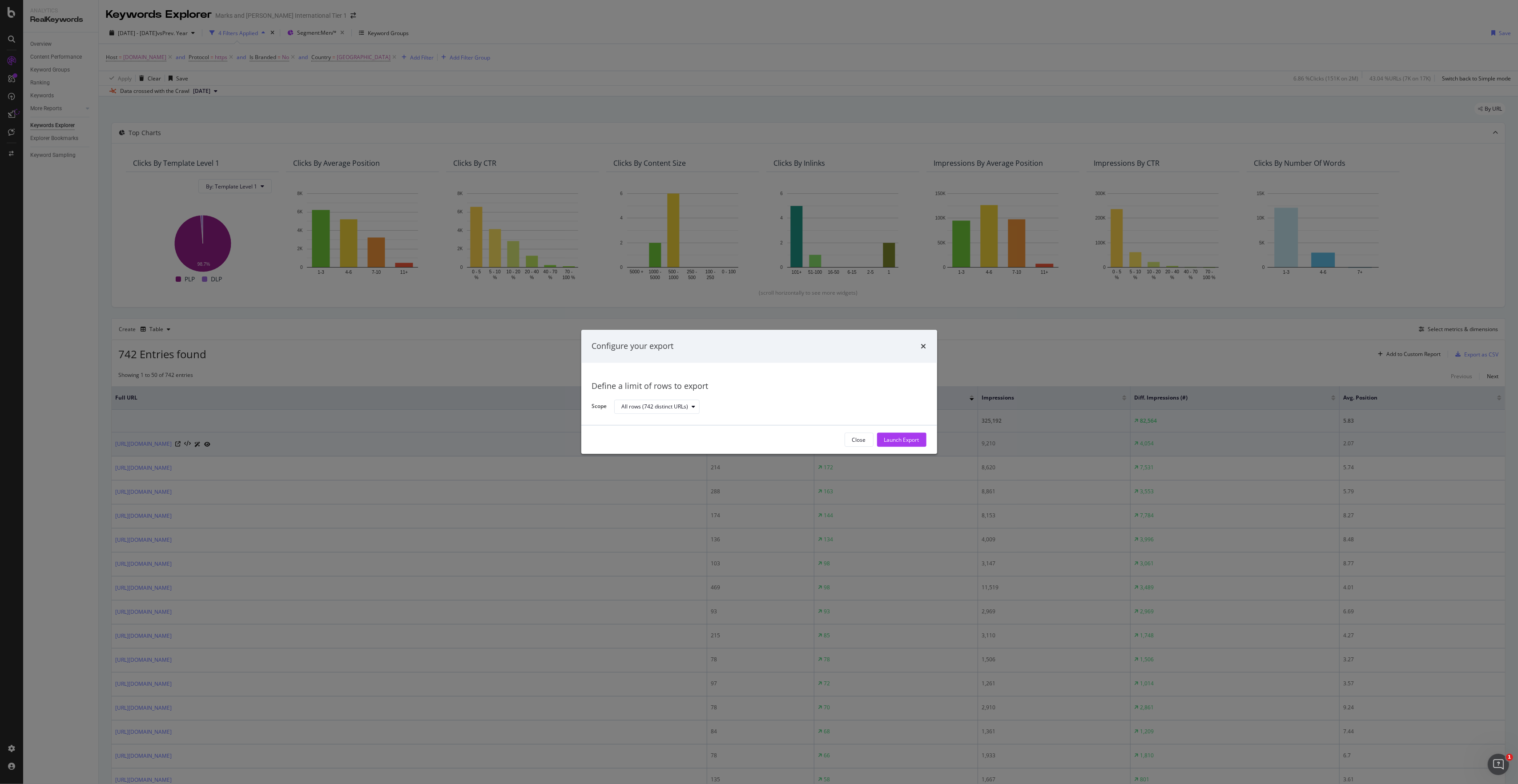
click at [853, 402] on button "Launch Export" at bounding box center [902, 440] width 50 height 14
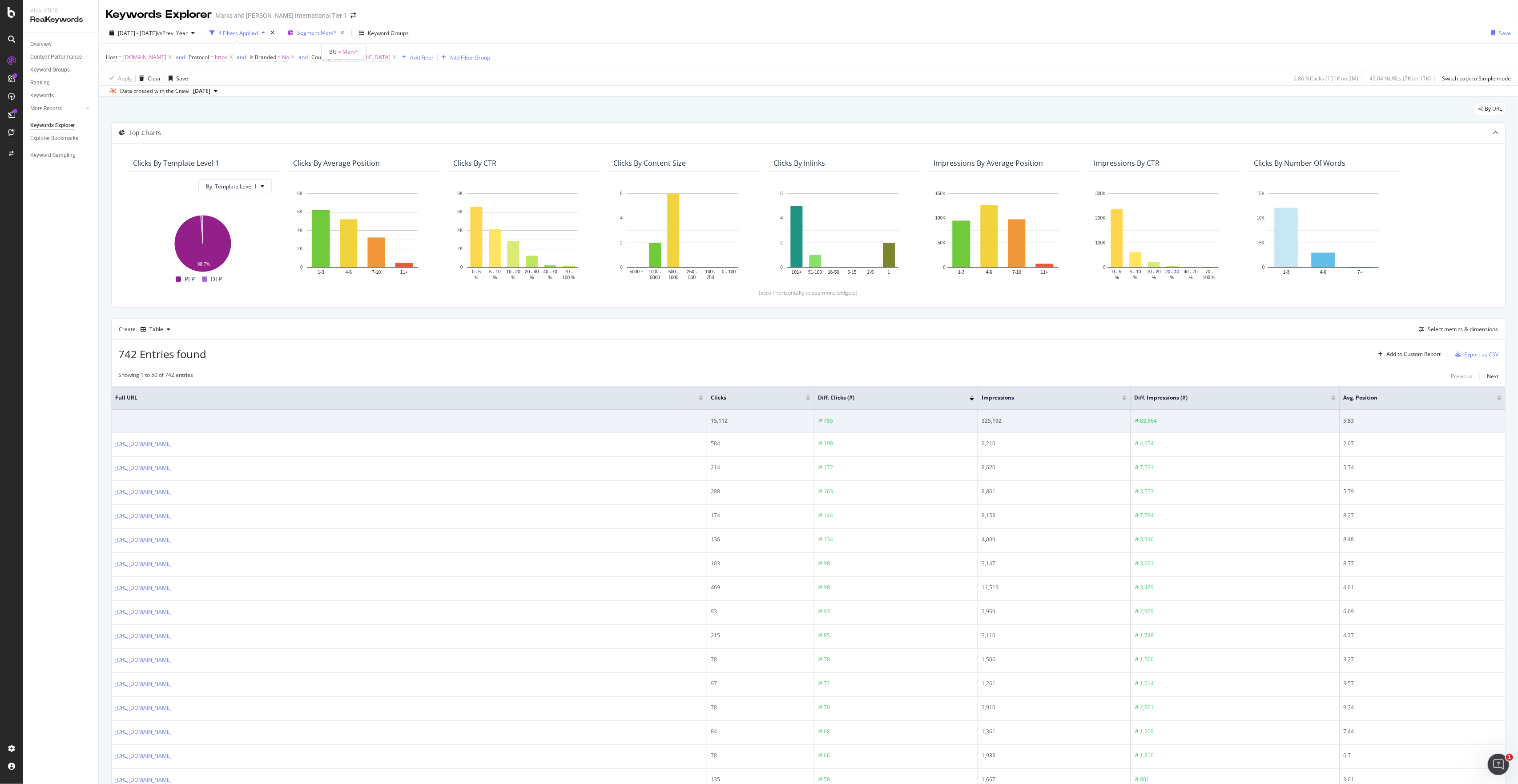
click at [336, 31] on span "Segment: Men/*" at bounding box center [316, 32] width 39 height 8
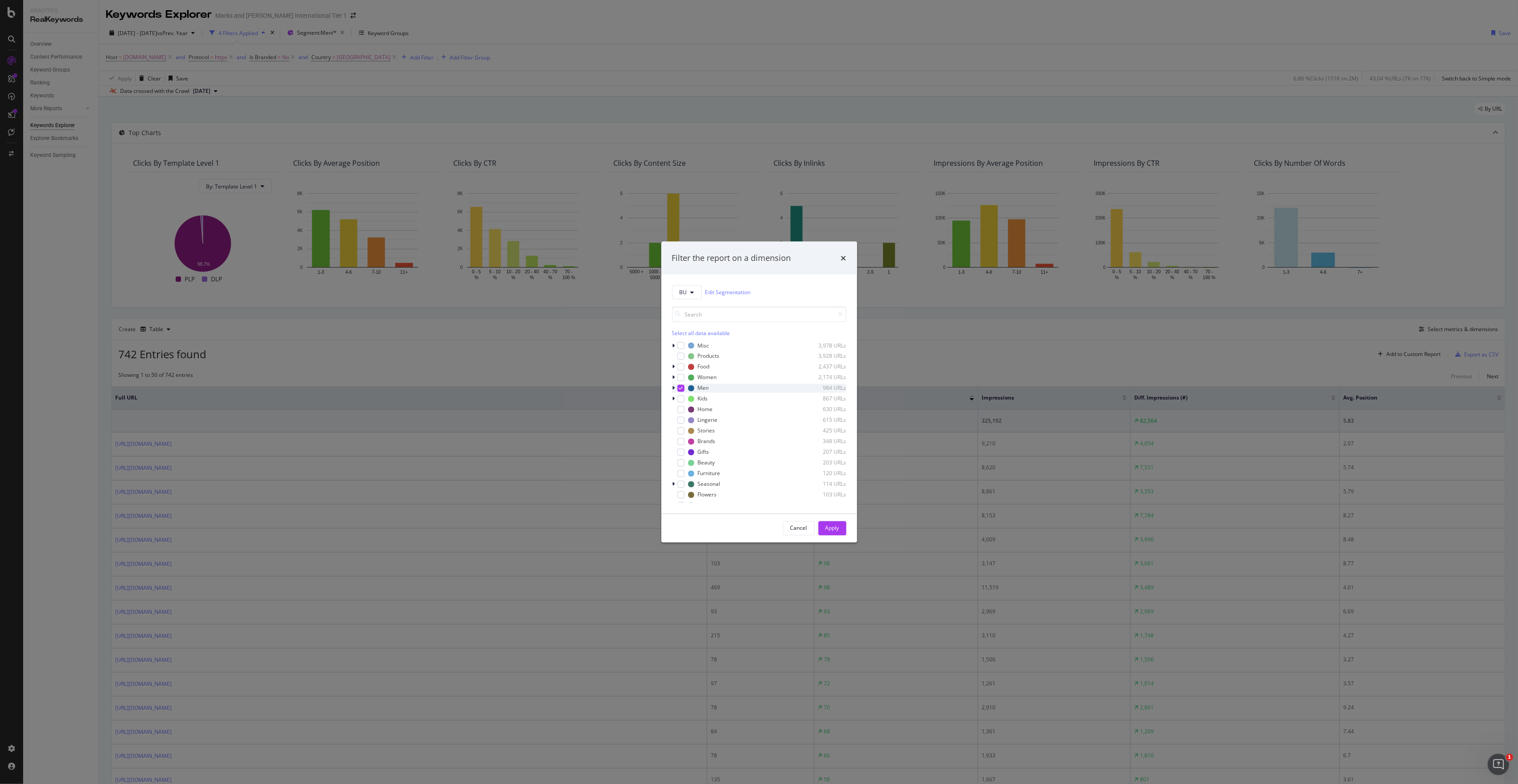
click at [679, 388] on icon "modal" at bounding box center [681, 388] width 4 height 5
click at [681, 379] on div "modal" at bounding box center [681, 378] width 7 height 7
click at [833, 402] on div "Apply" at bounding box center [832, 528] width 14 height 14
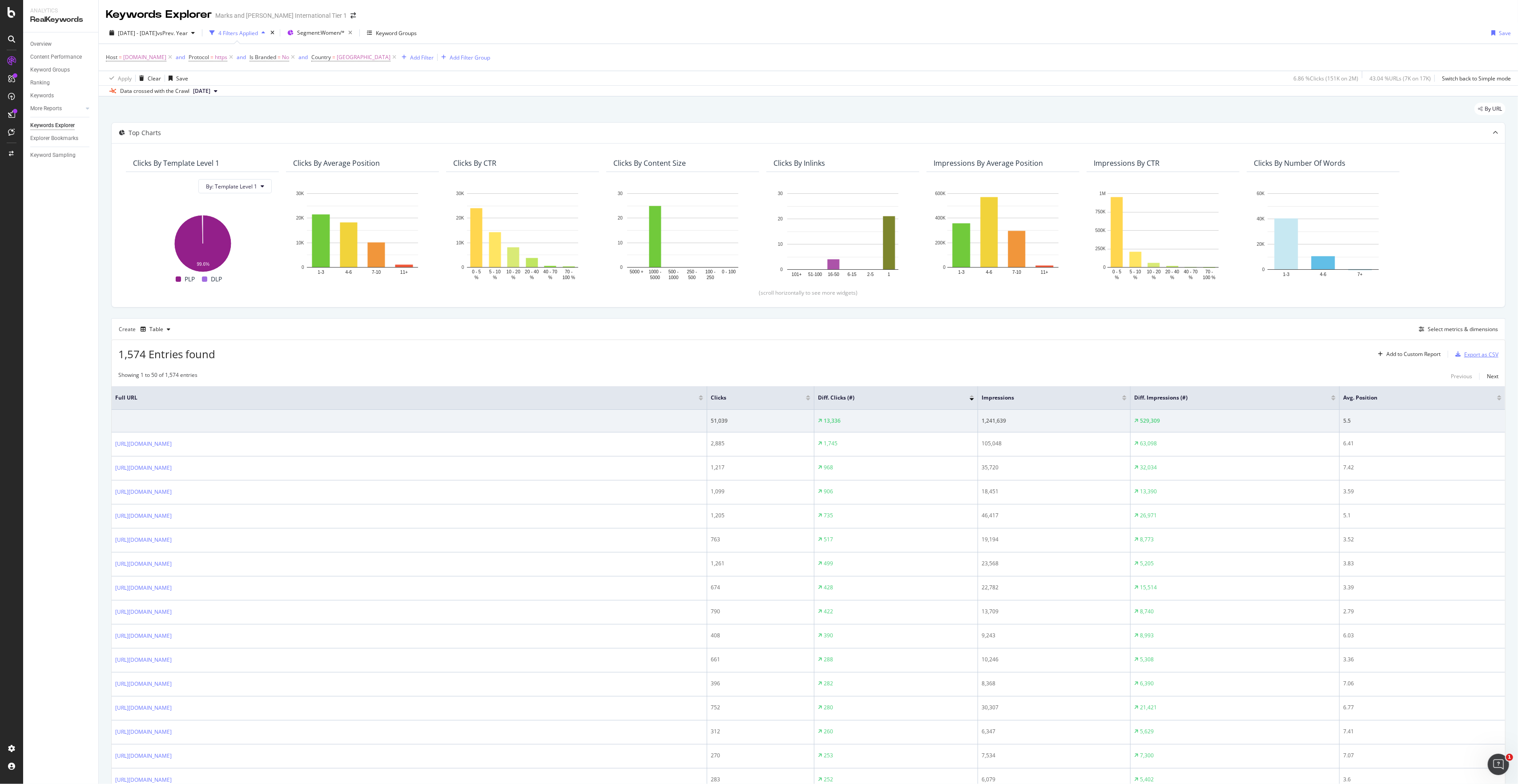
click at [853, 358] on div "Export as CSV" at bounding box center [1481, 355] width 34 height 8
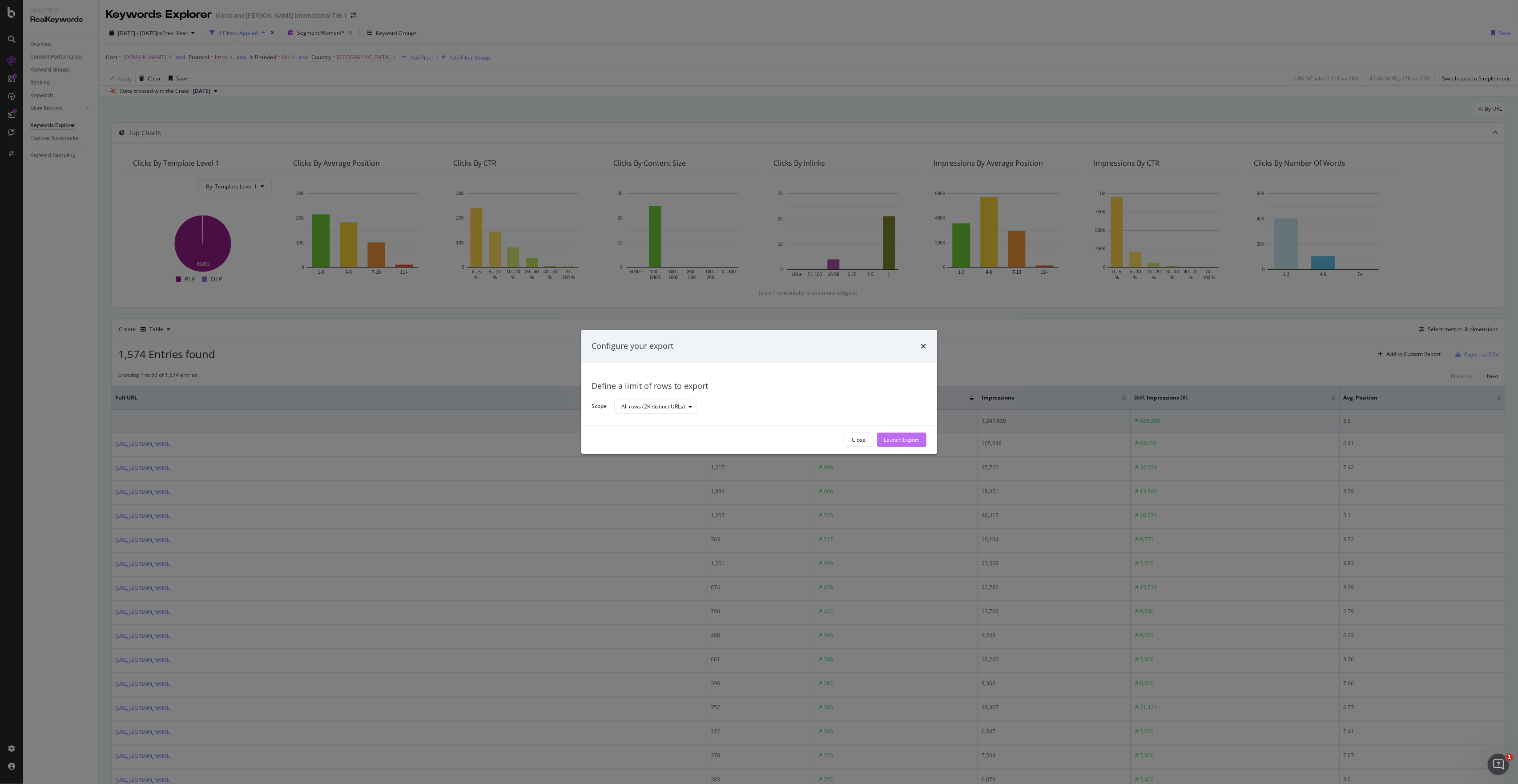
click at [853, 402] on div "Launch Export" at bounding box center [902, 439] width 35 height 8
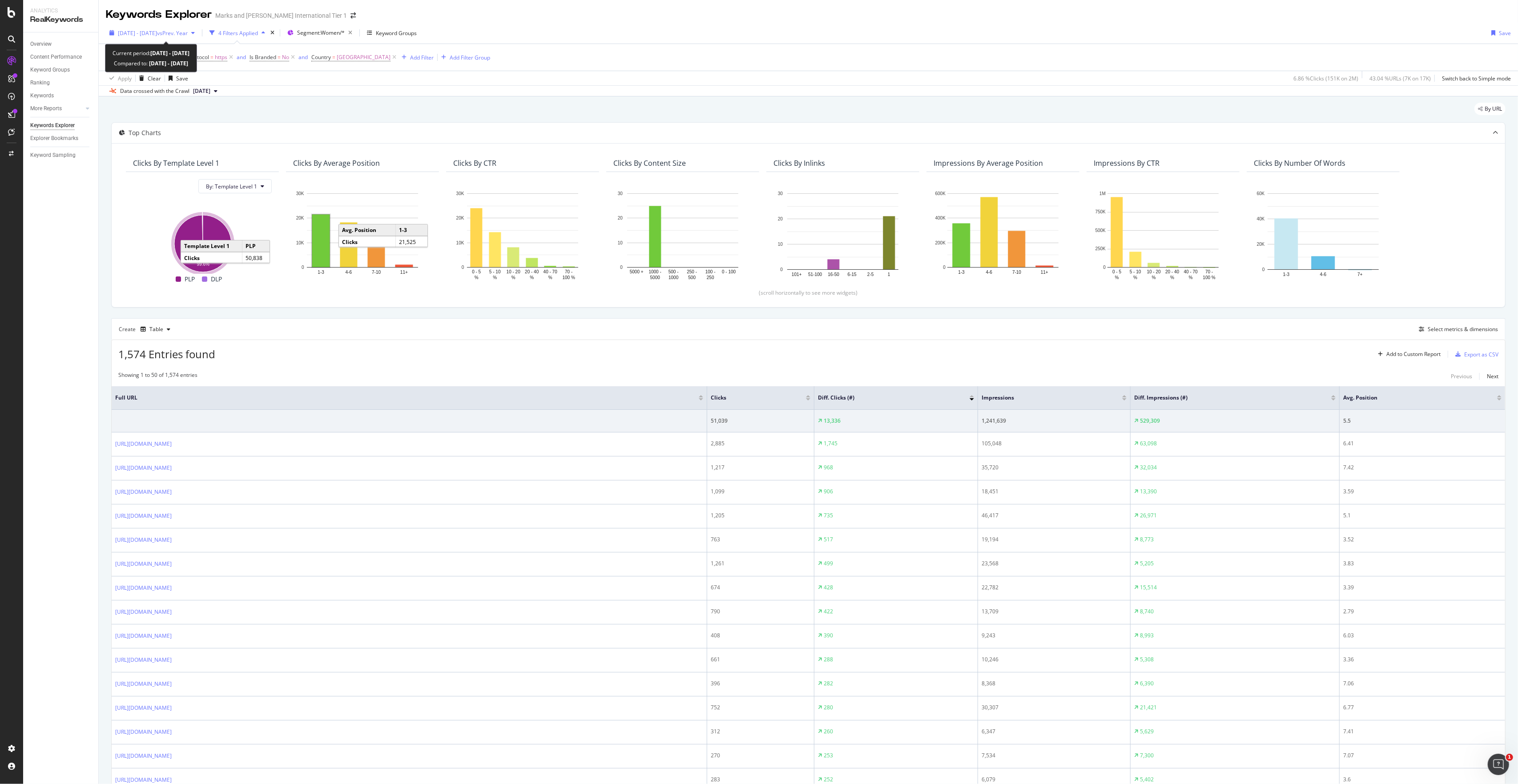
click at [113, 33] on icon "button" at bounding box center [112, 32] width 5 height 5
click at [231, 61] on div "Previous Period" at bounding box center [242, 62] width 39 height 8
type input "[DATE]"
click at [283, 150] on div "Apply" at bounding box center [282, 153] width 14 height 8
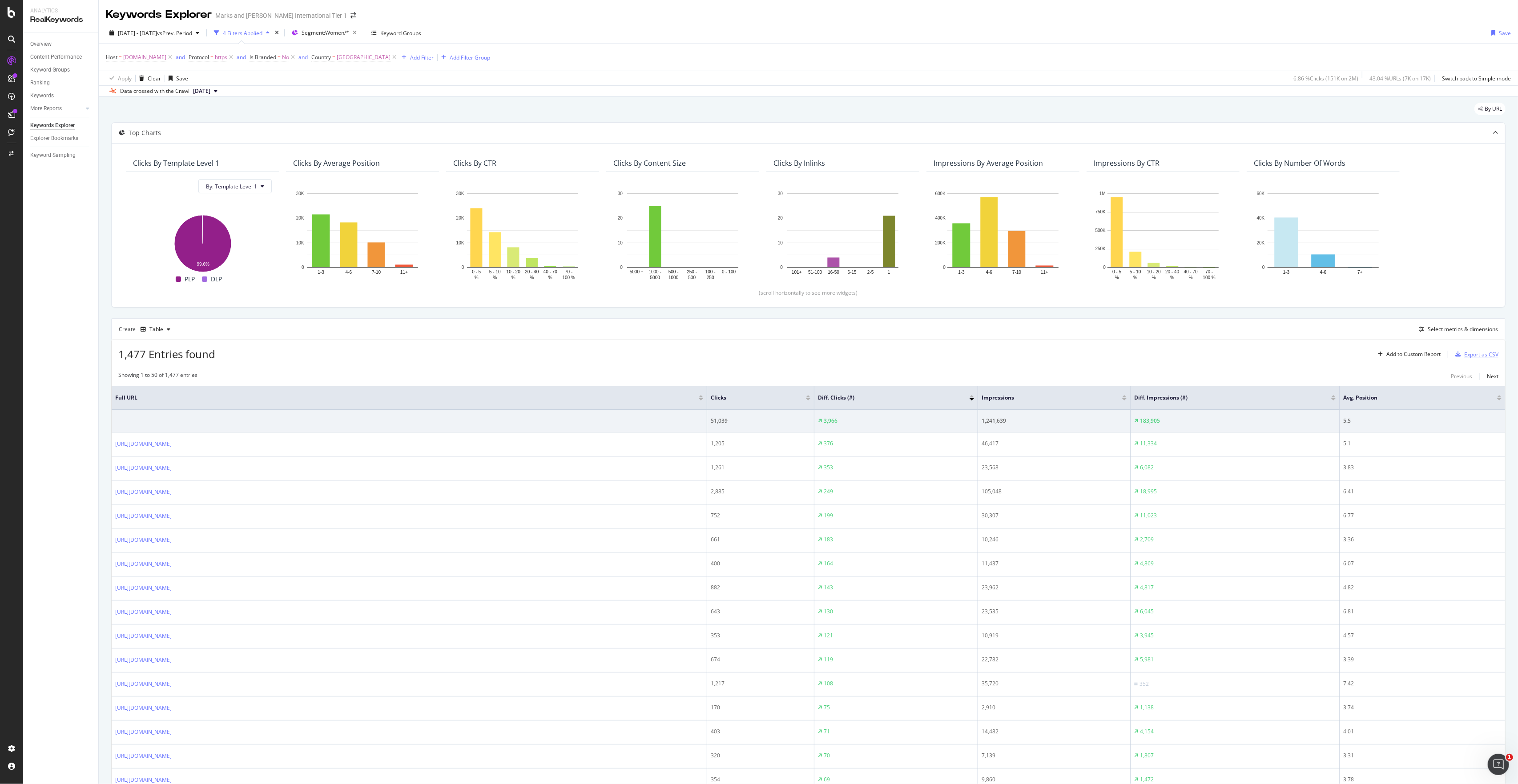
click at [853, 352] on div "Export as CSV" at bounding box center [1481, 355] width 34 height 8
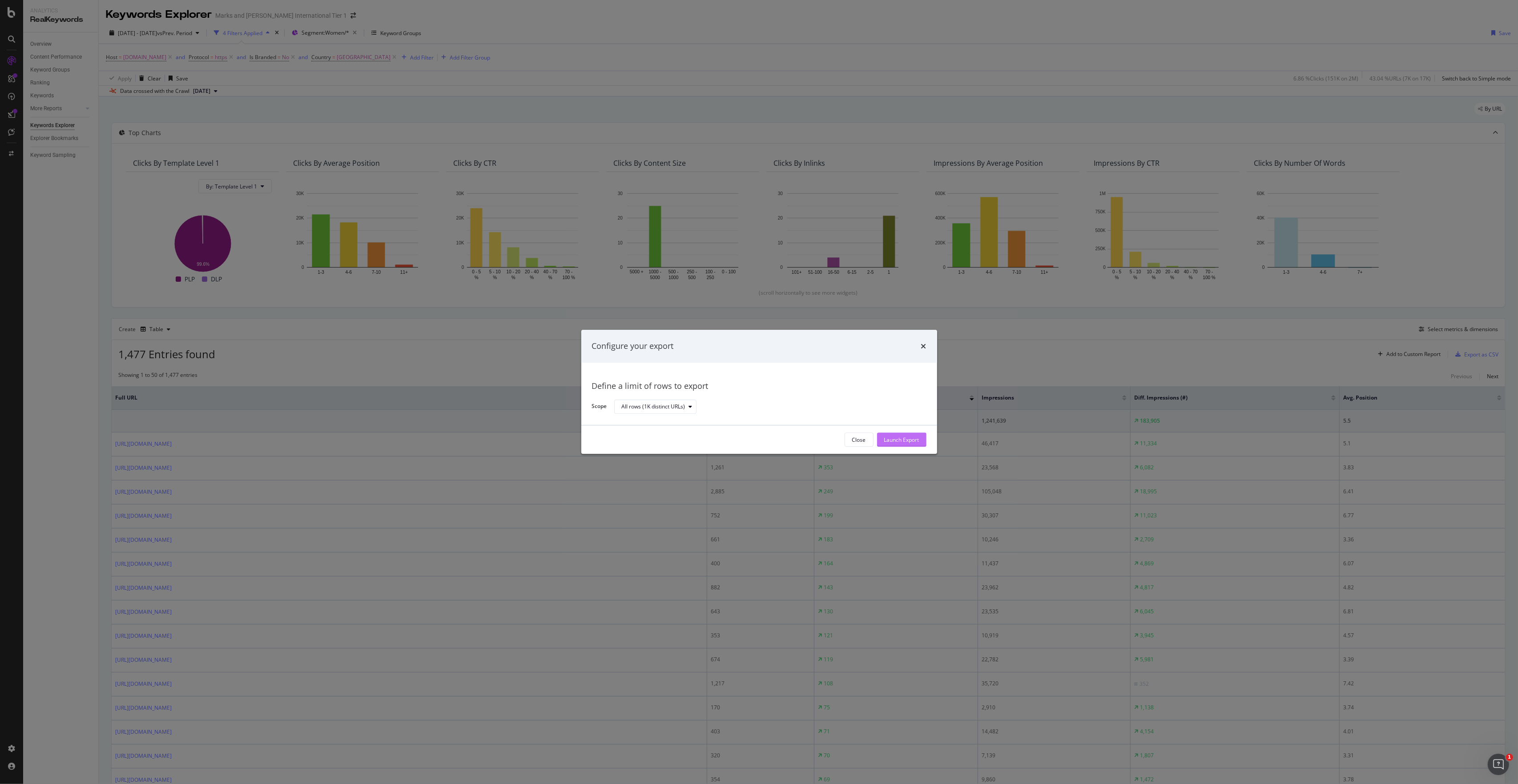
click at [853, 402] on div "Launch Export" at bounding box center [902, 439] width 35 height 8
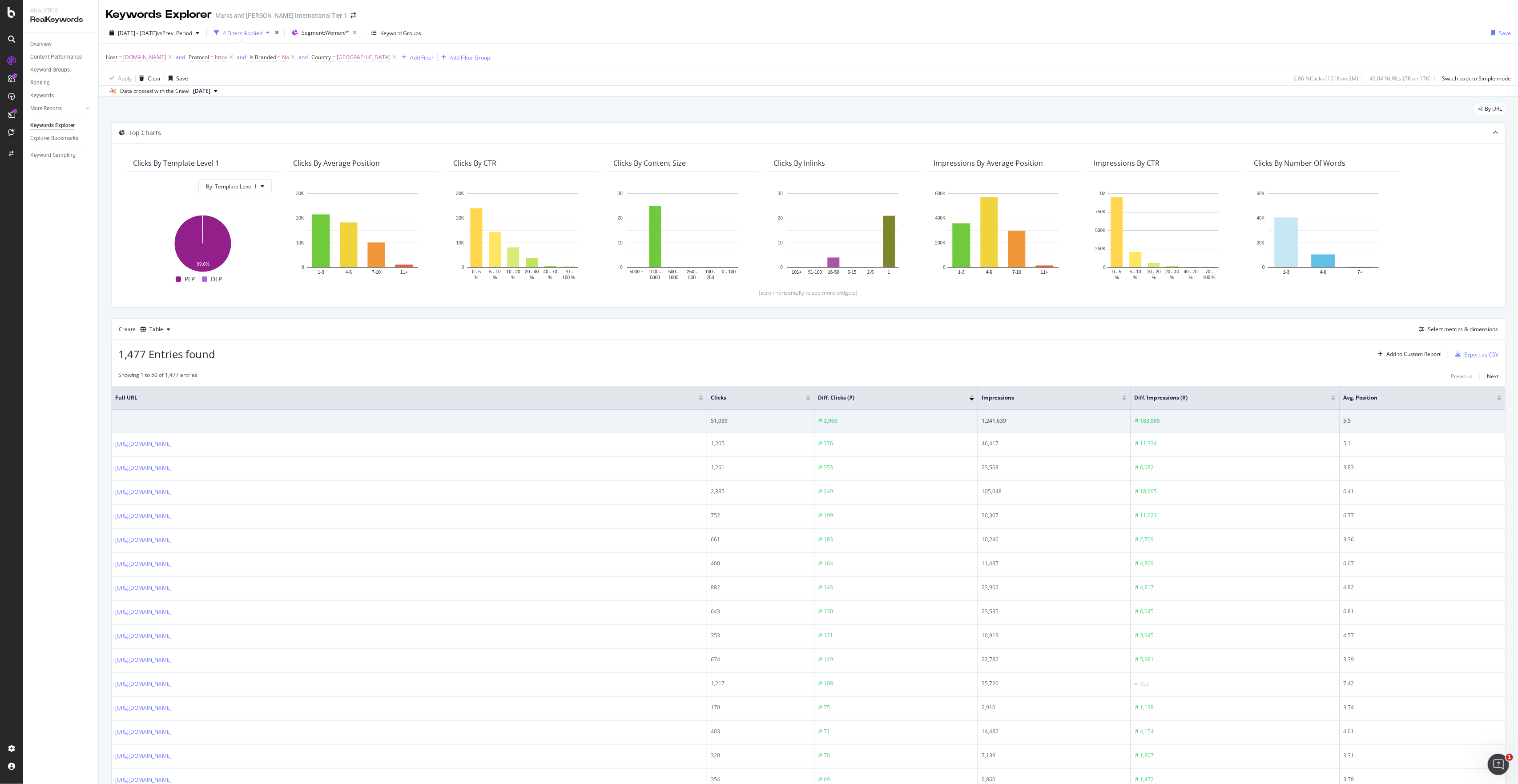
click at [853, 358] on div "Export as CSV" at bounding box center [1481, 355] width 34 height 8
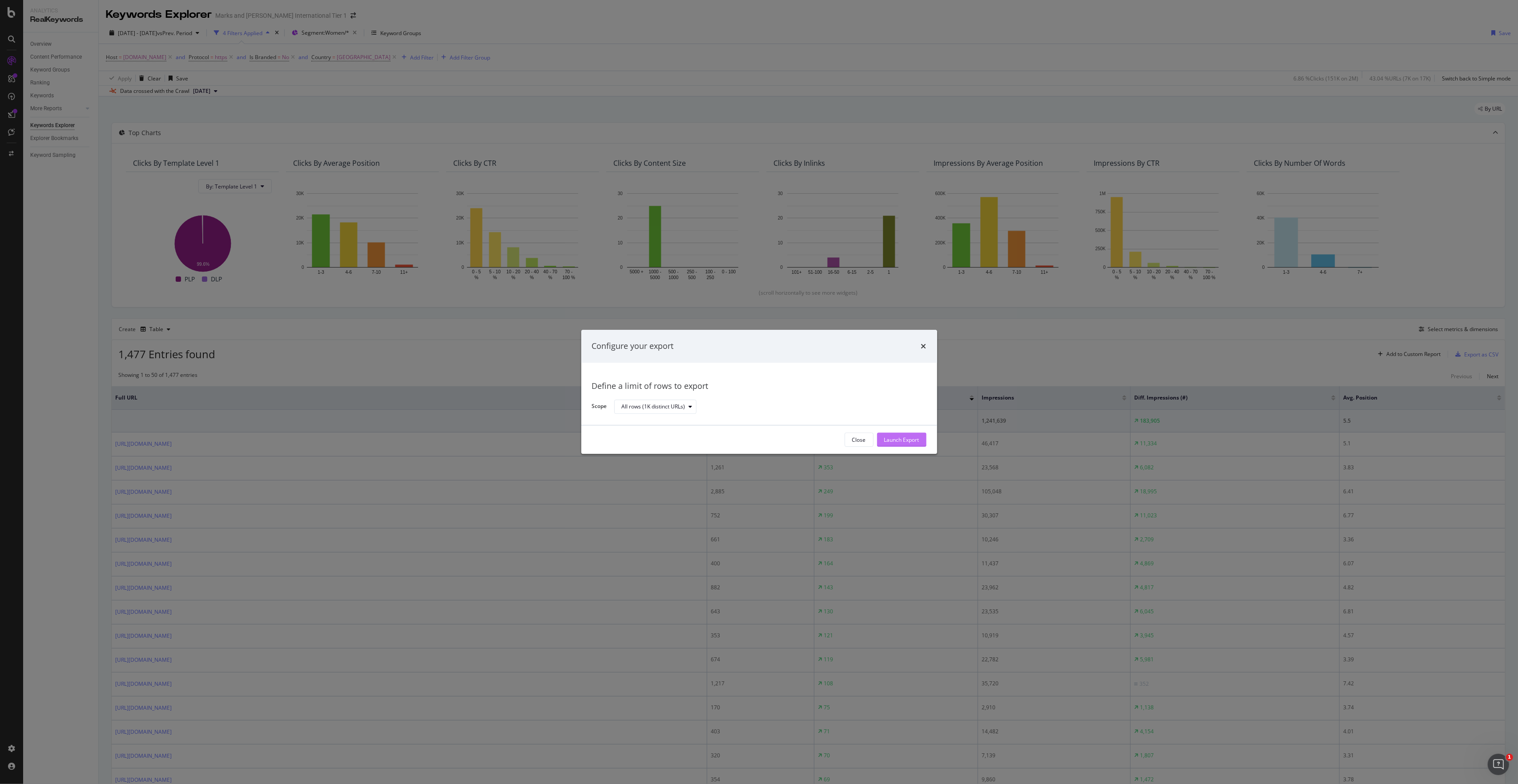
click at [853, 402] on div "Launch Export" at bounding box center [902, 439] width 35 height 8
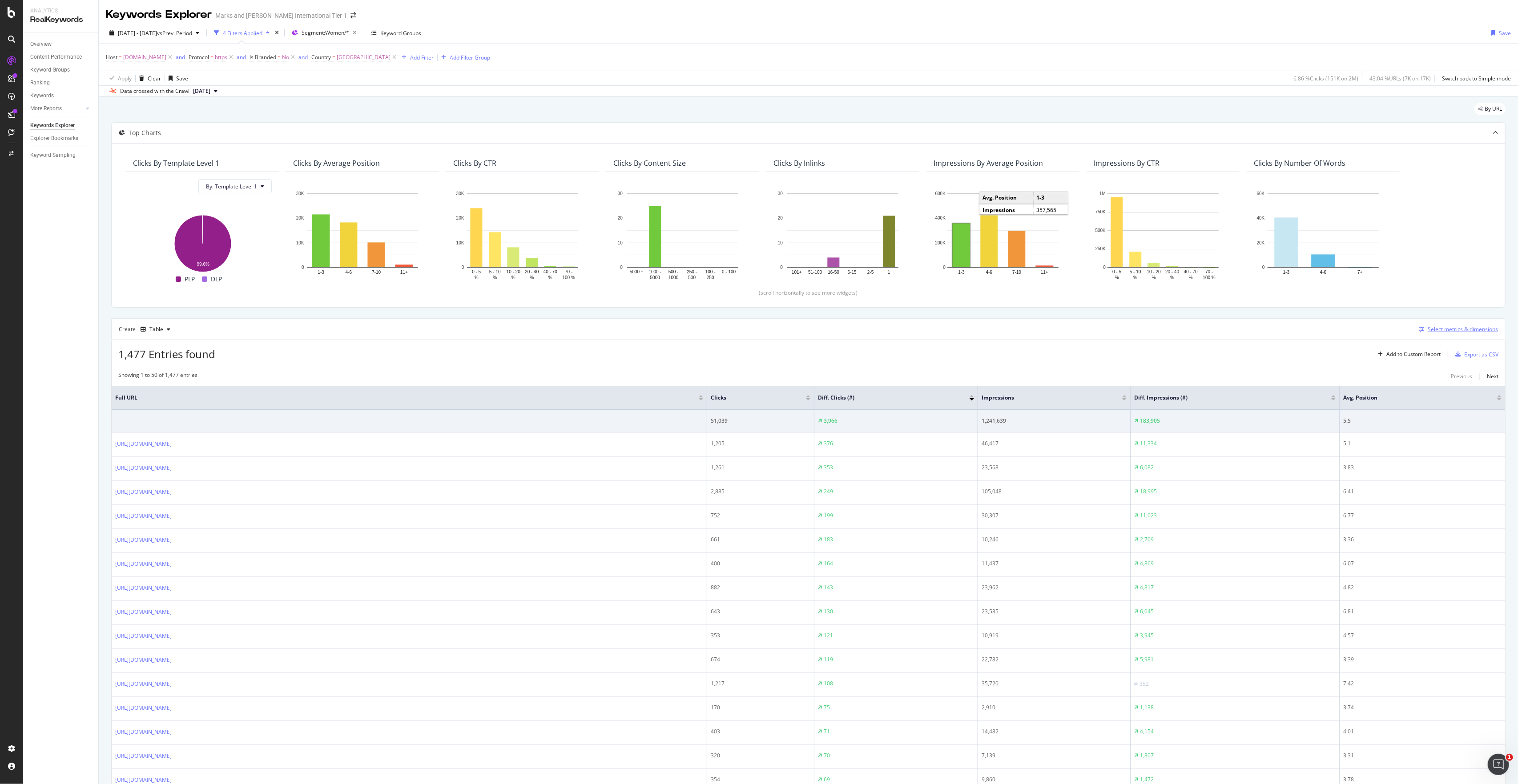
click at [853, 333] on div "Select metrics & dimensions" at bounding box center [1463, 329] width 70 height 8
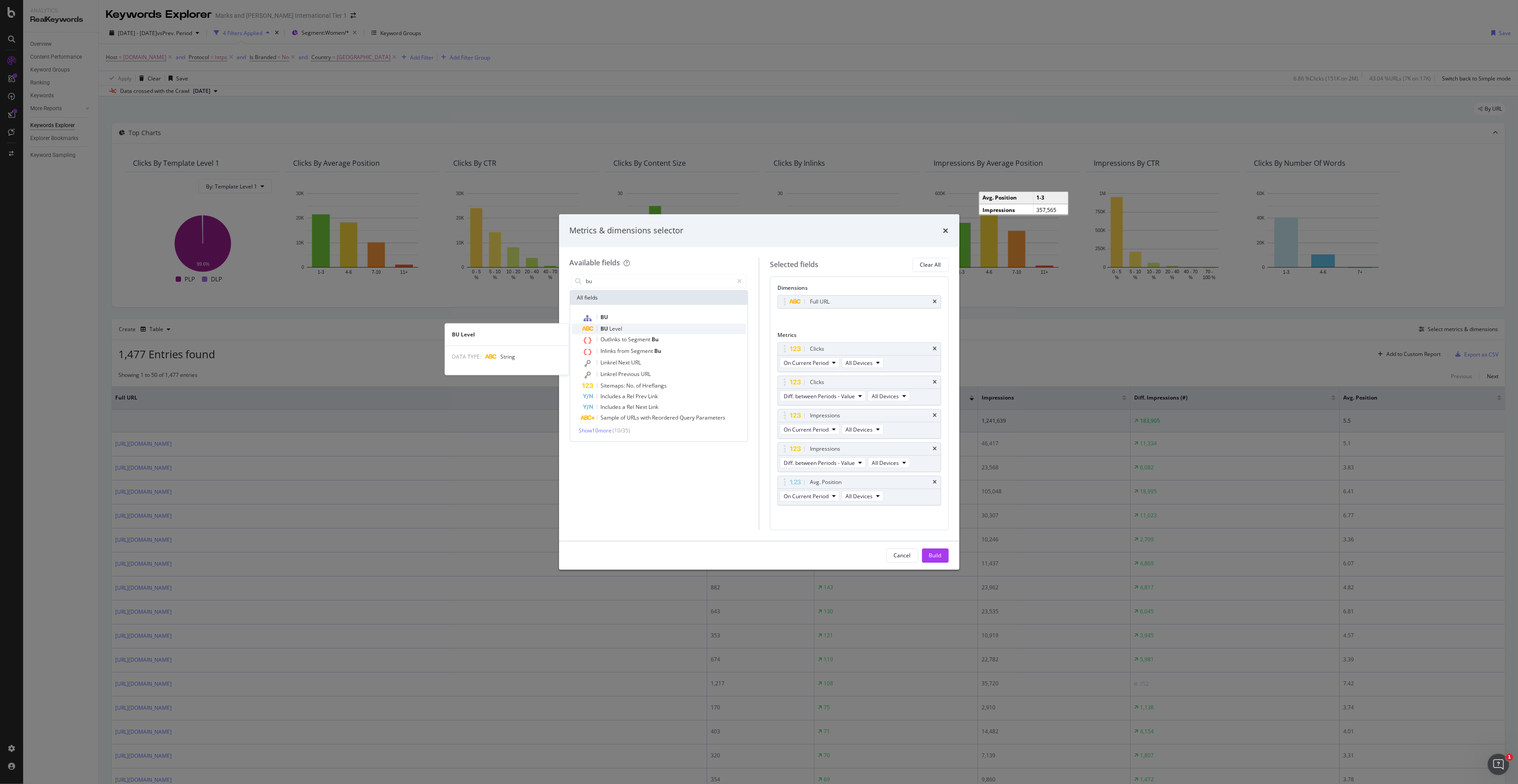
type input "bu"
click at [626, 330] on div "BU Level" at bounding box center [665, 329] width 164 height 11
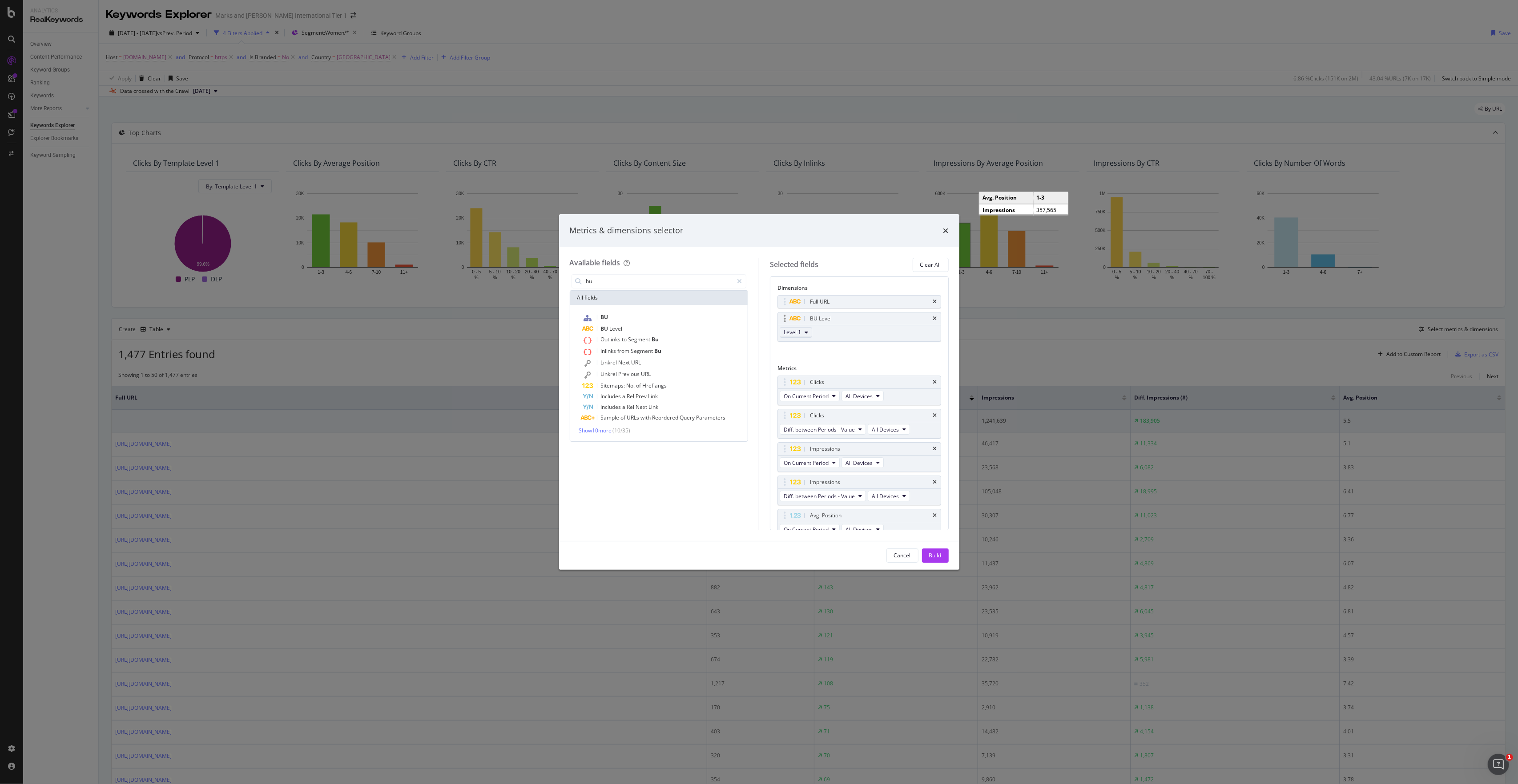
click at [797, 335] on span "Level 1" at bounding box center [792, 332] width 17 height 8
click at [797, 359] on div "Level 2" at bounding box center [797, 365] width 32 height 13
click at [853, 402] on div "Build" at bounding box center [935, 555] width 12 height 8
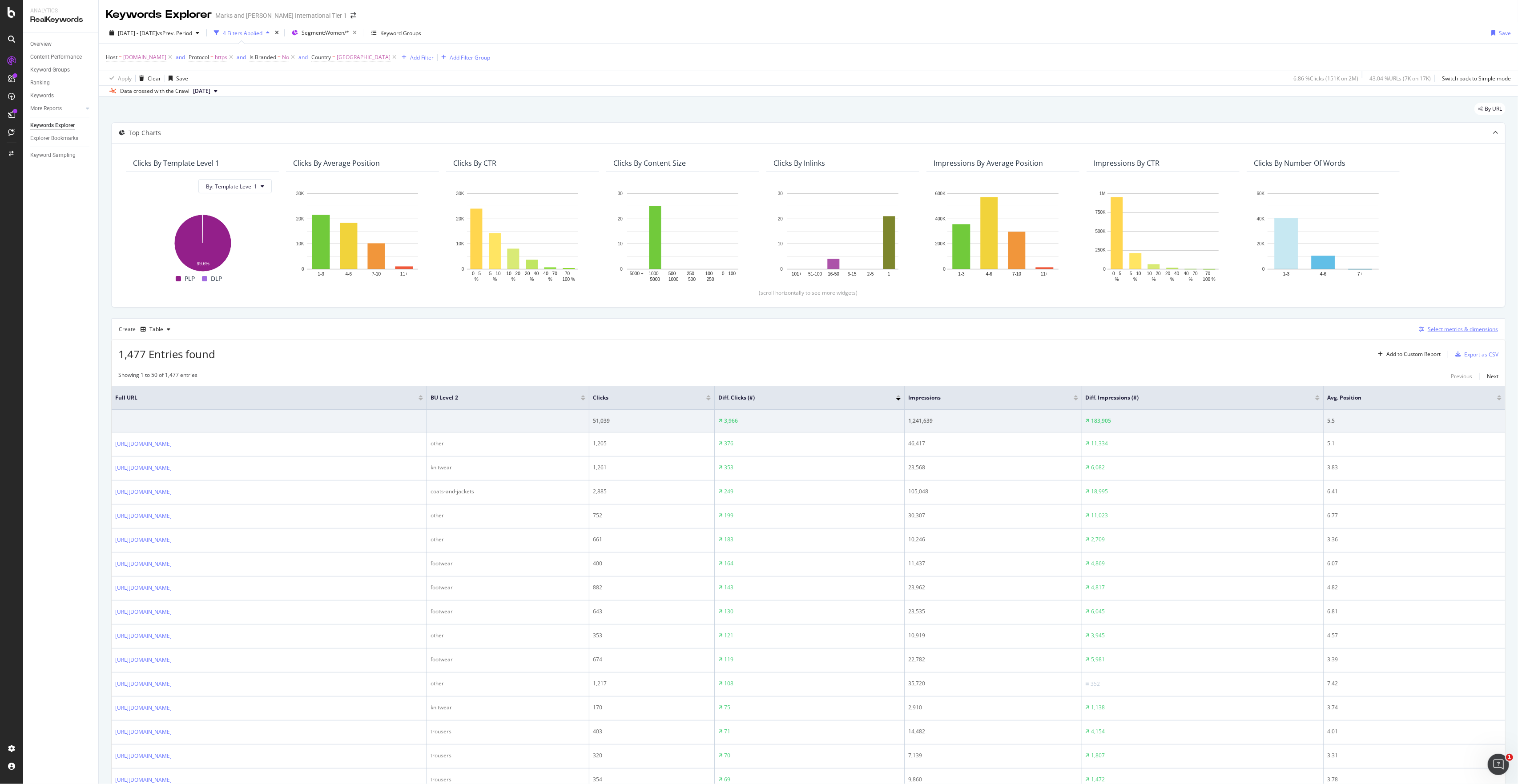
click at [853, 333] on div "Select metrics & dimensions" at bounding box center [1463, 329] width 70 height 8
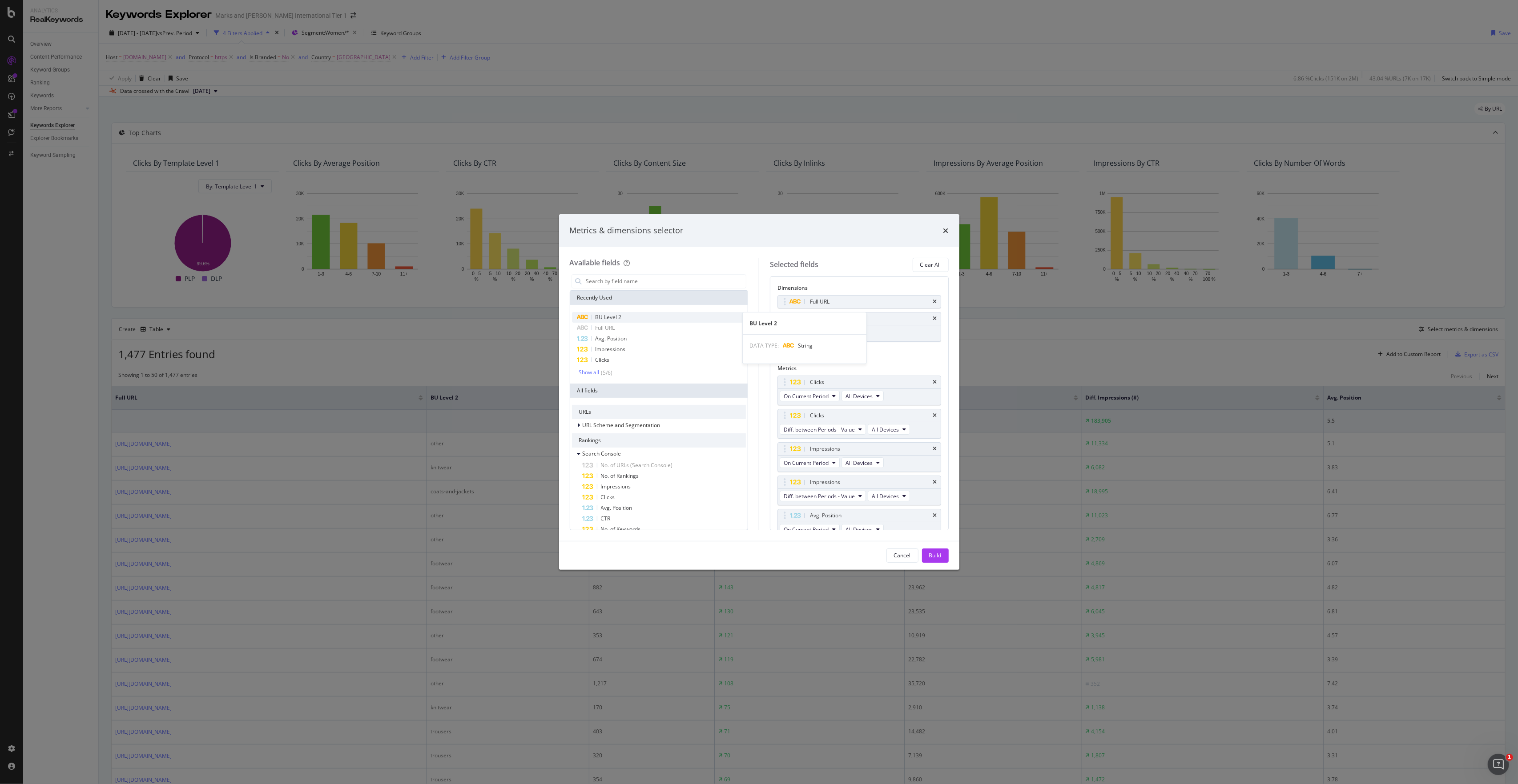
click at [632, 317] on div "BU Level 2" at bounding box center [659, 317] width 174 height 11
click at [810, 365] on button "Level 1" at bounding box center [796, 366] width 32 height 11
click at [808, 402] on div "Level 3" at bounding box center [797, 415] width 32 height 13
click at [853, 402] on div "Build" at bounding box center [935, 555] width 12 height 8
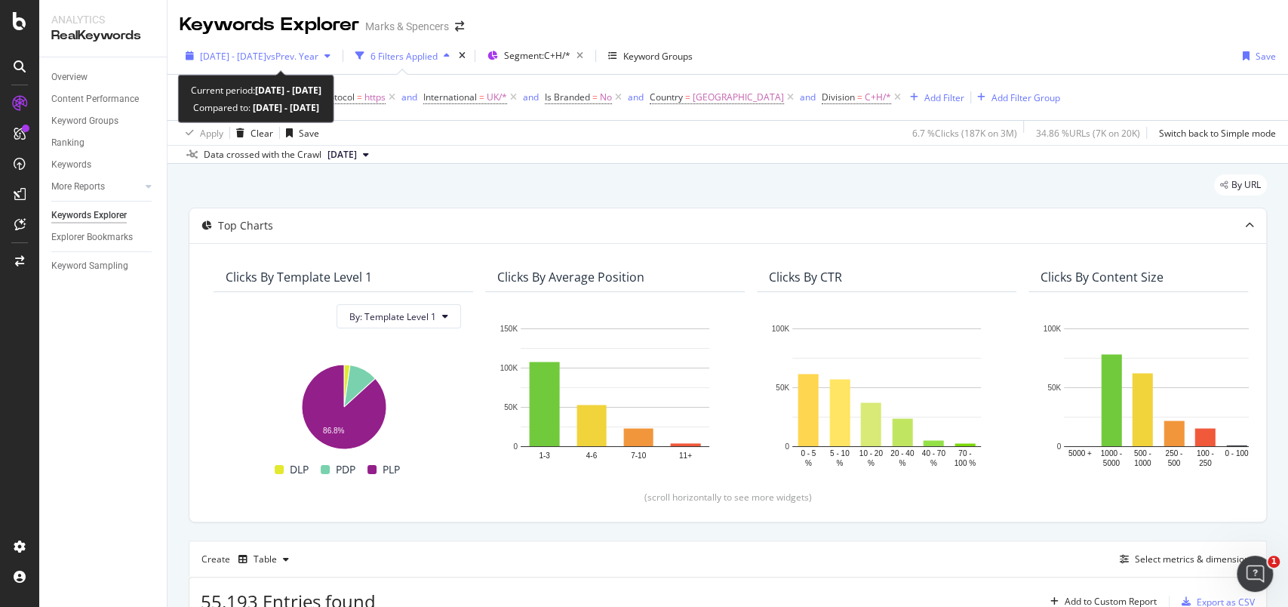
click at [194, 53] on div "button" at bounding box center [190, 55] width 20 height 9
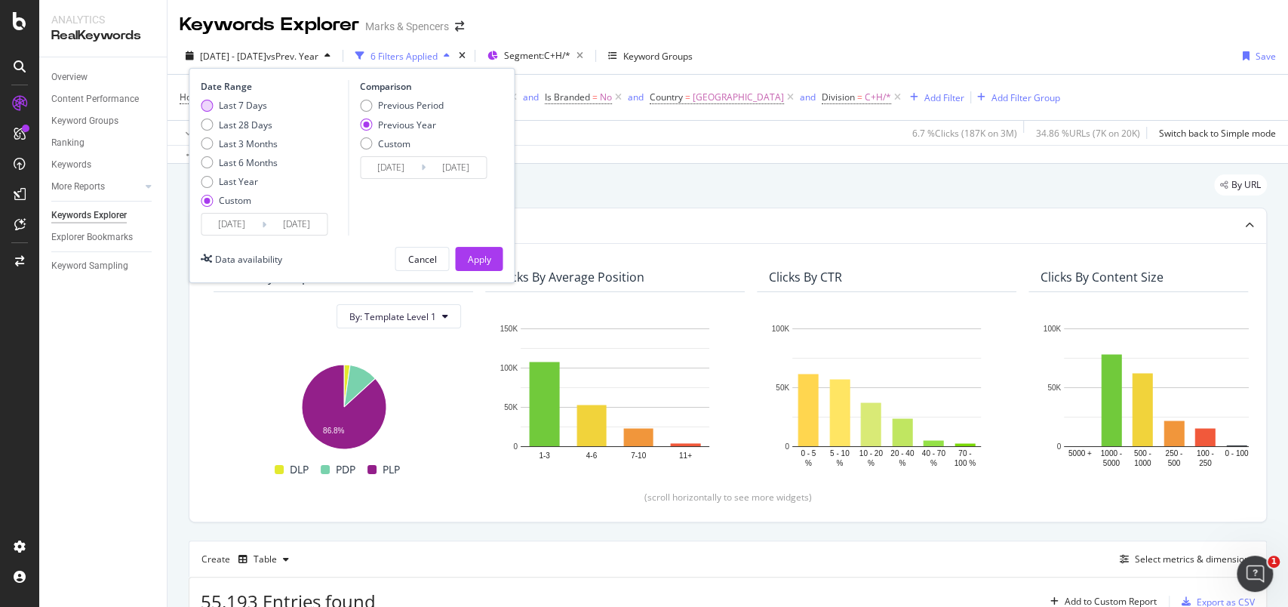
click at [229, 109] on div "Last 7 Days" at bounding box center [243, 105] width 48 height 13
type input "2025/09/11"
type input "2025/09/17"
type input "2024/09/12"
type input "2024/09/18"
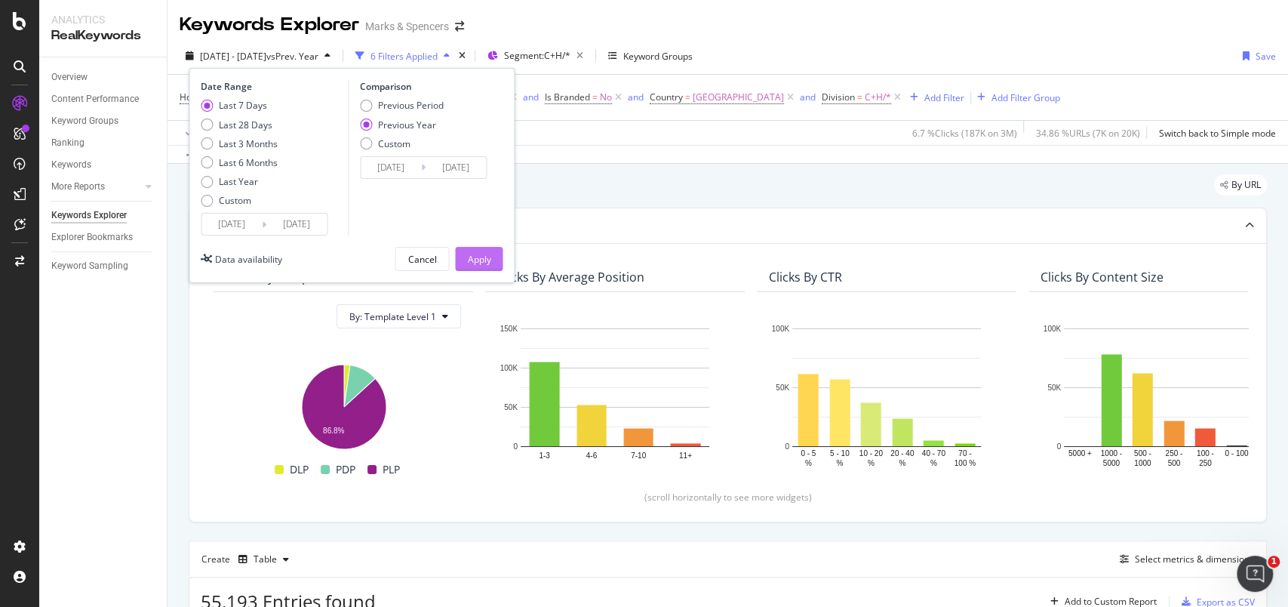
click at [474, 260] on div "Apply" at bounding box center [478, 259] width 23 height 13
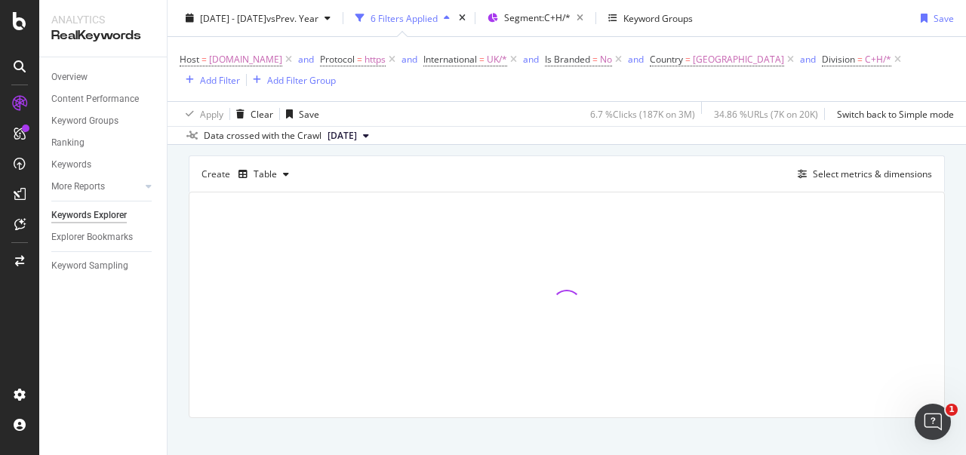
scroll to position [418, 0]
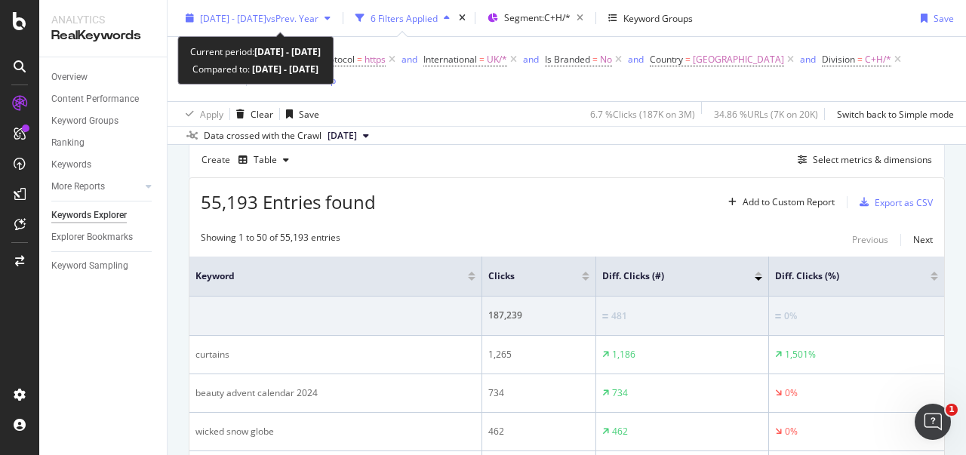
click at [187, 17] on icon "button" at bounding box center [190, 18] width 8 height 9
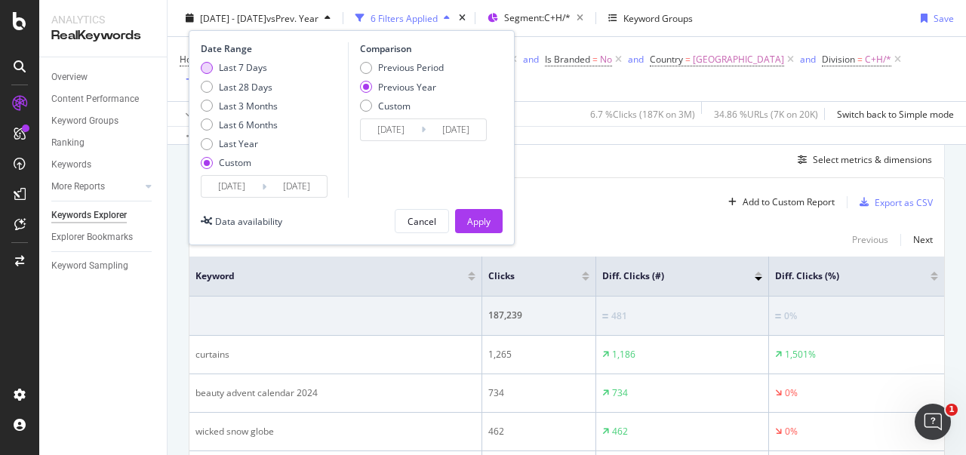
click at [227, 68] on div "Last 7 Days" at bounding box center [243, 67] width 48 height 13
type input "[DATE]"
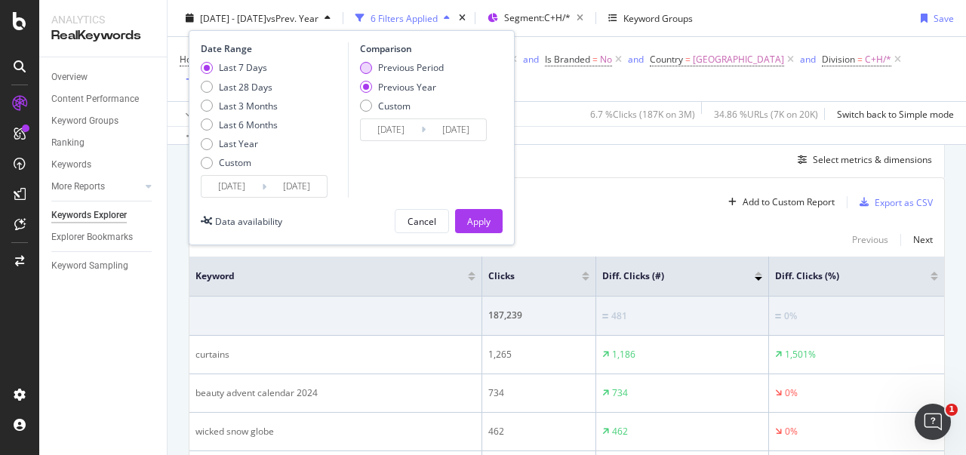
click at [378, 70] on div "Previous Period" at bounding box center [411, 67] width 66 height 13
type input "2025/09/04"
type input "2025/09/10"
click at [491, 221] on button "Apply" at bounding box center [479, 221] width 48 height 24
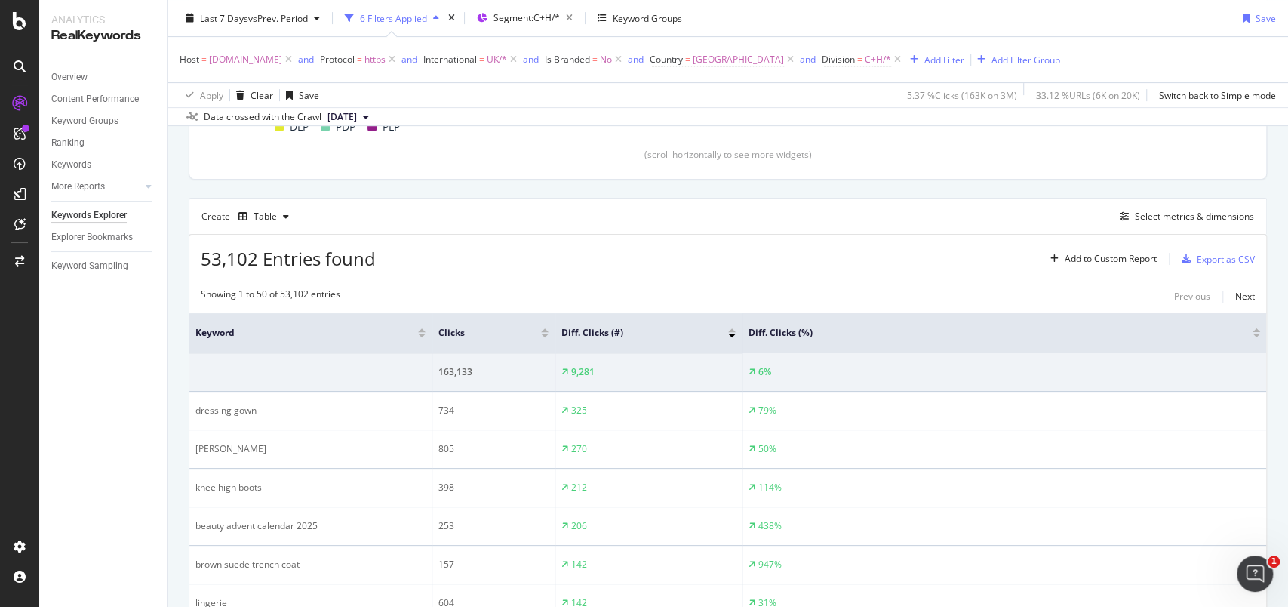
scroll to position [343, 0]
drag, startPoint x: 953, startPoint y: 133, endPoint x: 54, endPoint y: 392, distance: 934.9
click at [54, 392] on div "Overview Content Performance Keyword Groups Ranking Keywords More Reports Count…" at bounding box center [103, 331] width 128 height 549
click at [547, 14] on span "Segment: C+H/*" at bounding box center [527, 17] width 66 height 13
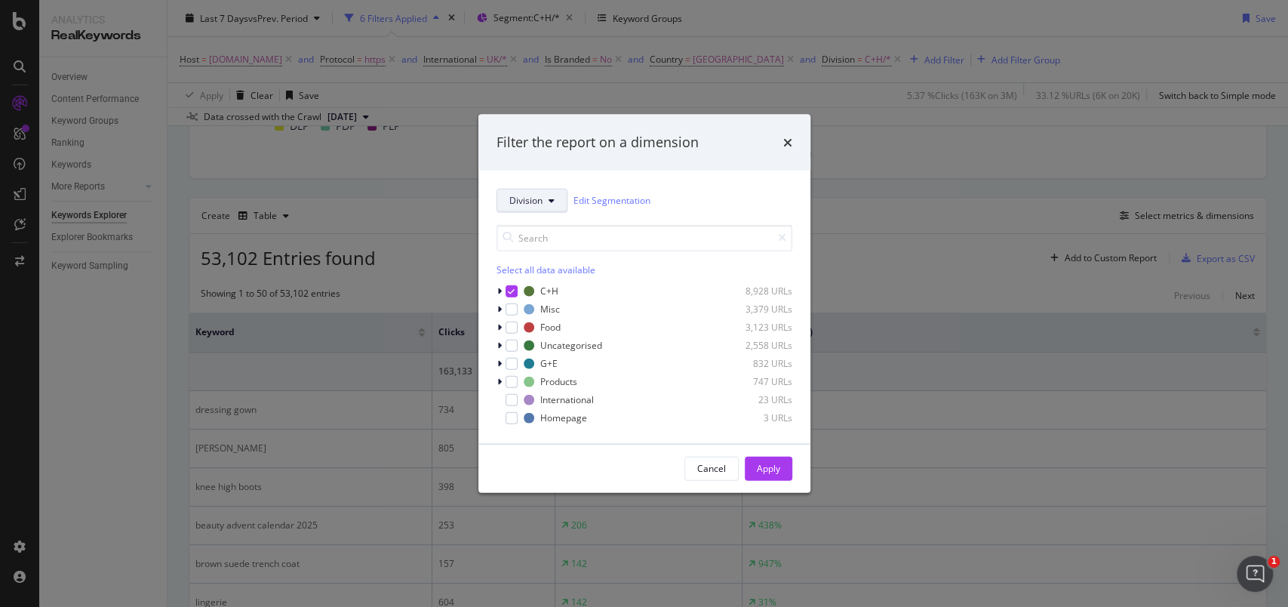
click at [535, 203] on span "Division" at bounding box center [525, 200] width 33 height 13
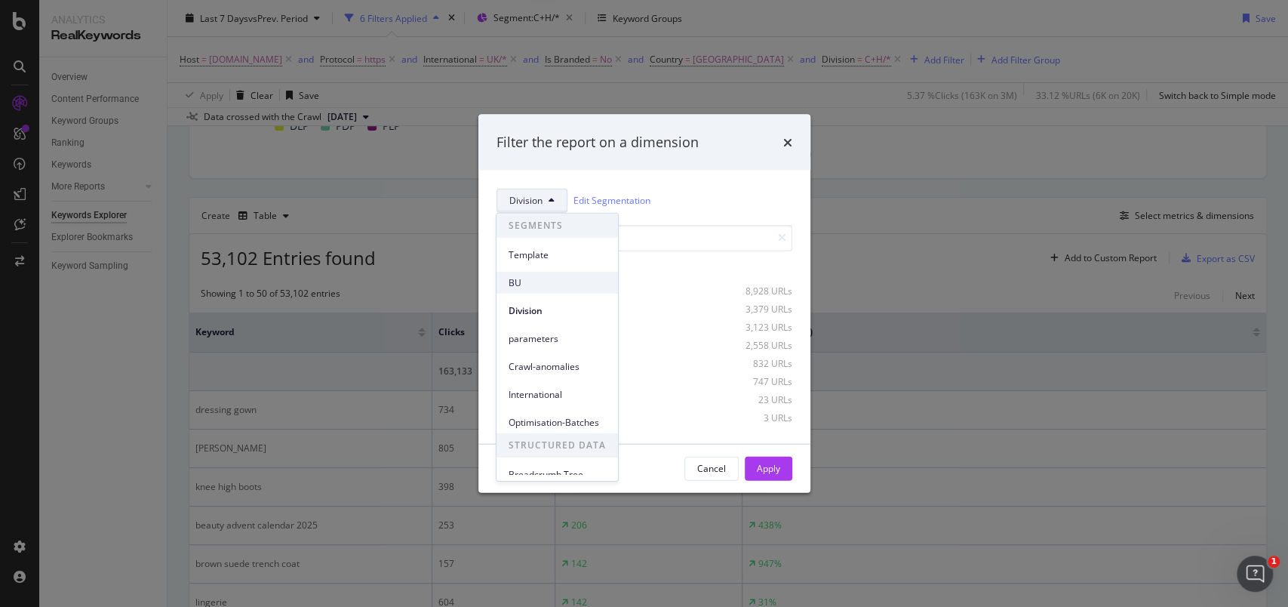
click at [527, 288] on span "BU" at bounding box center [557, 282] width 97 height 14
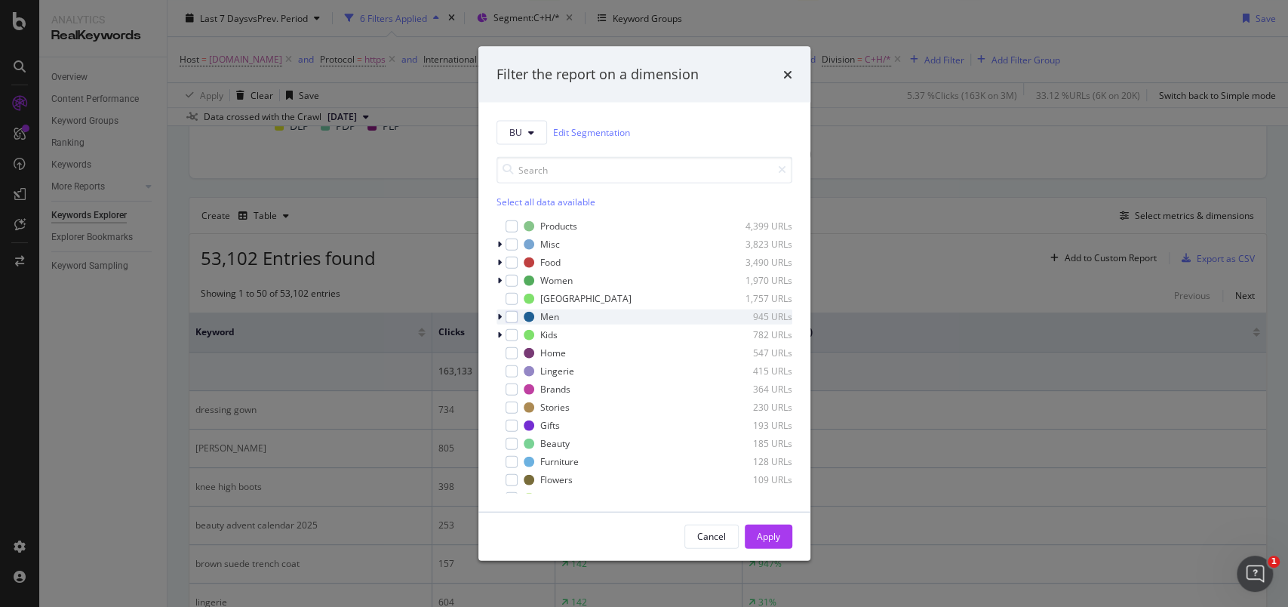
click at [504, 322] on div "modal" at bounding box center [501, 316] width 9 height 15
click at [512, 321] on div "modal" at bounding box center [512, 316] width 12 height 12
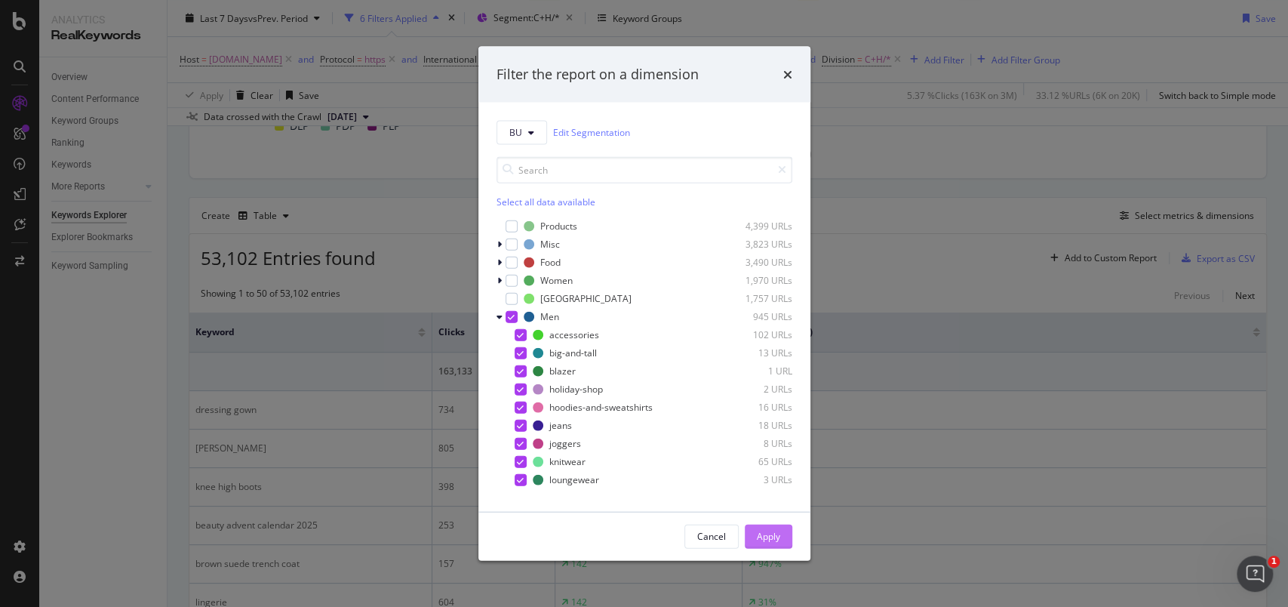
click at [783, 454] on button "Apply" at bounding box center [769, 536] width 48 height 24
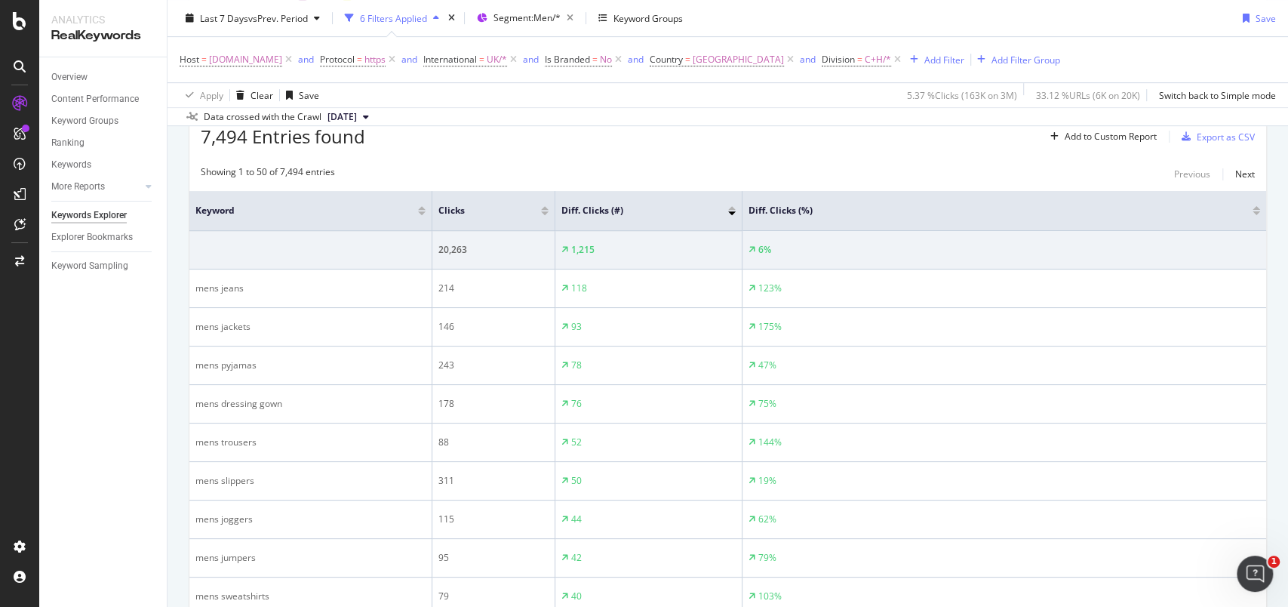
scroll to position [449, 0]
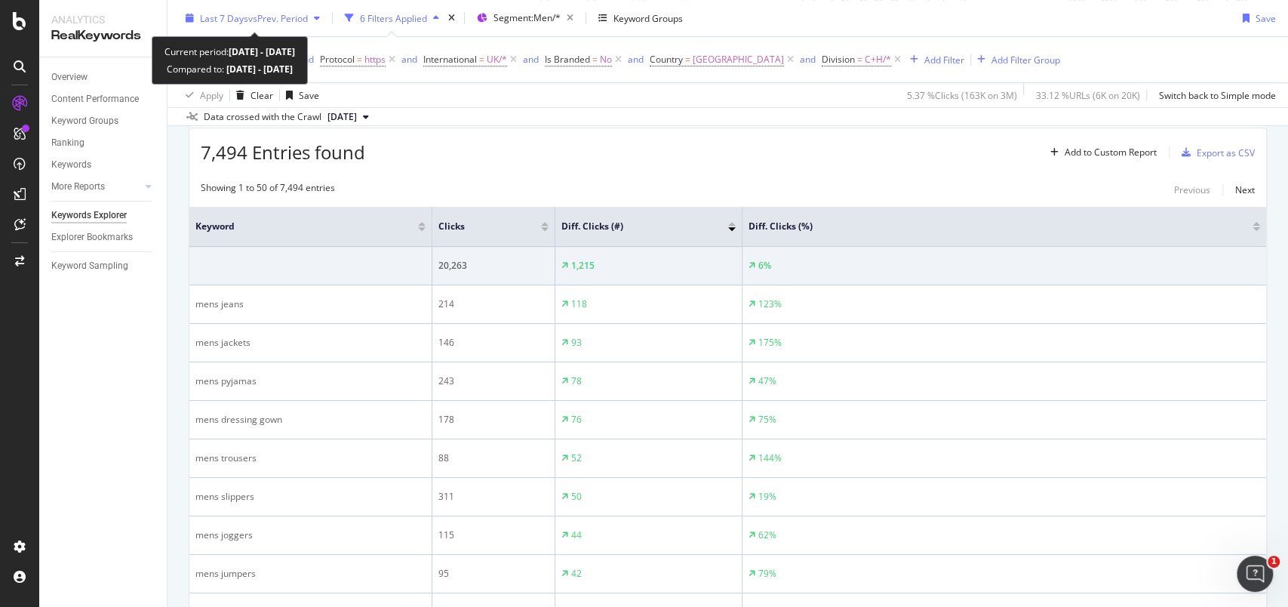
click at [186, 18] on icon "button" at bounding box center [190, 18] width 8 height 9
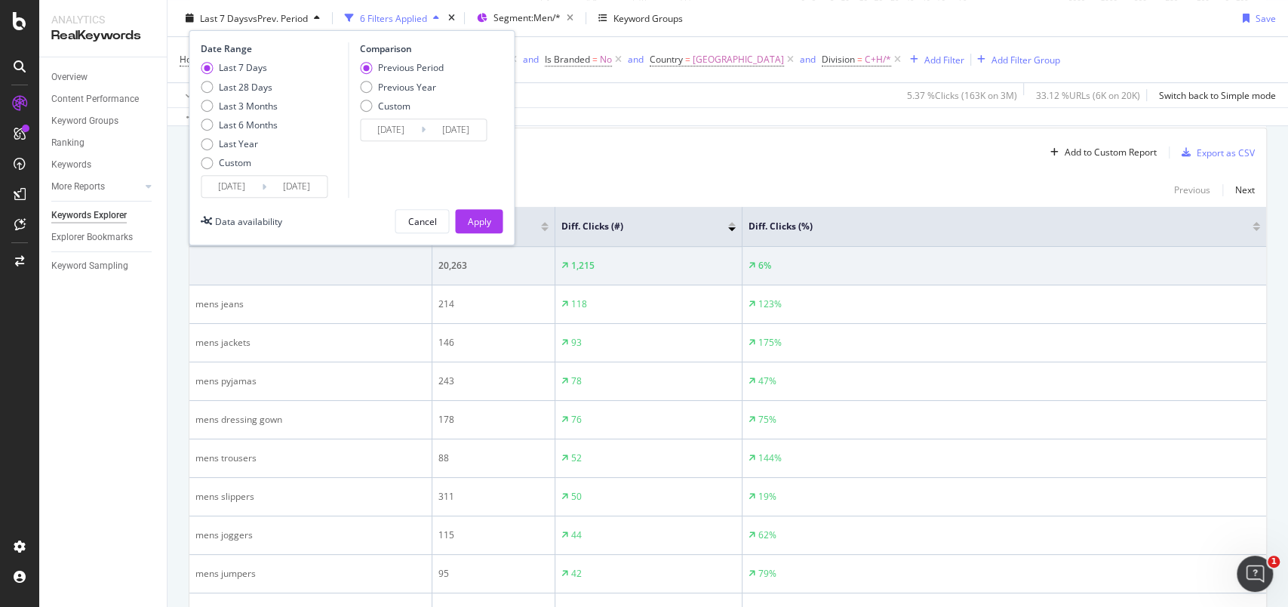
click at [261, 184] on input "2025/09/11" at bounding box center [232, 186] width 60 height 21
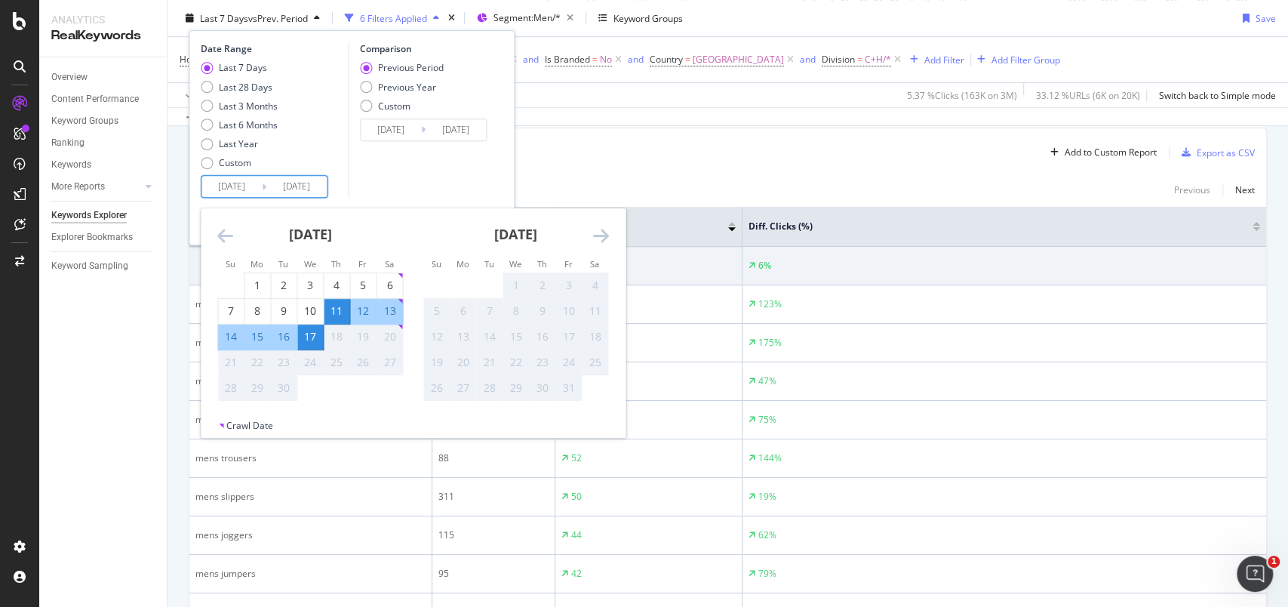
click at [386, 180] on div "Comparison Previous Period Previous Year Custom 2025/09/04 Navigate forward to …" at bounding box center [419, 119] width 143 height 155
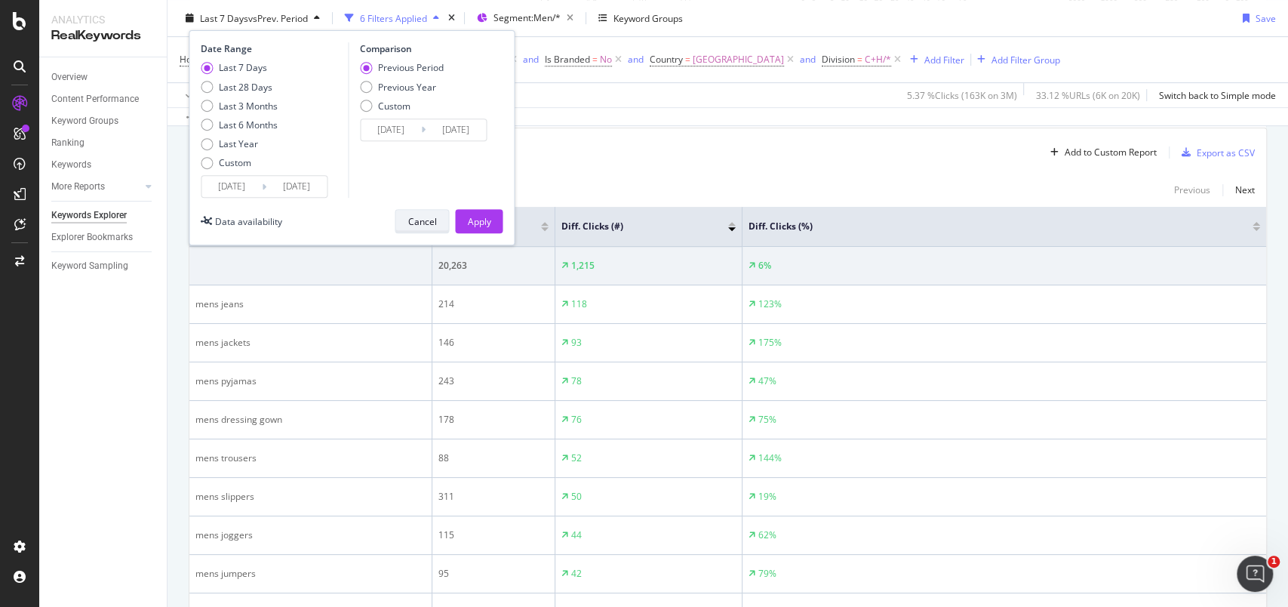
click at [433, 220] on div "Cancel" at bounding box center [422, 220] width 29 height 13
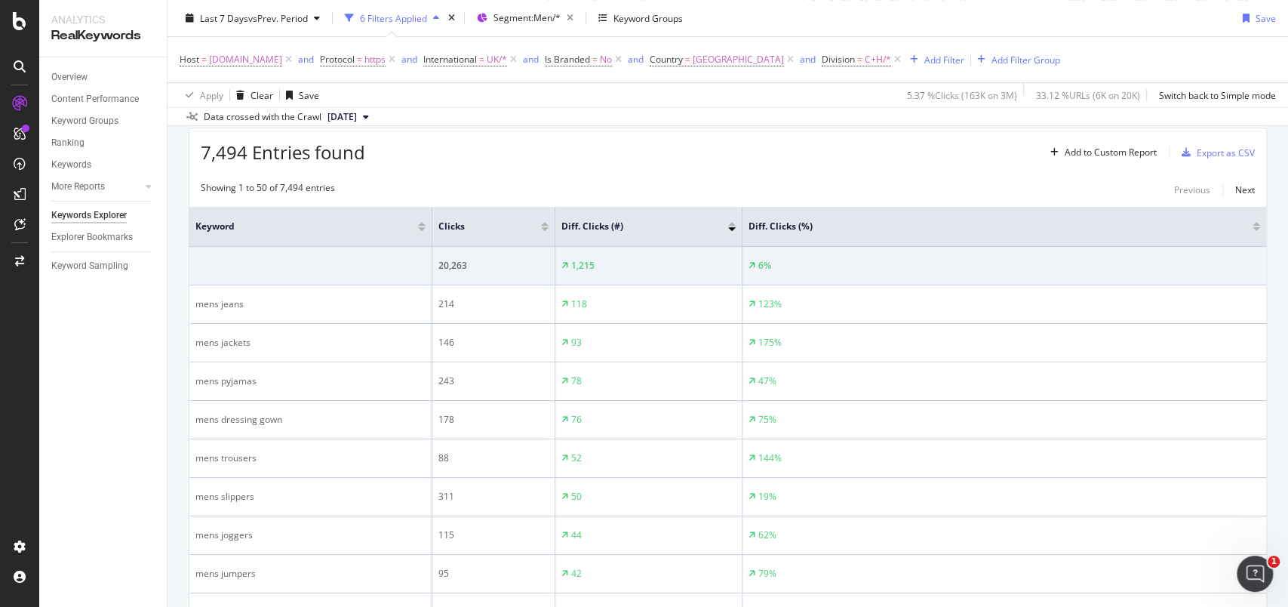
scroll to position [0, 0]
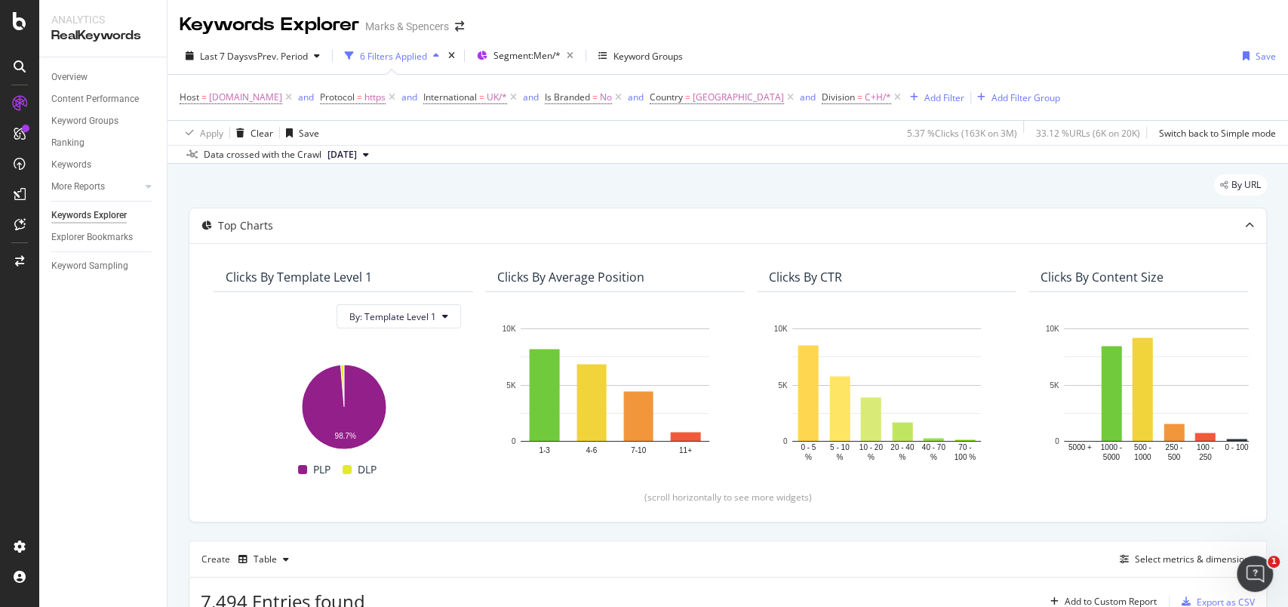
click at [304, 154] on div "Data crossed with the Crawl" at bounding box center [263, 155] width 118 height 14
click at [357, 152] on span "[DATE]" at bounding box center [342, 155] width 29 height 14
click at [379, 196] on div "2025 Sep. 20th 137K URLs" at bounding box center [384, 206] width 142 height 22
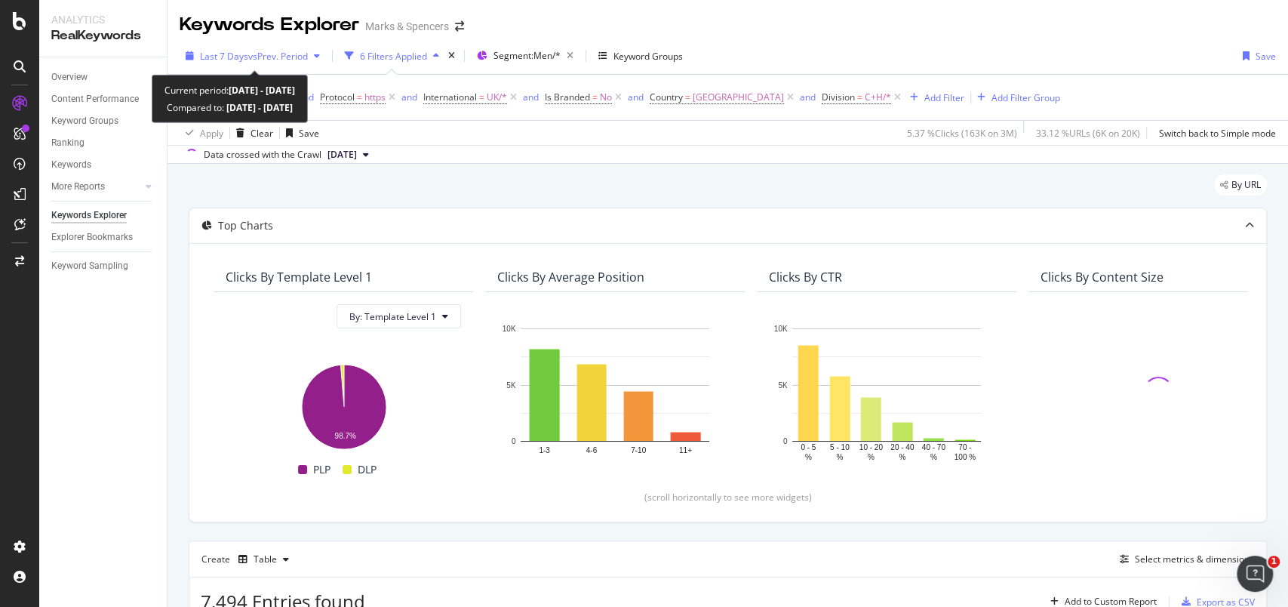
click at [196, 60] on div "Last 7 Days vs Prev. Period" at bounding box center [253, 56] width 146 height 23
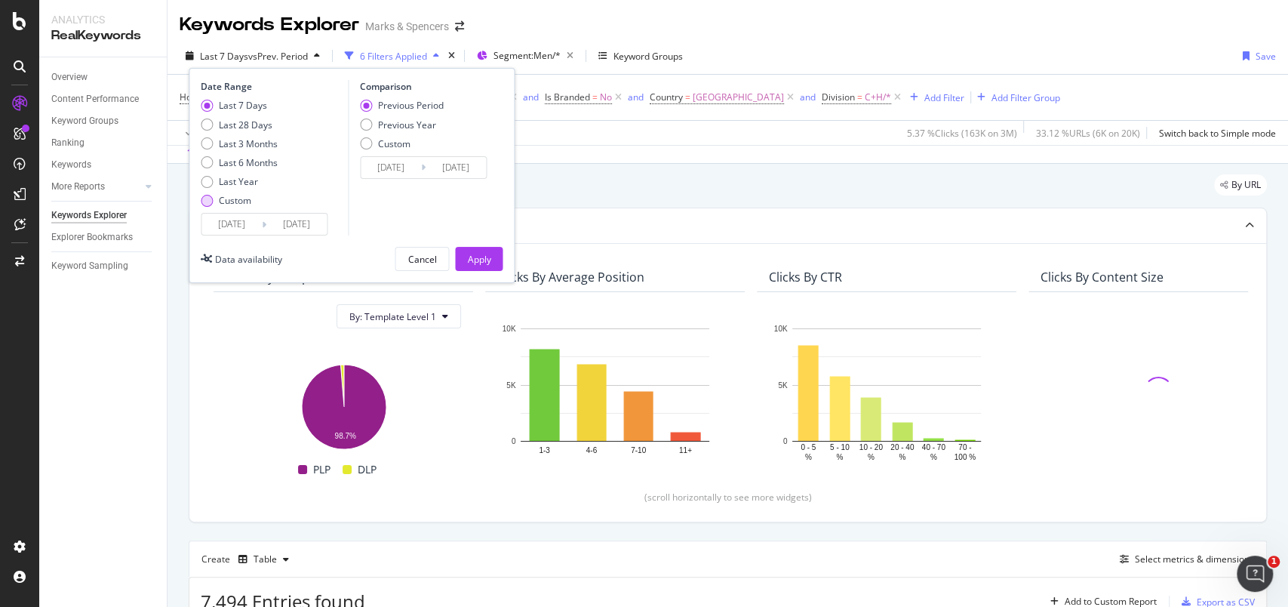
click at [229, 195] on div "Custom" at bounding box center [235, 200] width 32 height 13
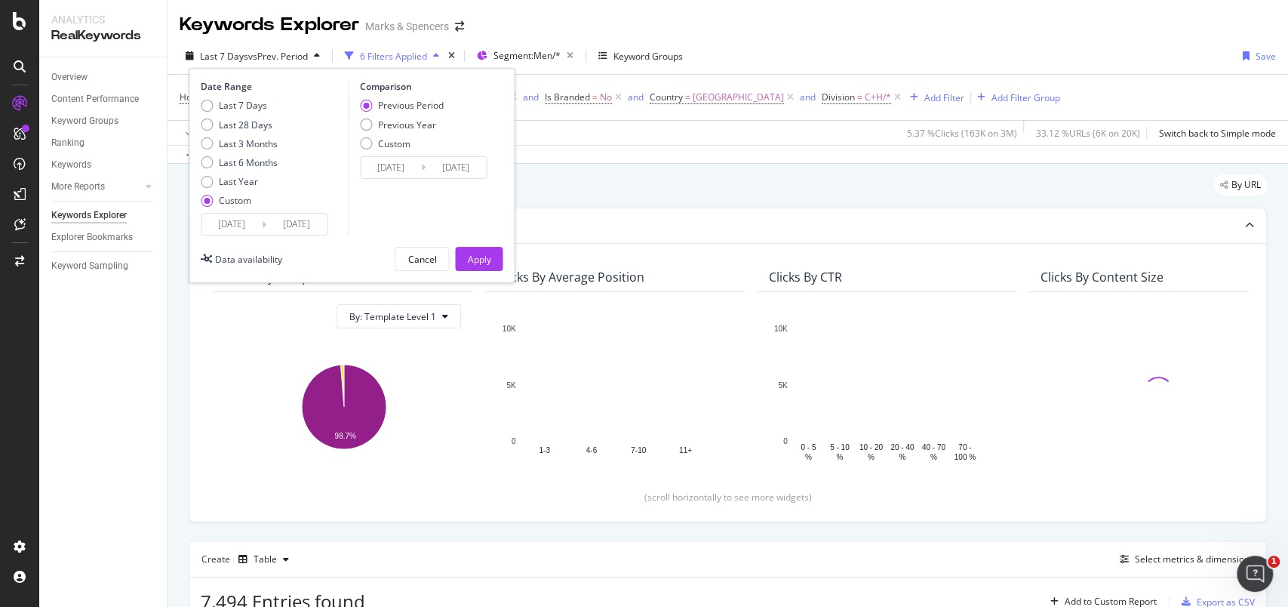
type input "2025/08/21"
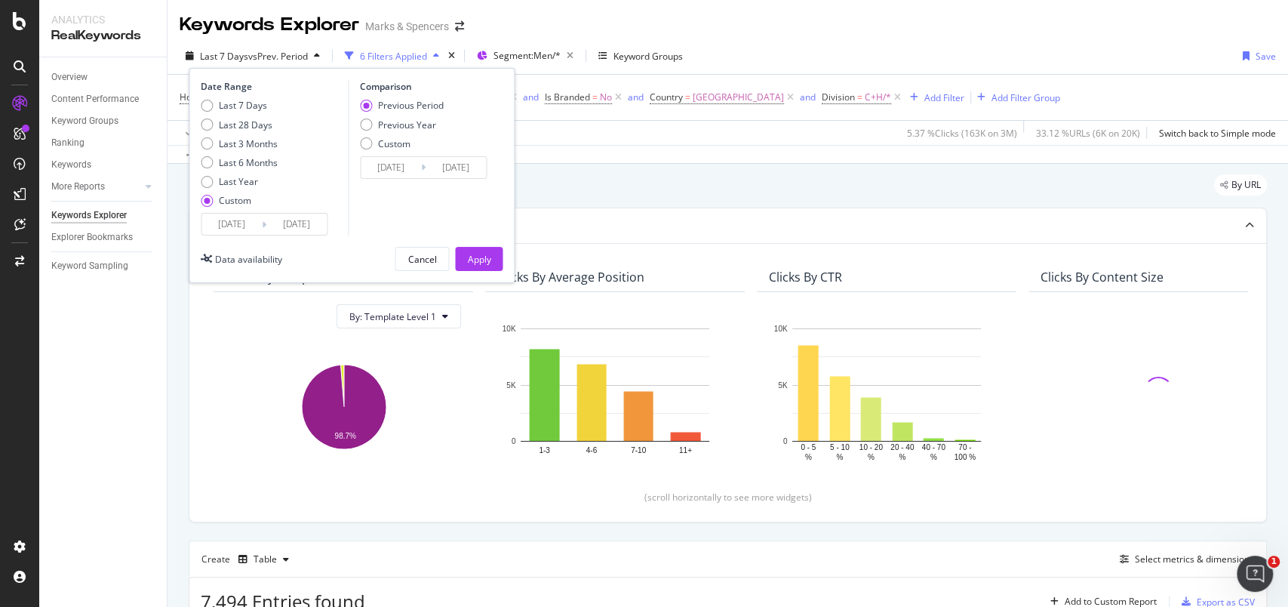
type input "2025/07/24"
type input "2025/08/20"
click at [232, 226] on input "2025/08/21" at bounding box center [232, 224] width 60 height 21
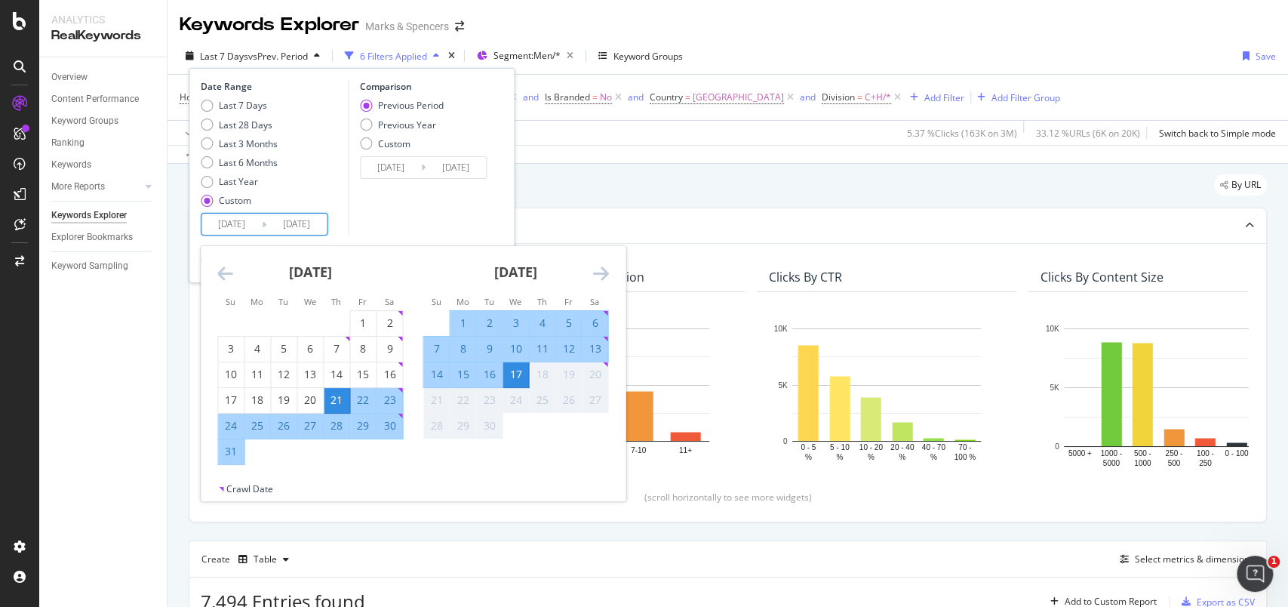
click at [598, 347] on div "13" at bounding box center [595, 348] width 26 height 15
type input "[DATE]"
type input "2025/09/08"
type input "2025/09/12"
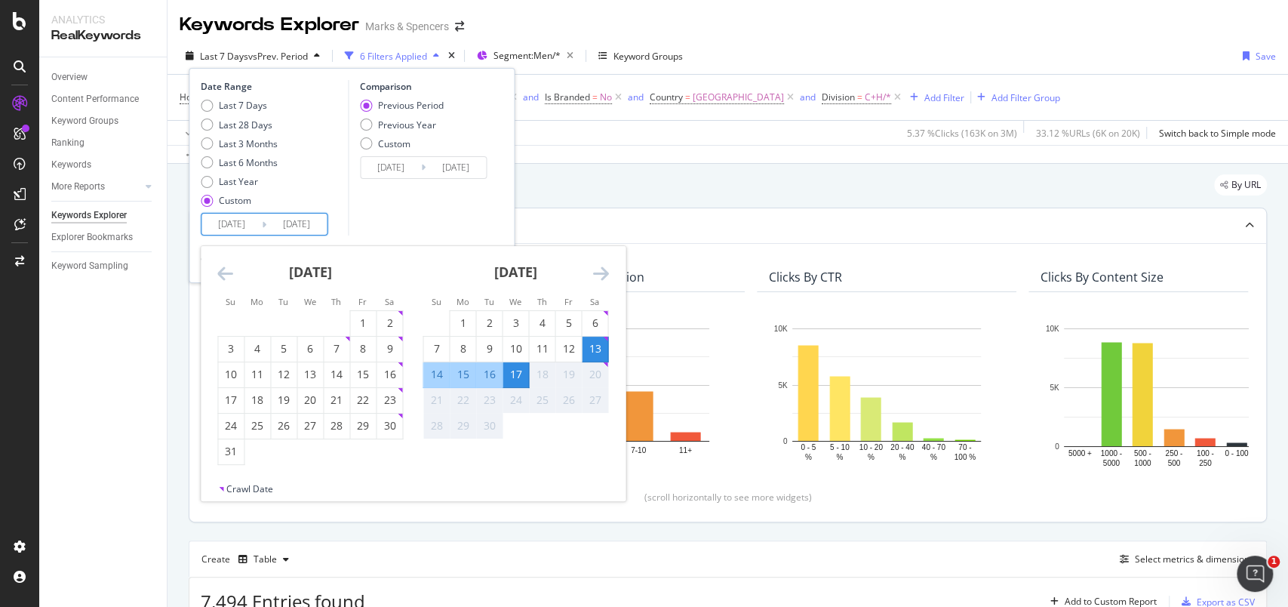
click at [432, 368] on div "14" at bounding box center [436, 374] width 26 height 15
type input "[DATE]"
type input "2025/09/11"
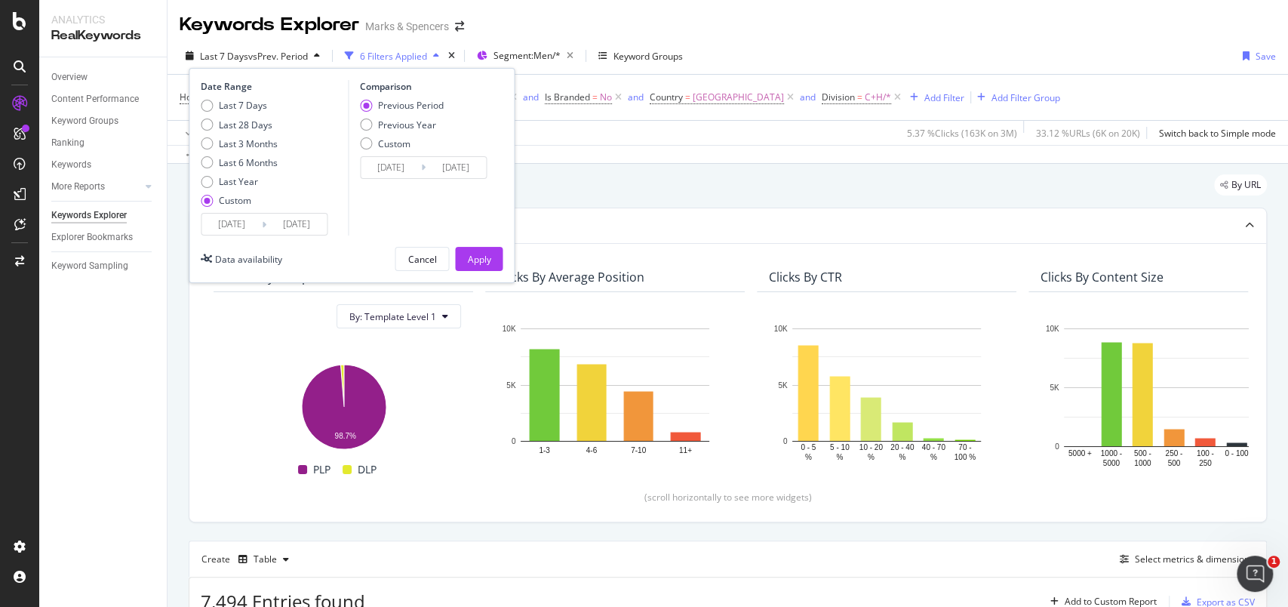
click at [243, 227] on input "[DATE]" at bounding box center [232, 224] width 60 height 21
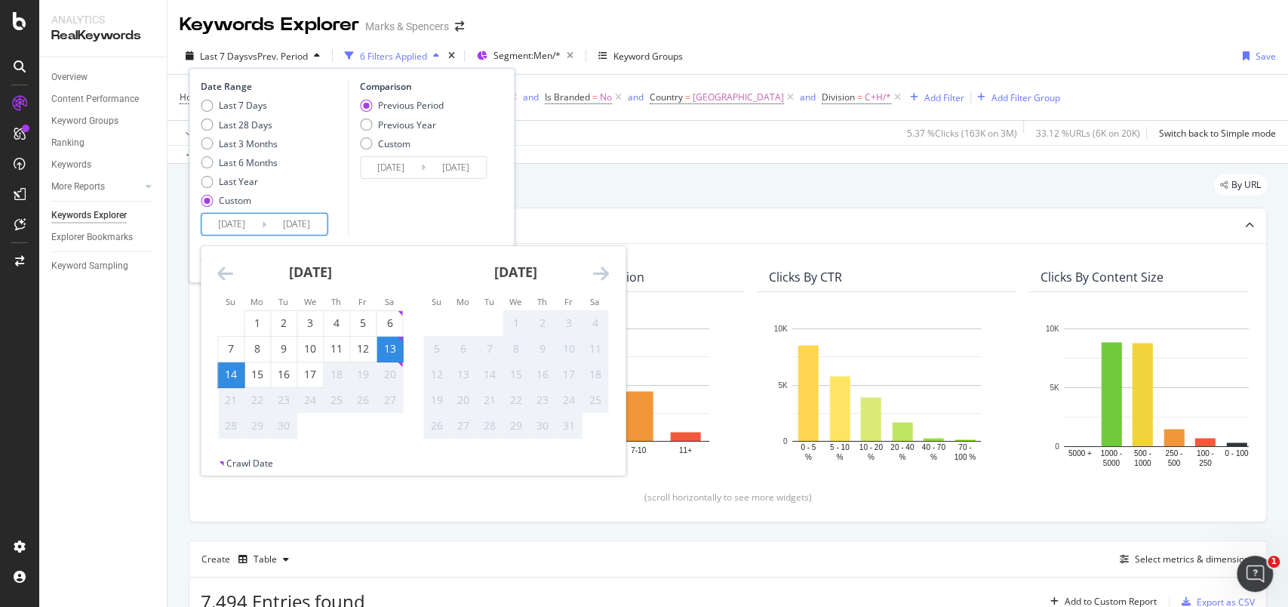
click at [220, 226] on input "[DATE]" at bounding box center [232, 224] width 60 height 21
click at [235, 376] on div "14" at bounding box center [231, 374] width 26 height 15
type input "[DATE]"
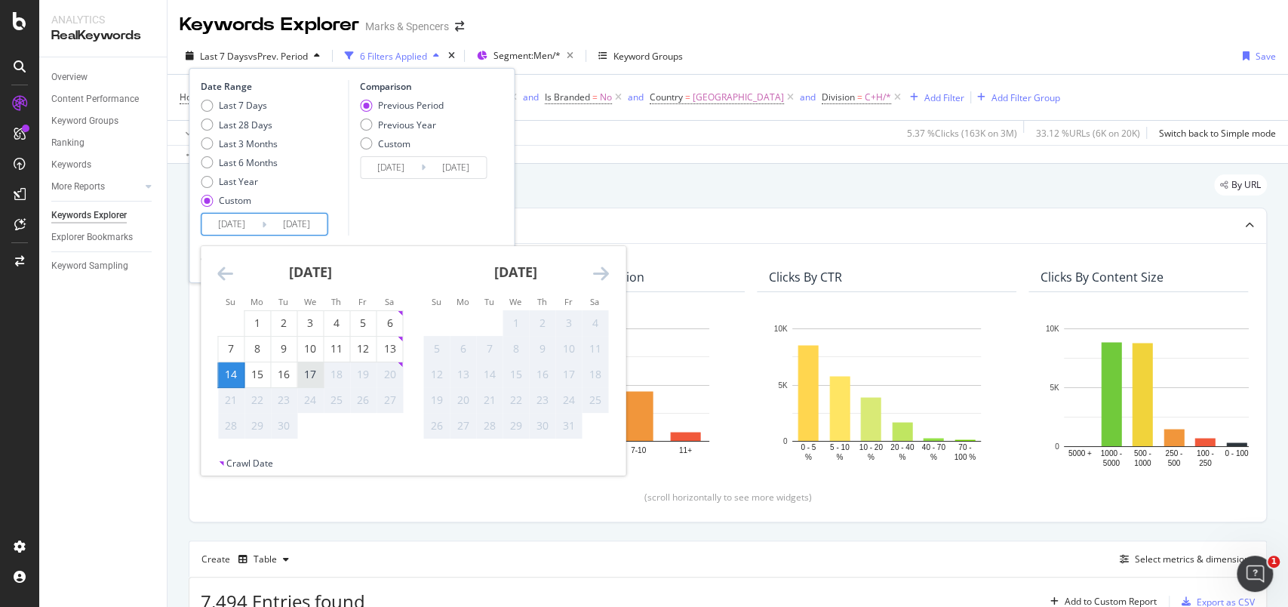
click at [314, 377] on div "17" at bounding box center [310, 374] width 26 height 15
type input "2025/09/17"
type input "2025/09/10"
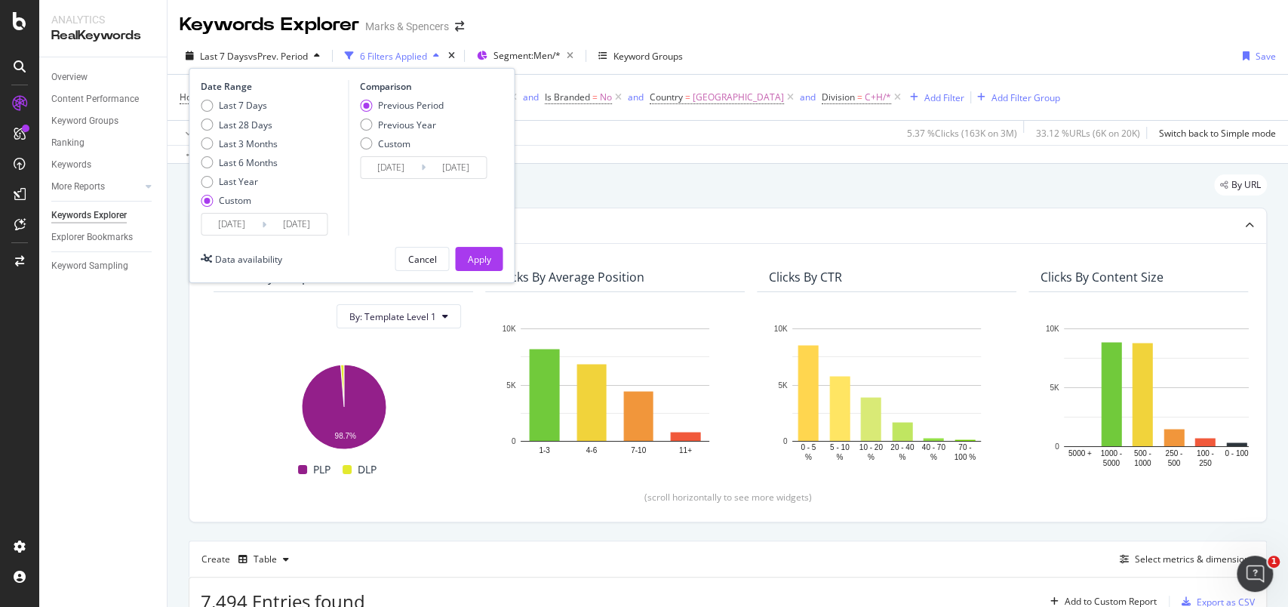
click at [429, 107] on div "Previous Period" at bounding box center [411, 105] width 66 height 13
click at [483, 255] on div "Apply" at bounding box center [478, 259] width 23 height 13
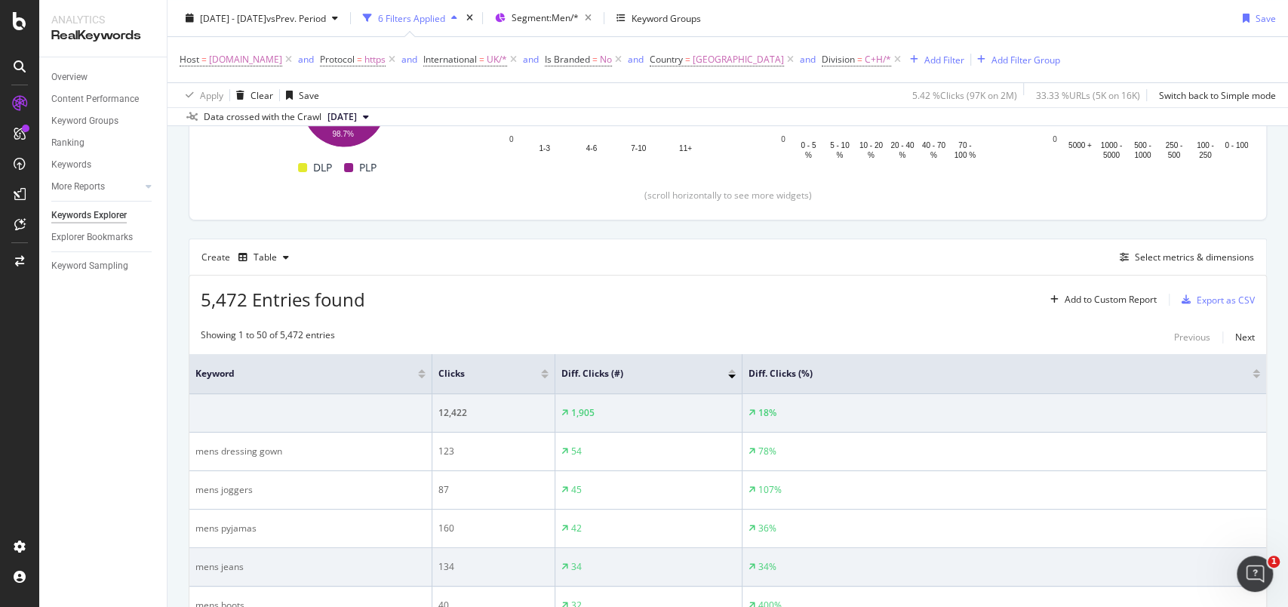
scroll to position [503, 0]
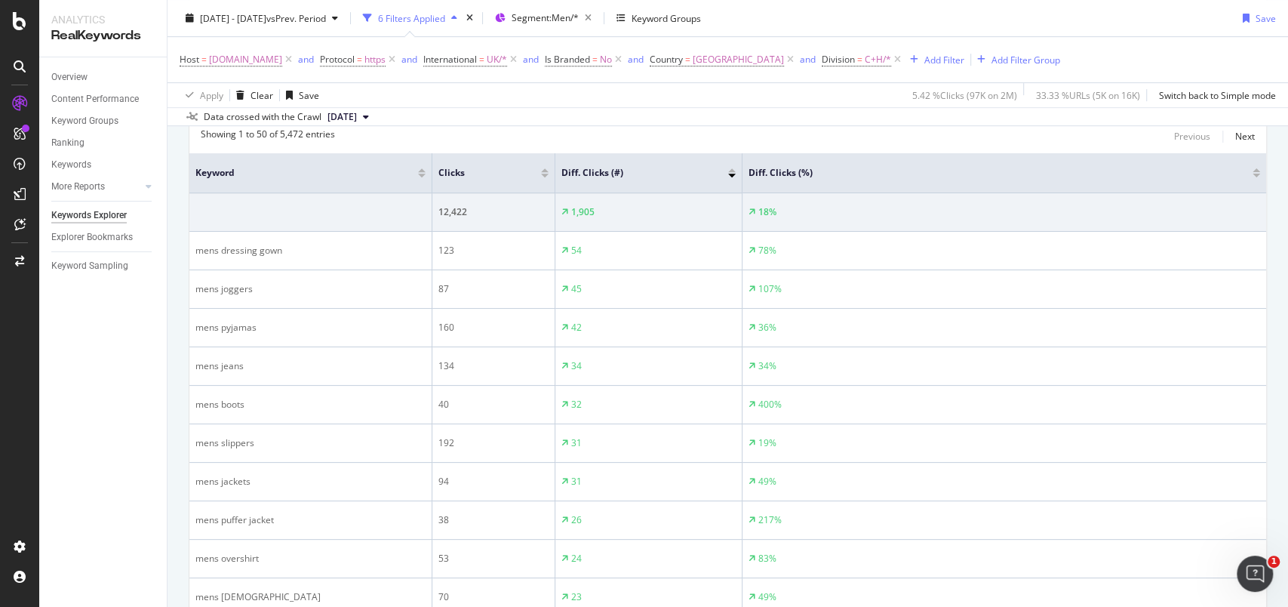
click at [357, 122] on span "[DATE]" at bounding box center [342, 117] width 29 height 14
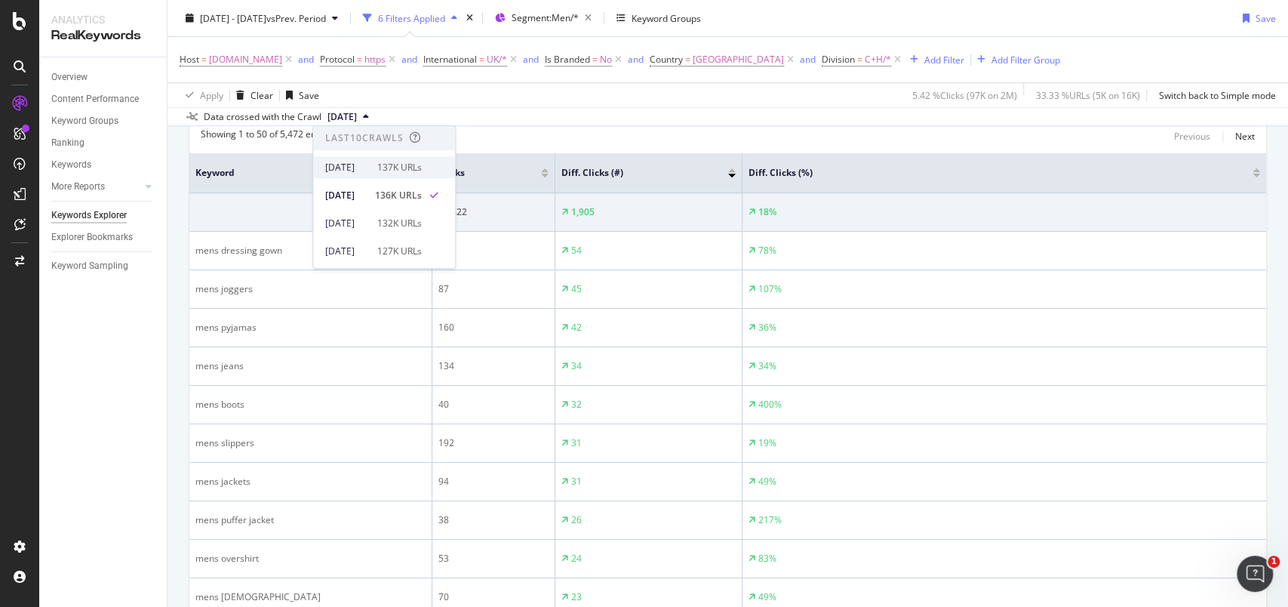
click at [368, 161] on div "2025 Sep. 20th" at bounding box center [346, 168] width 43 height 14
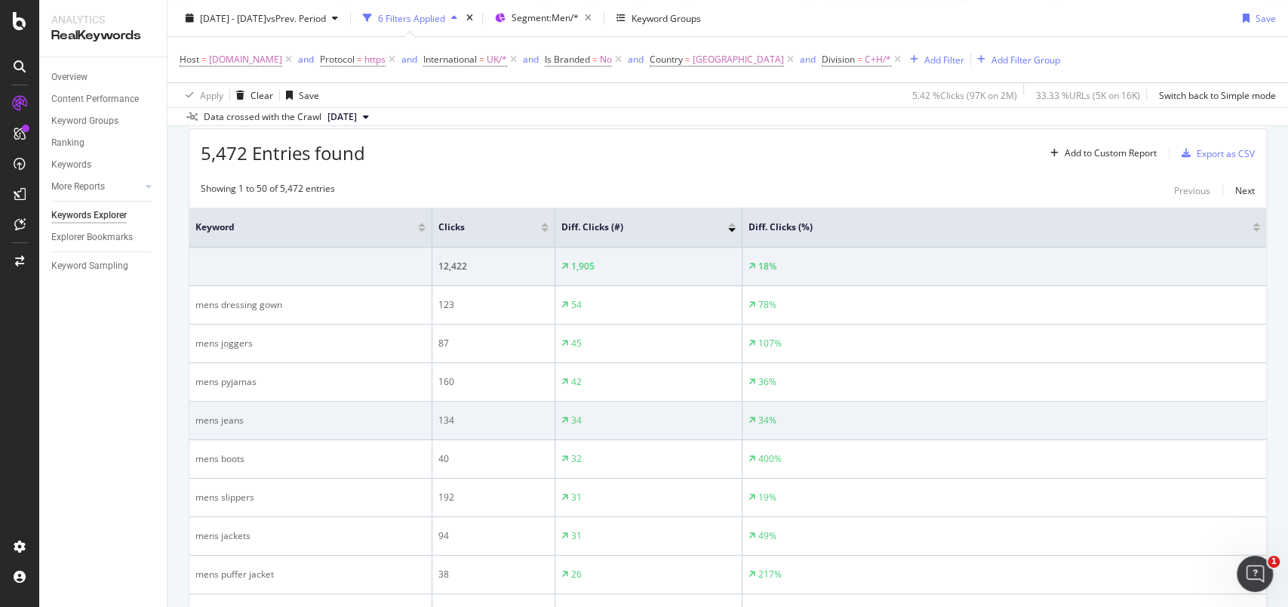
scroll to position [402, 0]
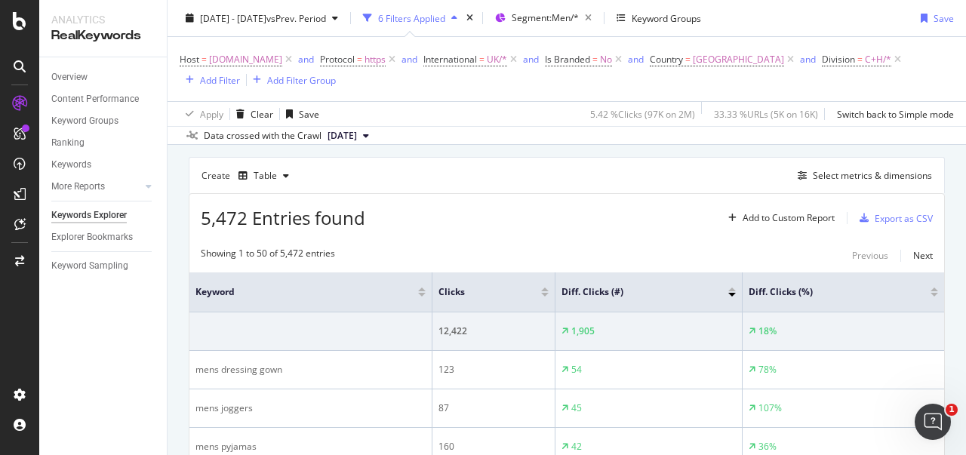
scroll to position [402, 0]
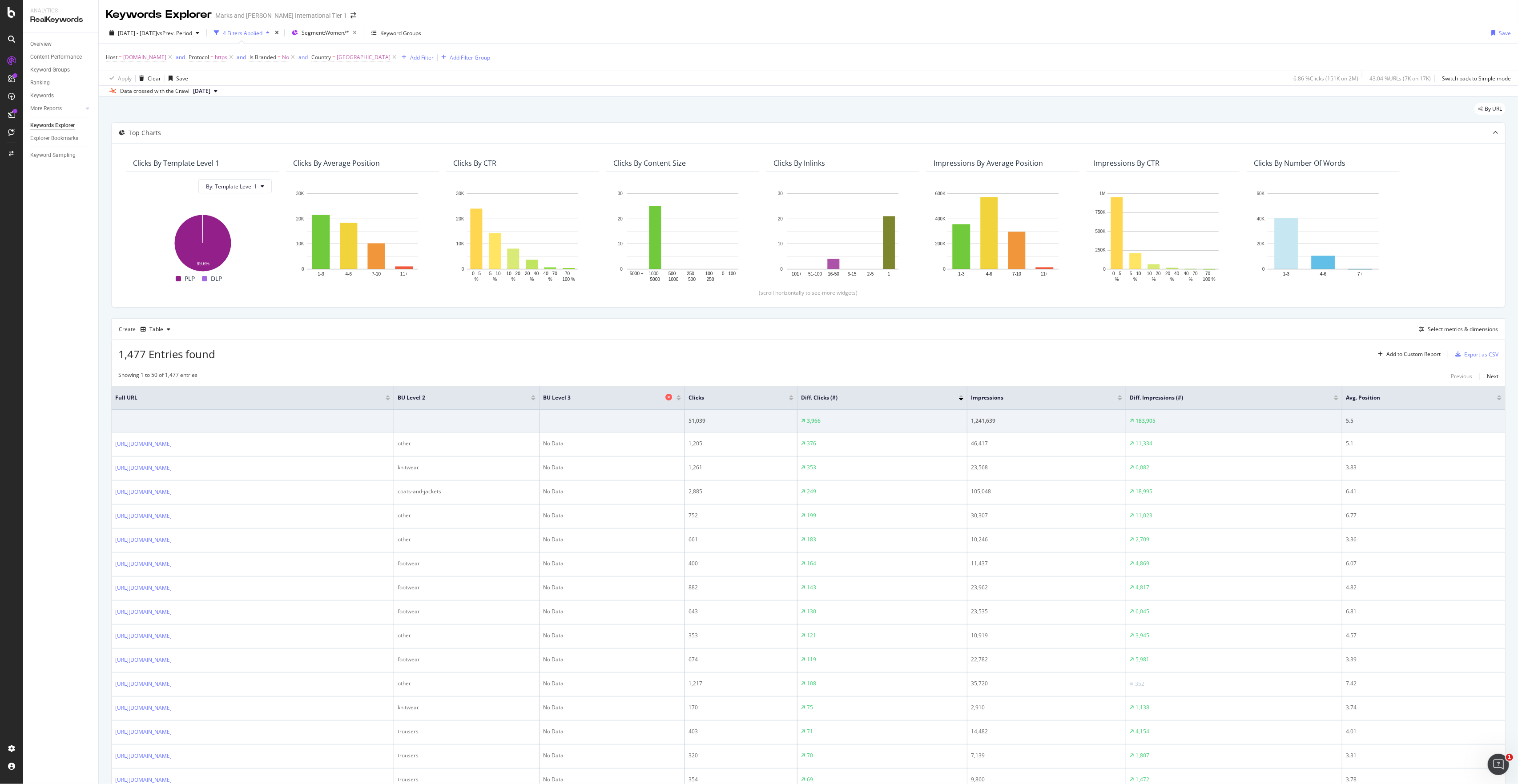
click at [672, 401] on icon at bounding box center [668, 397] width 6 height 6
click at [1470, 354] on div "Export as CSV" at bounding box center [1481, 355] width 34 height 8
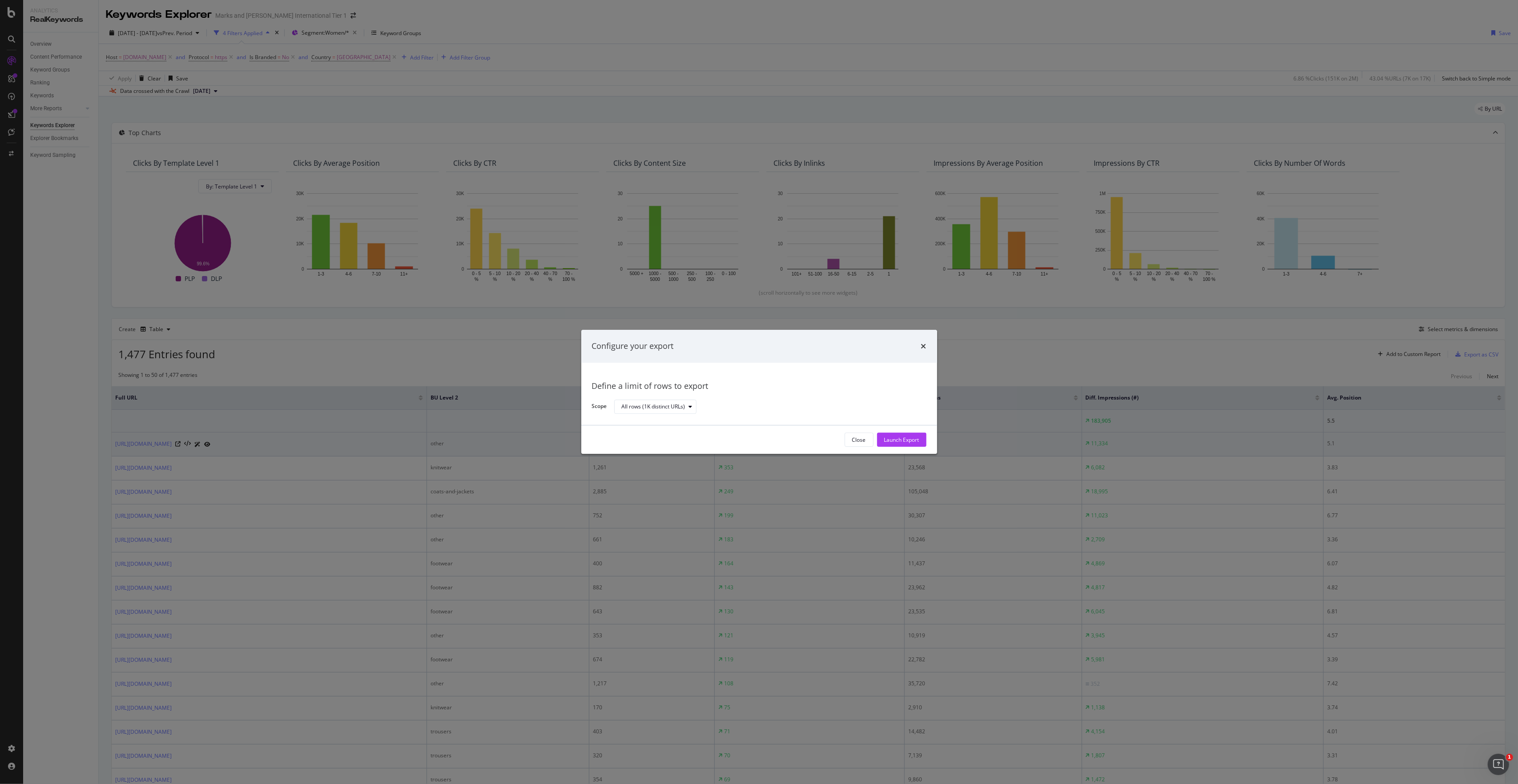
drag, startPoint x: 900, startPoint y: 445, endPoint x: 887, endPoint y: 445, distance: 13.0
click at [900, 445] on div "Launch Export" at bounding box center [902, 440] width 35 height 14
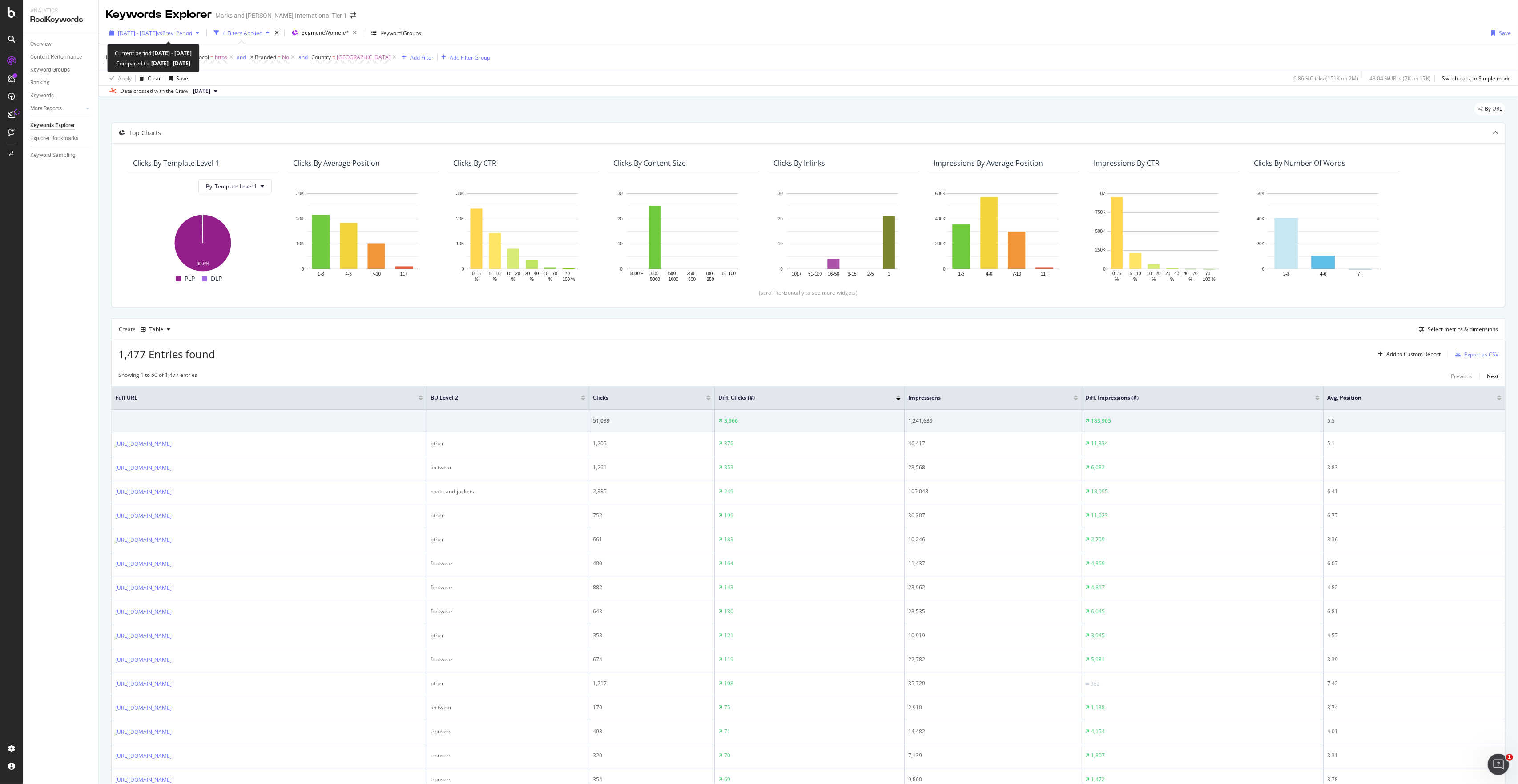
click at [114, 38] on div "[DATE] - [DATE] vs Prev. Period" at bounding box center [154, 33] width 97 height 14
click at [229, 78] on div "Previous Period Previous Year Custom" at bounding box center [237, 75] width 50 height 34
click at [233, 75] on div "Previous Year" at bounding box center [240, 73] width 34 height 8
type input "[DATE]"
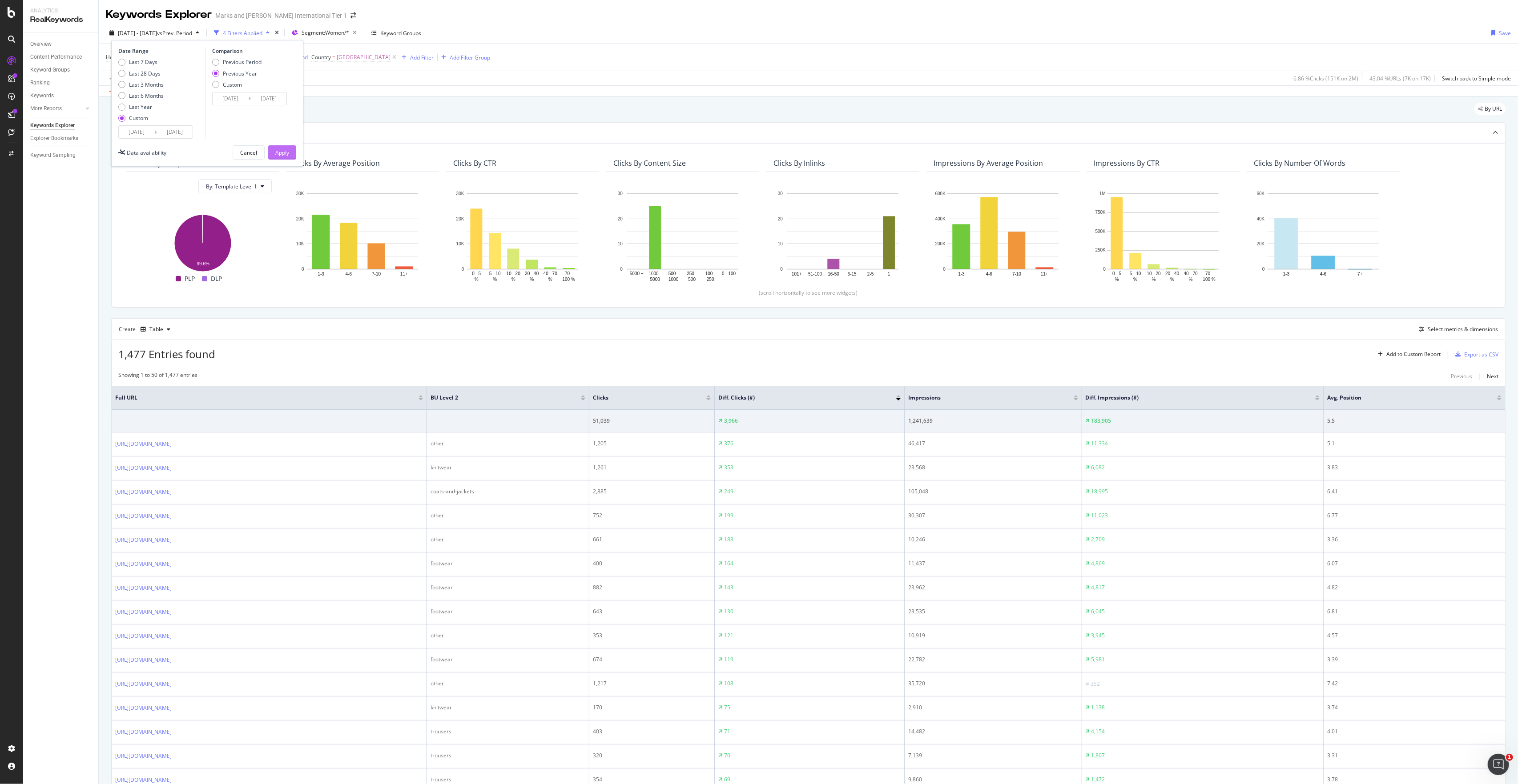
click at [280, 150] on div "Apply" at bounding box center [282, 153] width 14 height 8
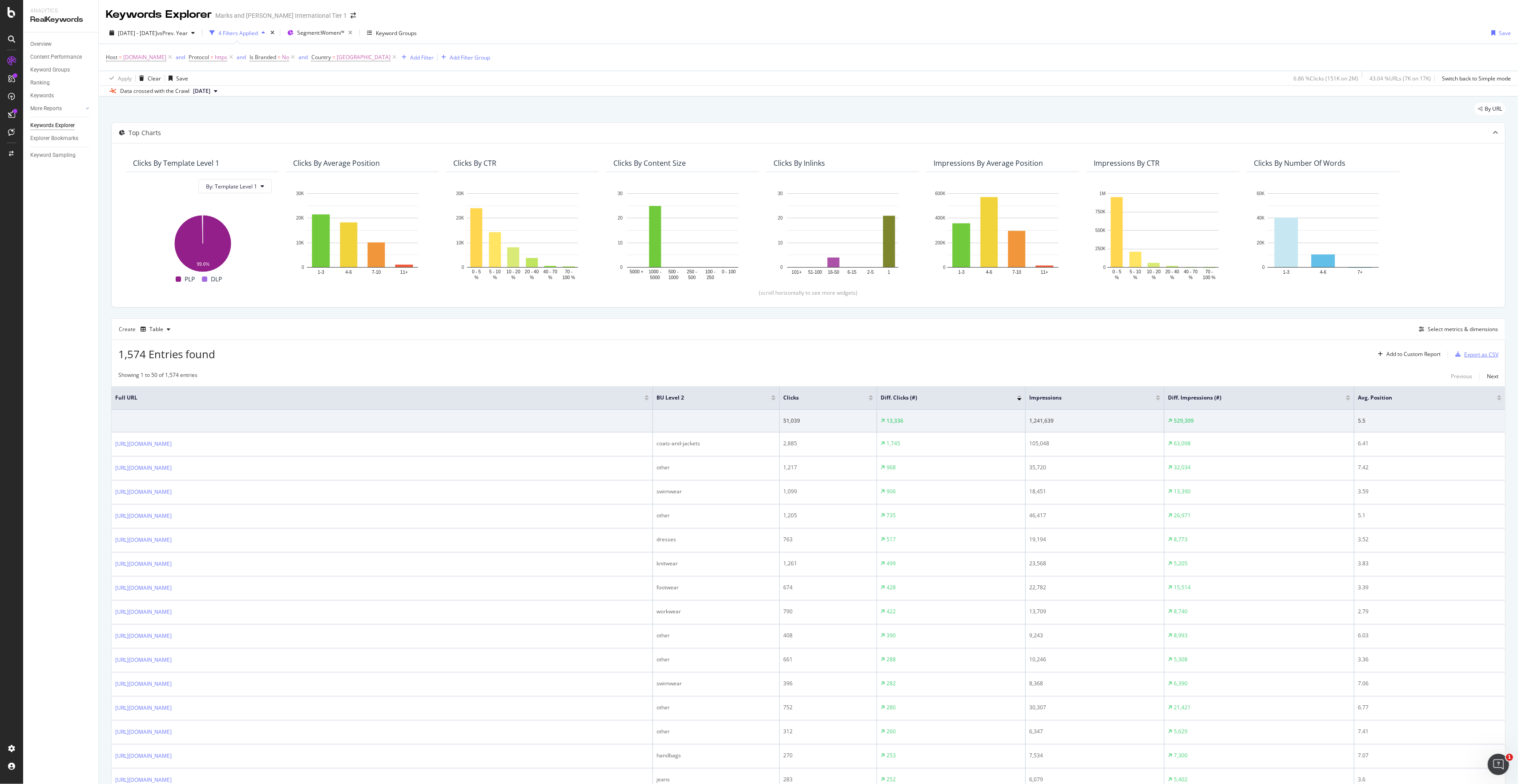
click at [1464, 354] on div "Export as CSV" at bounding box center [1481, 355] width 34 height 8
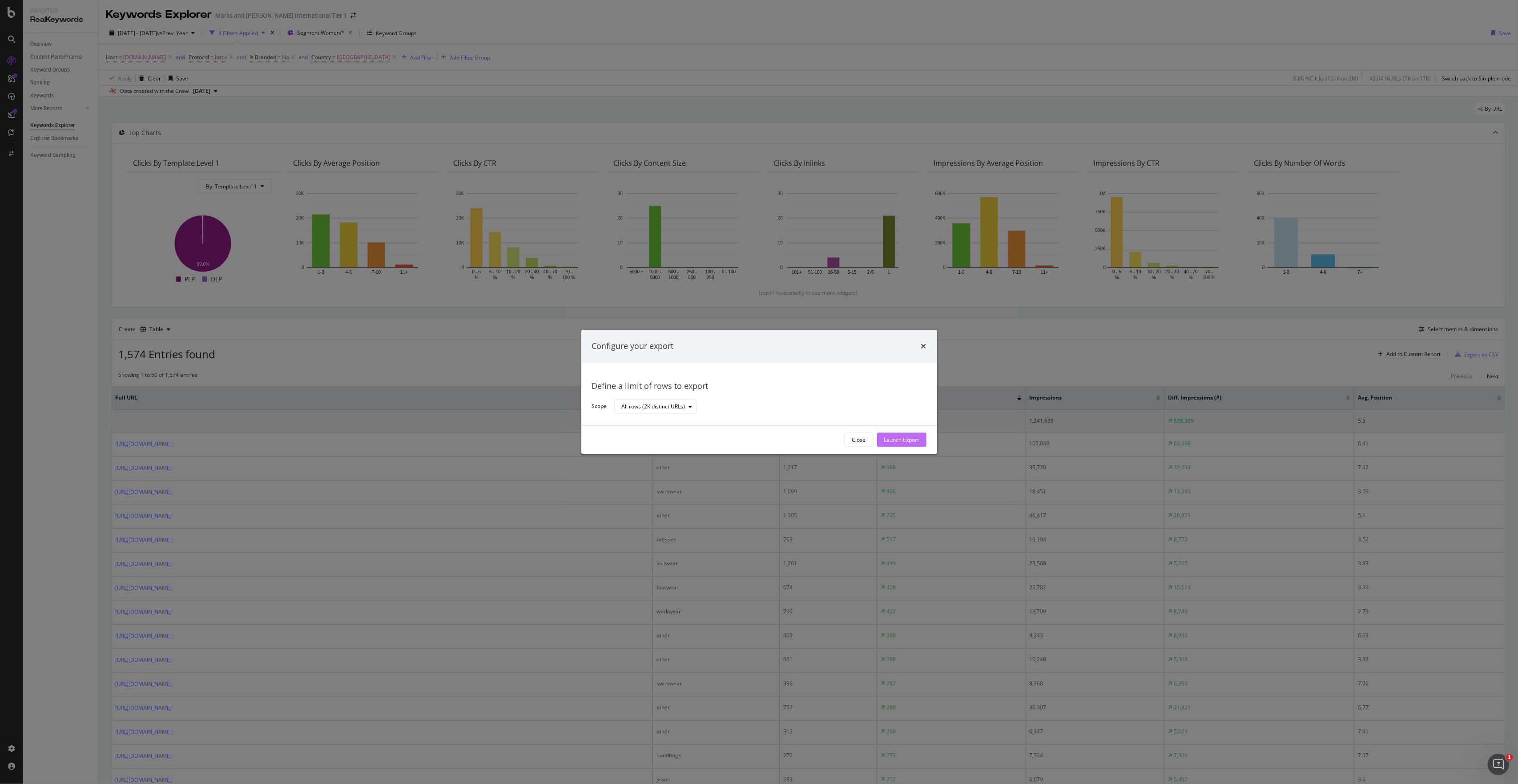
click at [909, 443] on div "Launch Export" at bounding box center [902, 439] width 35 height 8
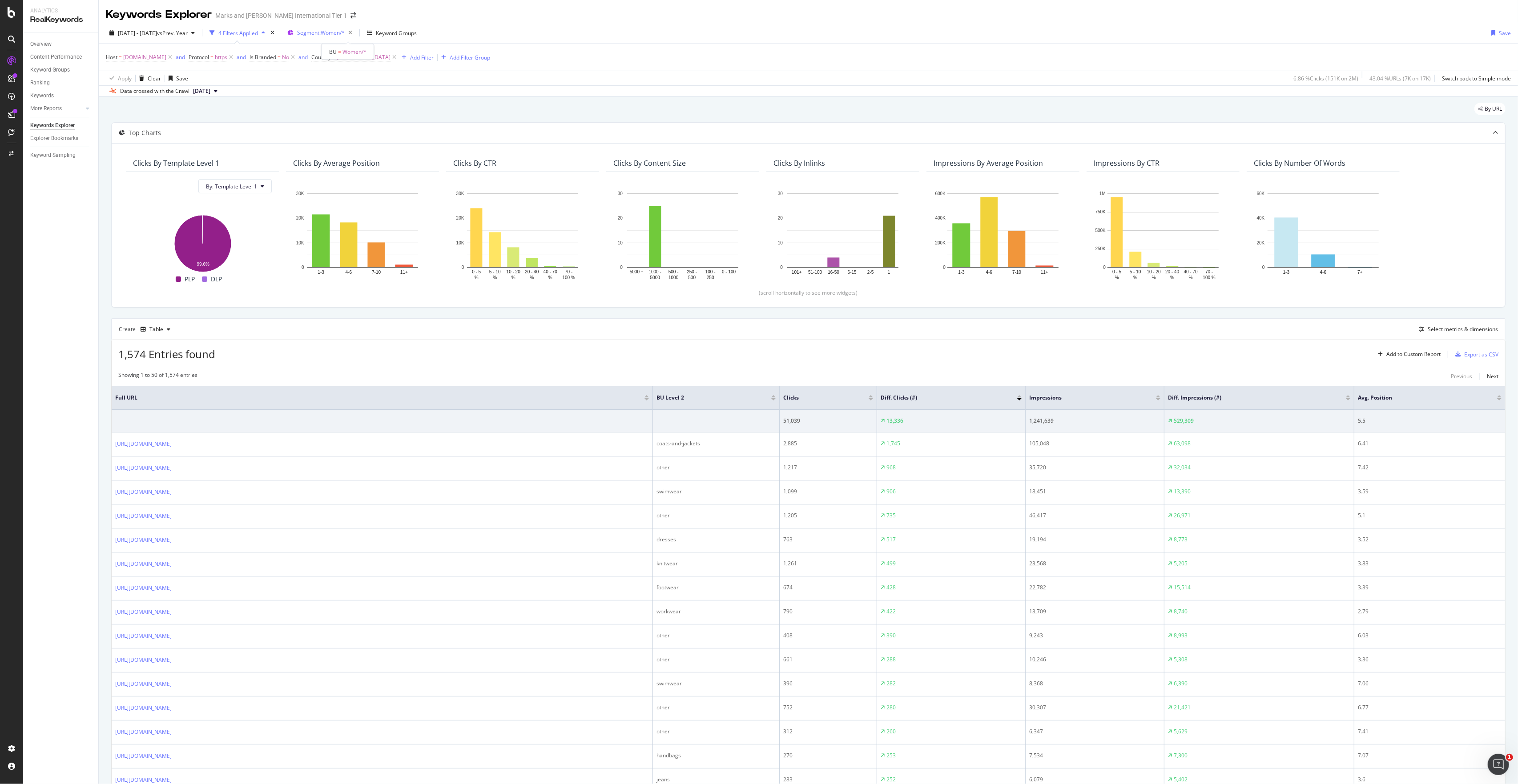
click at [351, 37] on div "Segment: Women/*" at bounding box center [326, 32] width 59 height 12
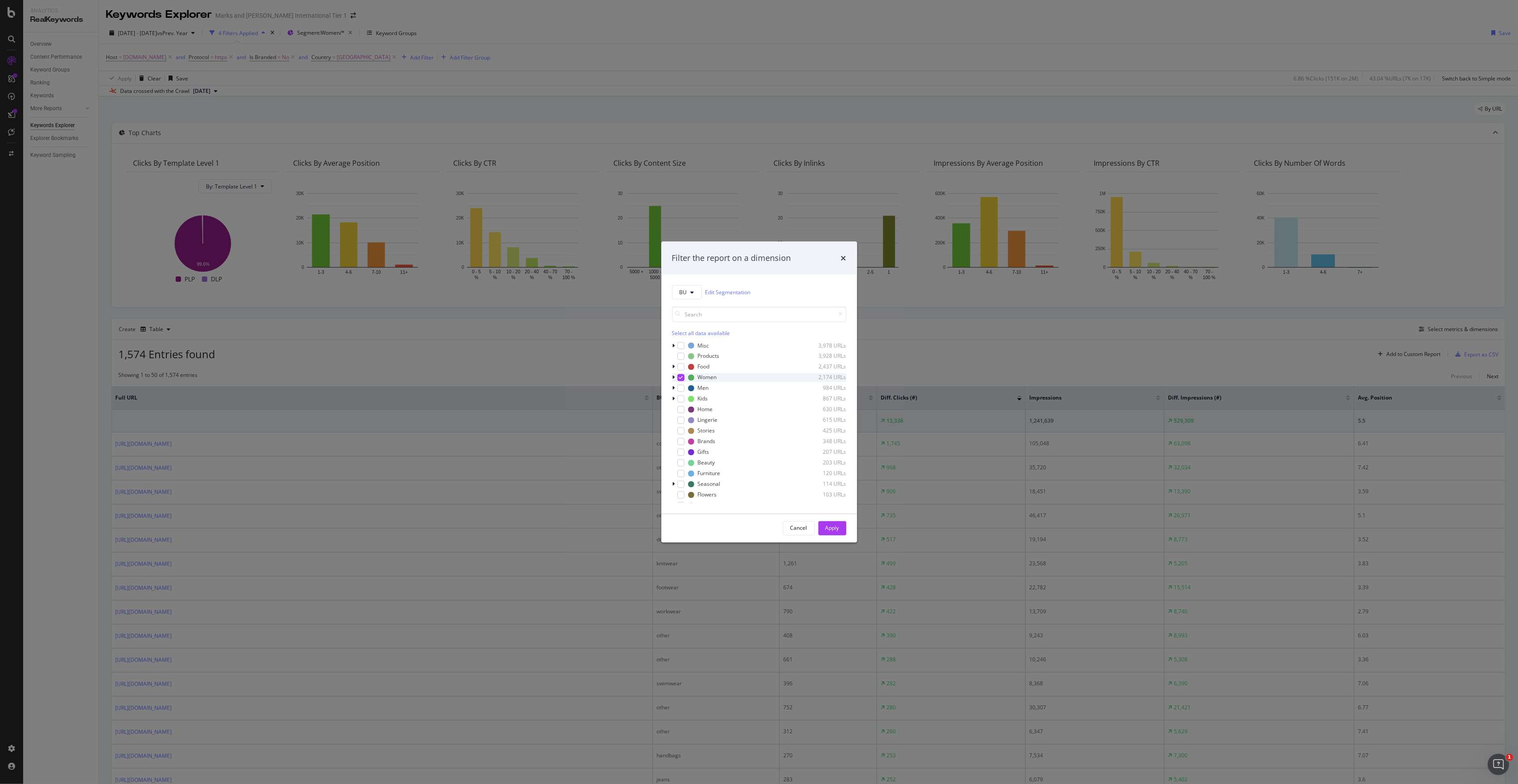
click at [679, 378] on icon "modal" at bounding box center [681, 378] width 4 height 5
click at [681, 391] on div "modal" at bounding box center [681, 388] width 7 height 7
click at [833, 525] on div "Apply" at bounding box center [832, 528] width 14 height 8
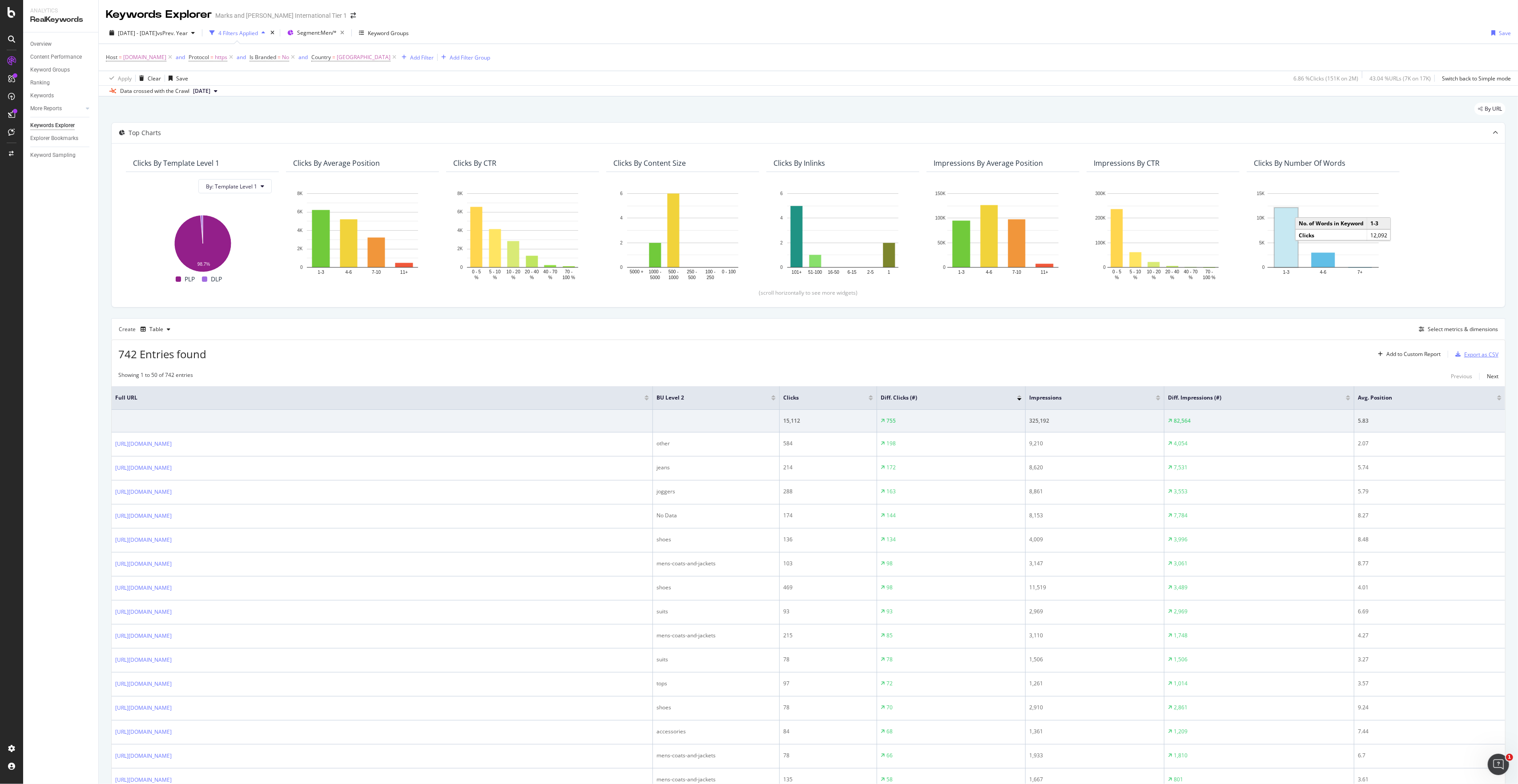
click at [1468, 358] on div "Export as CSV" at bounding box center [1481, 355] width 34 height 8
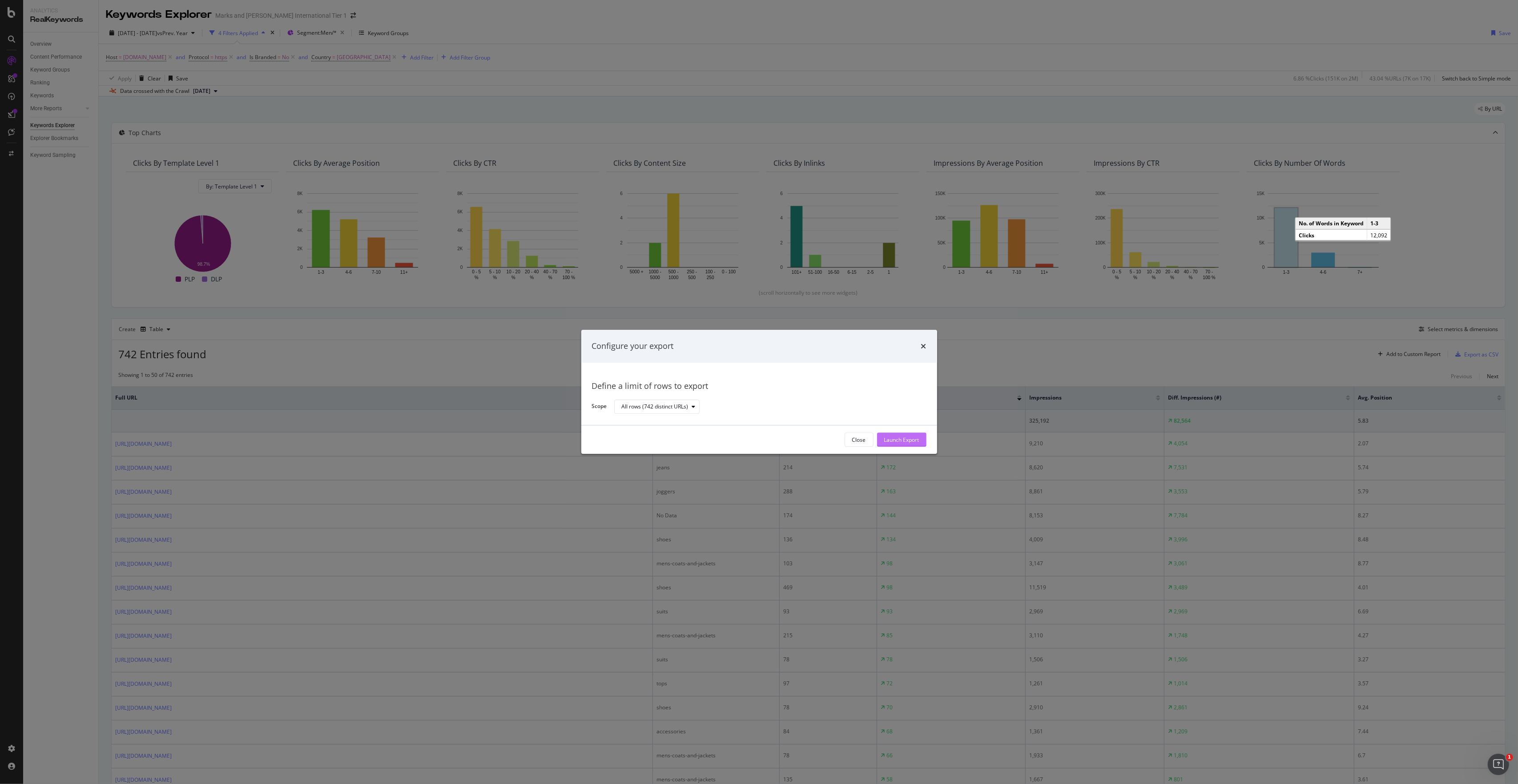
click at [906, 438] on div "Launch Export" at bounding box center [902, 439] width 35 height 8
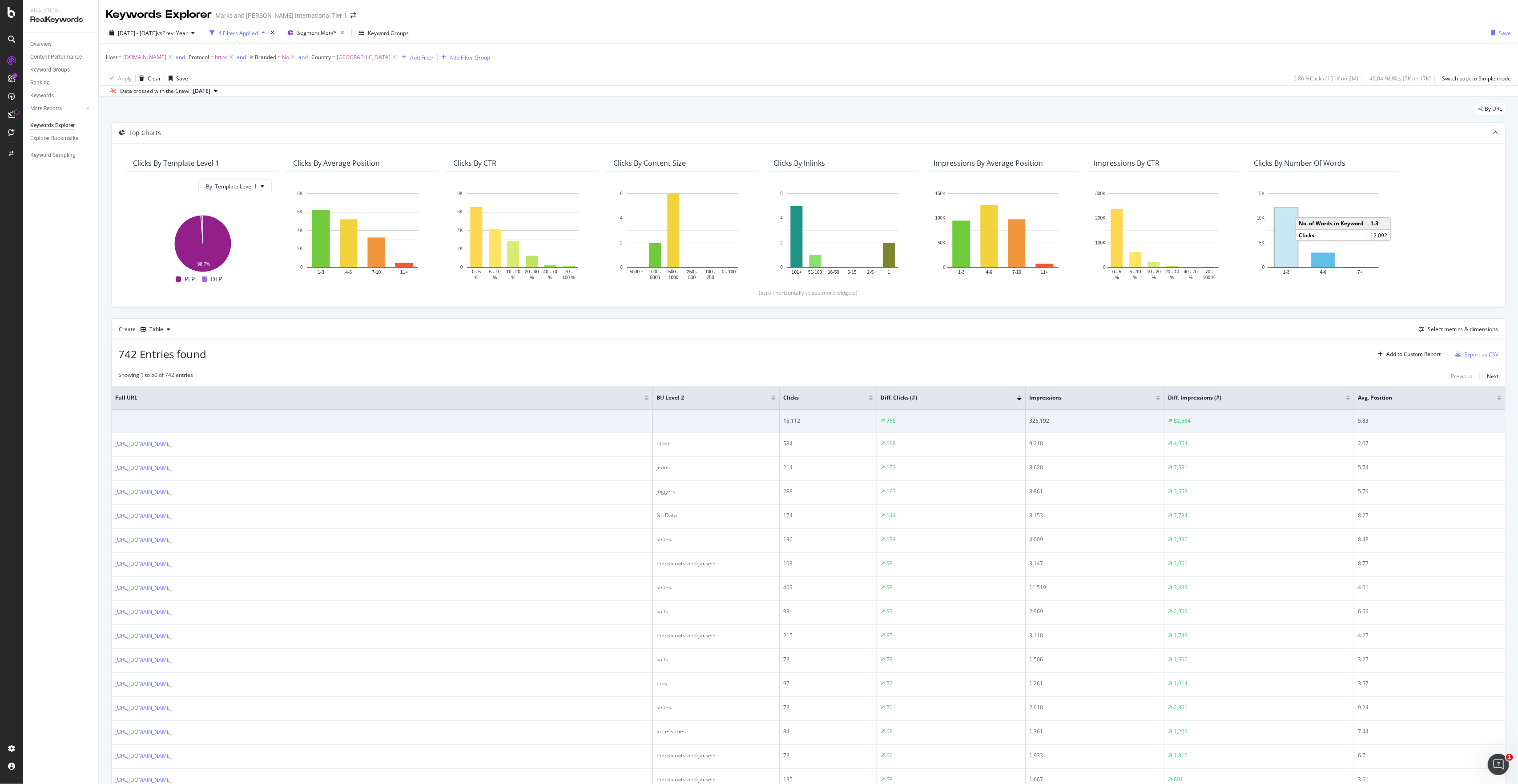
click at [1127, 20] on div "Keywords Explorer Marks and [PERSON_NAME] International Tier 1" at bounding box center [808, 11] width 1419 height 22
click at [111, 38] on div "[DATE] - [DATE] vs Prev. Year" at bounding box center [152, 33] width 93 height 14
click at [336, 33] on span "Segment: Men/*" at bounding box center [316, 32] width 39 height 8
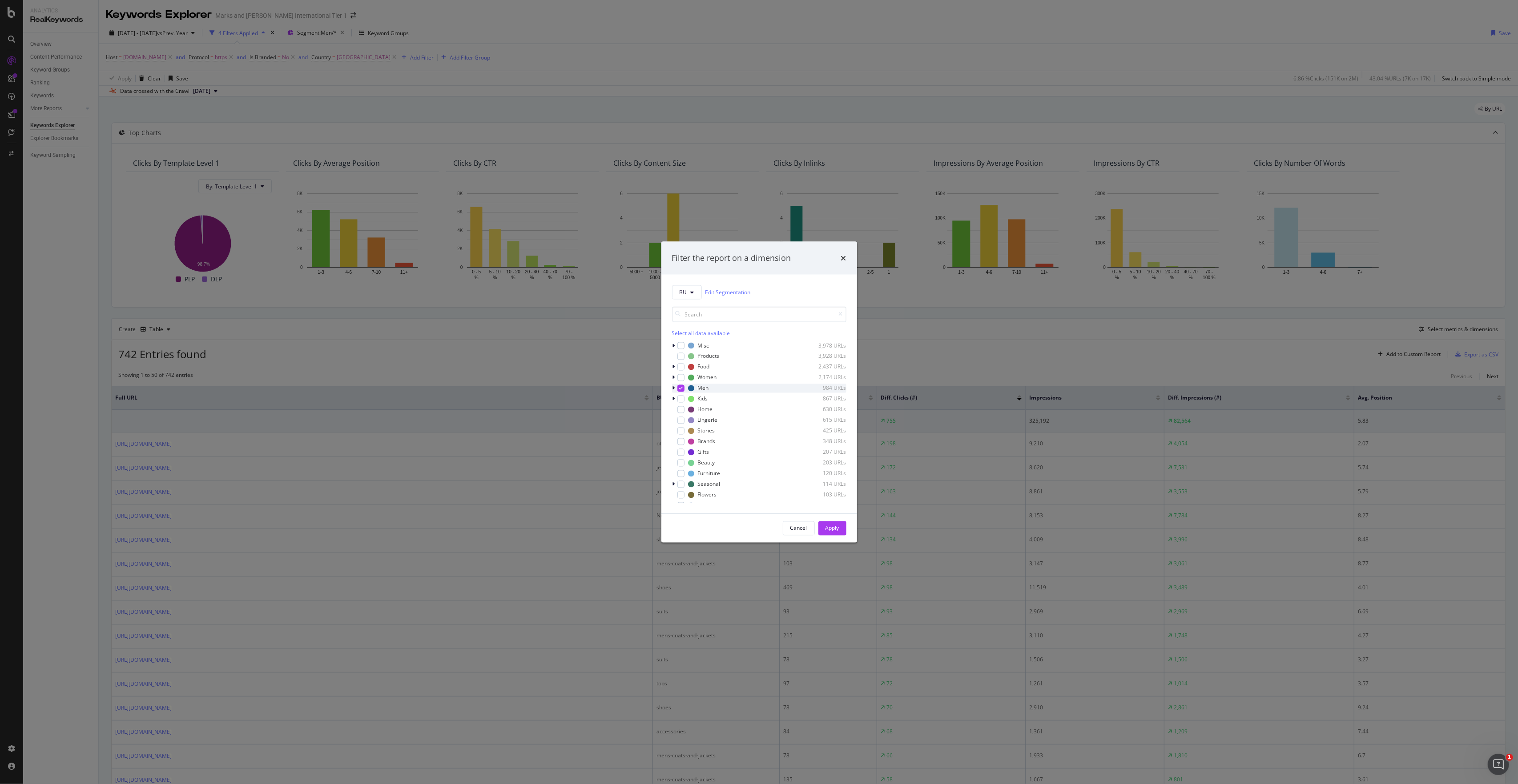
click at [681, 388] on icon "modal" at bounding box center [681, 388] width 4 height 5
click at [679, 378] on div "modal" at bounding box center [681, 378] width 7 height 7
click at [822, 525] on button "Apply" at bounding box center [833, 528] width 28 height 14
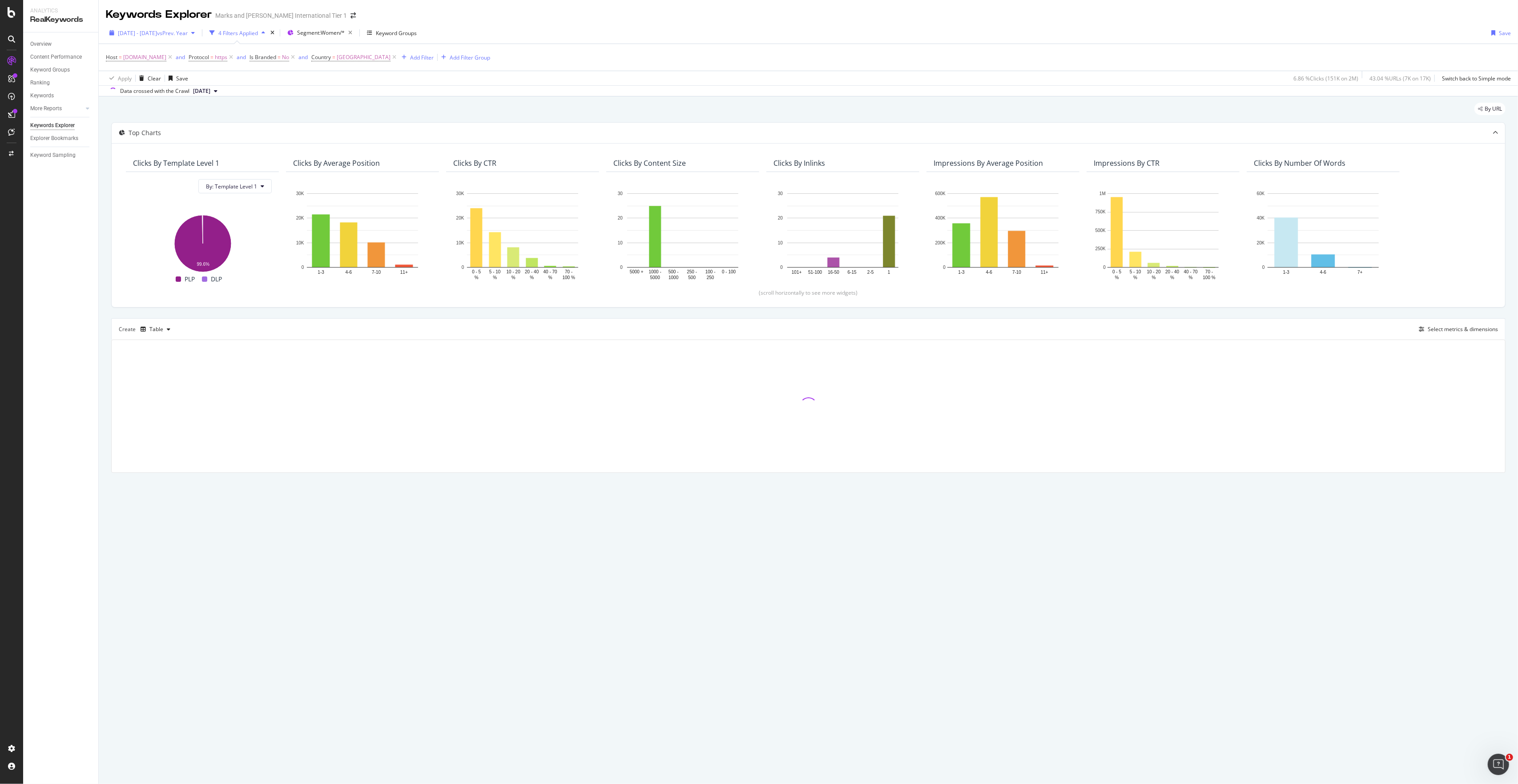
click at [188, 36] on span "vs Prev. Year" at bounding box center [172, 33] width 31 height 8
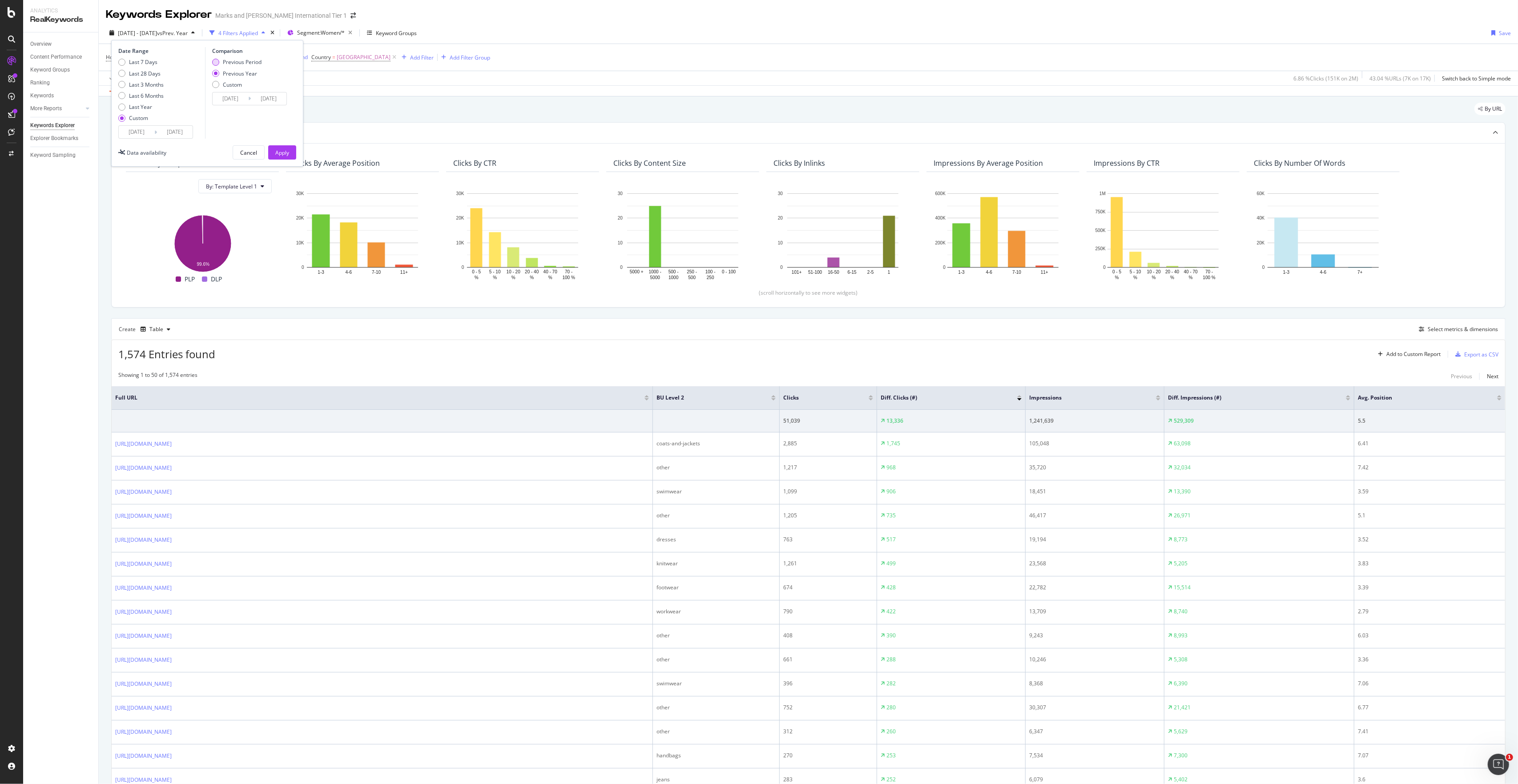
click at [232, 62] on div "Previous Period" at bounding box center [242, 62] width 39 height 8
type input "[DATE]"
click at [281, 156] on div "Apply" at bounding box center [282, 153] width 14 height 8
click at [870, 401] on div at bounding box center [871, 399] width 5 height 2
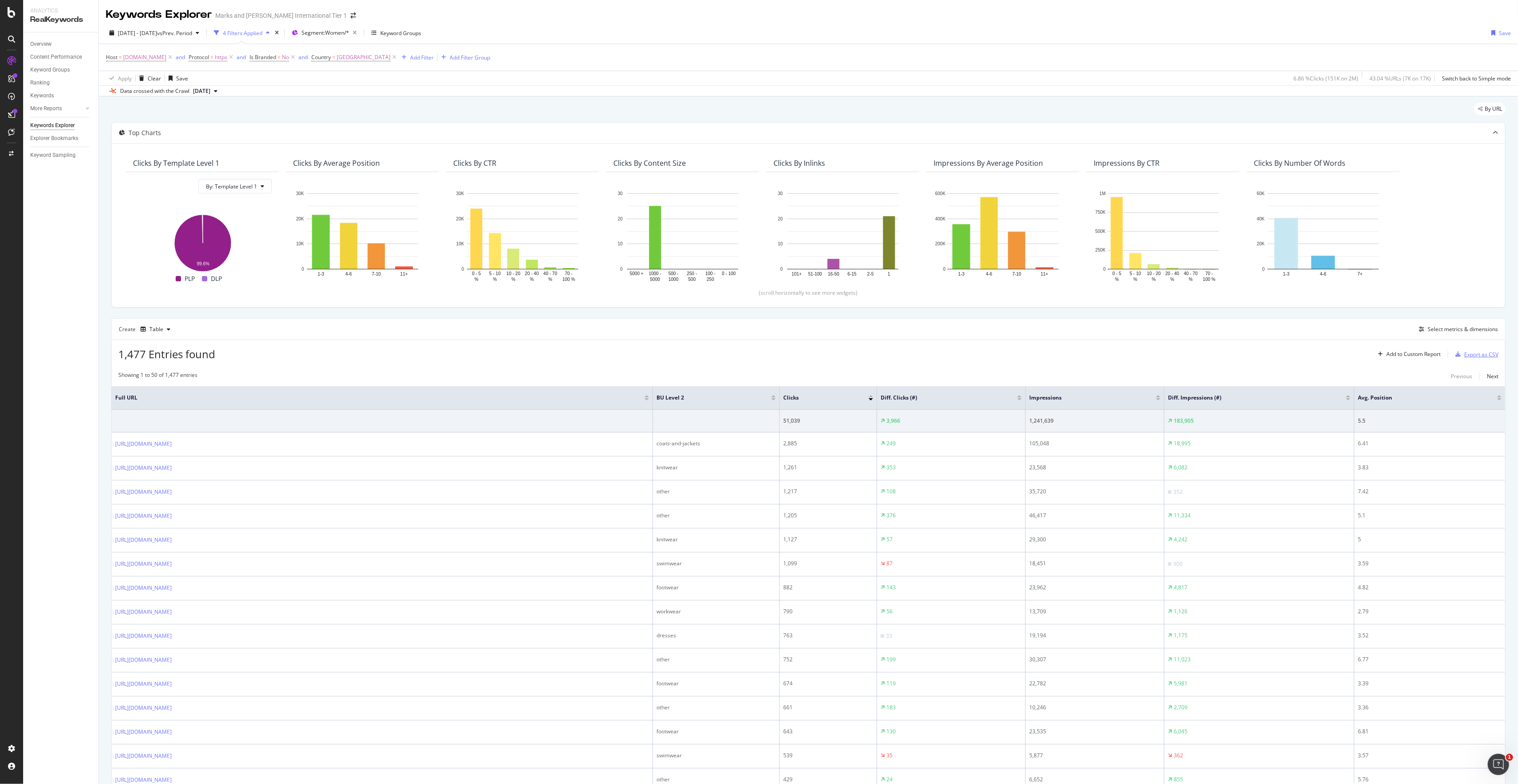
click at [1483, 355] on div "Export as CSV" at bounding box center [1481, 355] width 34 height 8
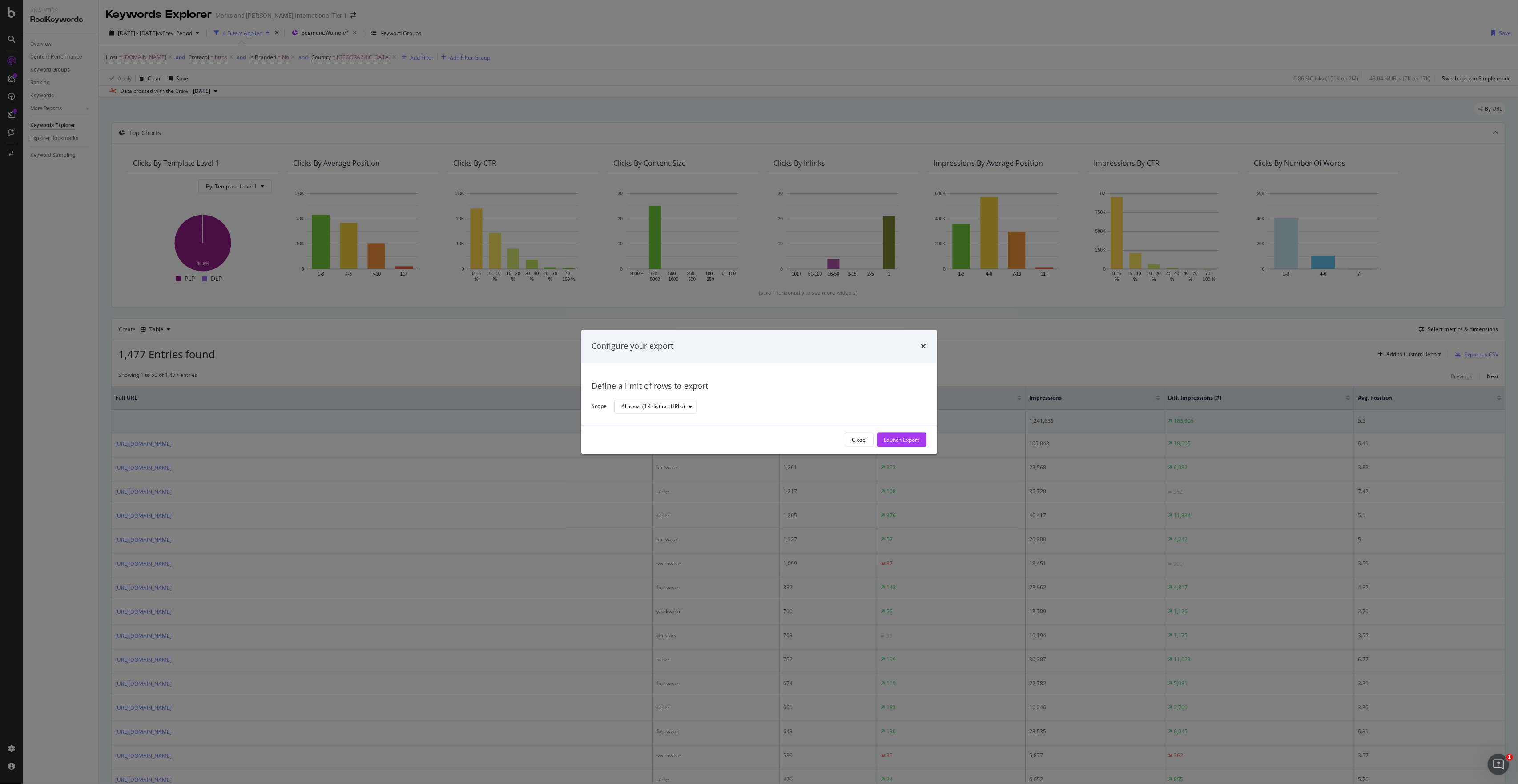
click at [928, 343] on div "Configure your export" at bounding box center [759, 346] width 356 height 33
click at [922, 345] on icon "times" at bounding box center [923, 346] width 5 height 7
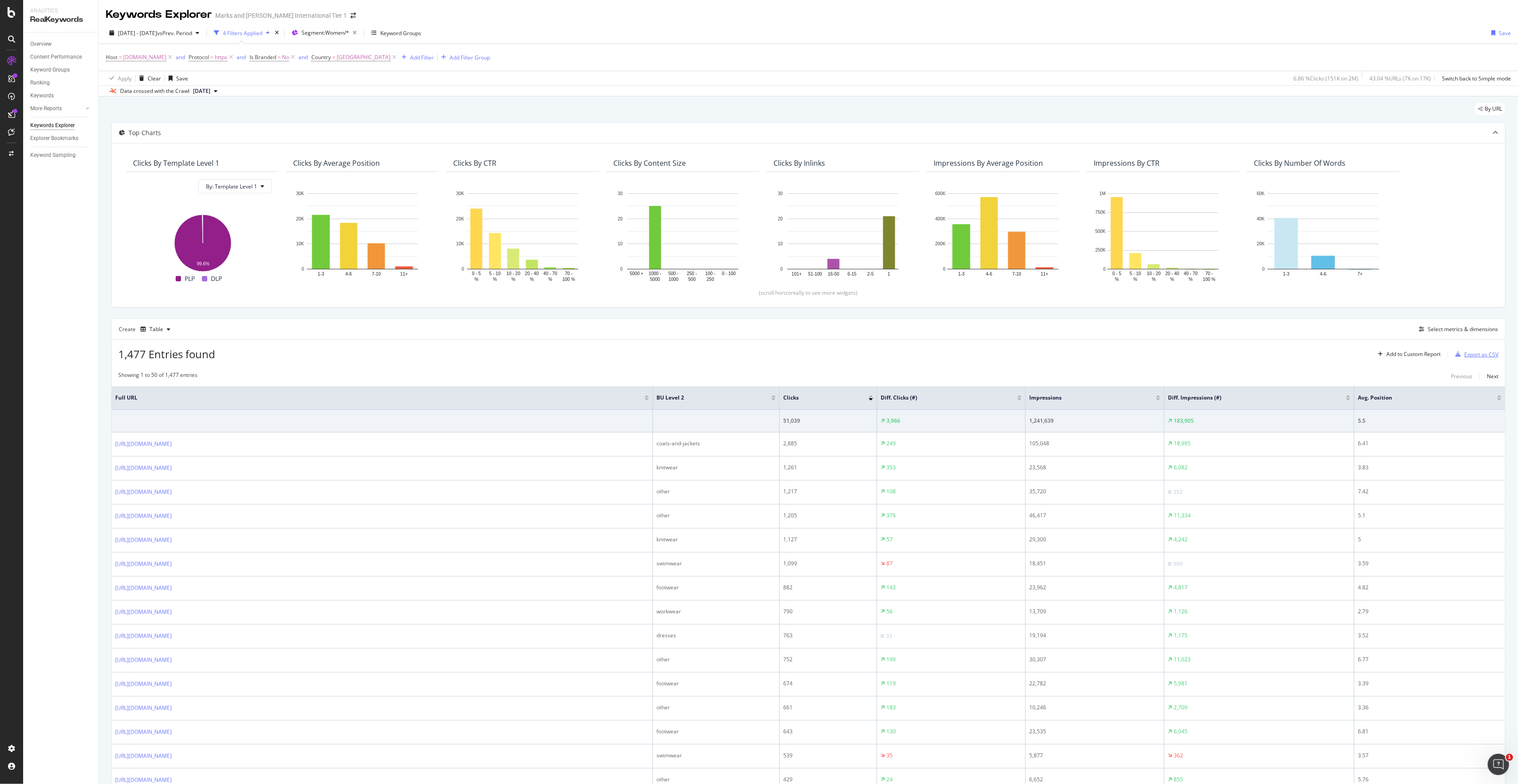
click at [1468, 356] on div "Export as CSV" at bounding box center [1481, 355] width 34 height 8
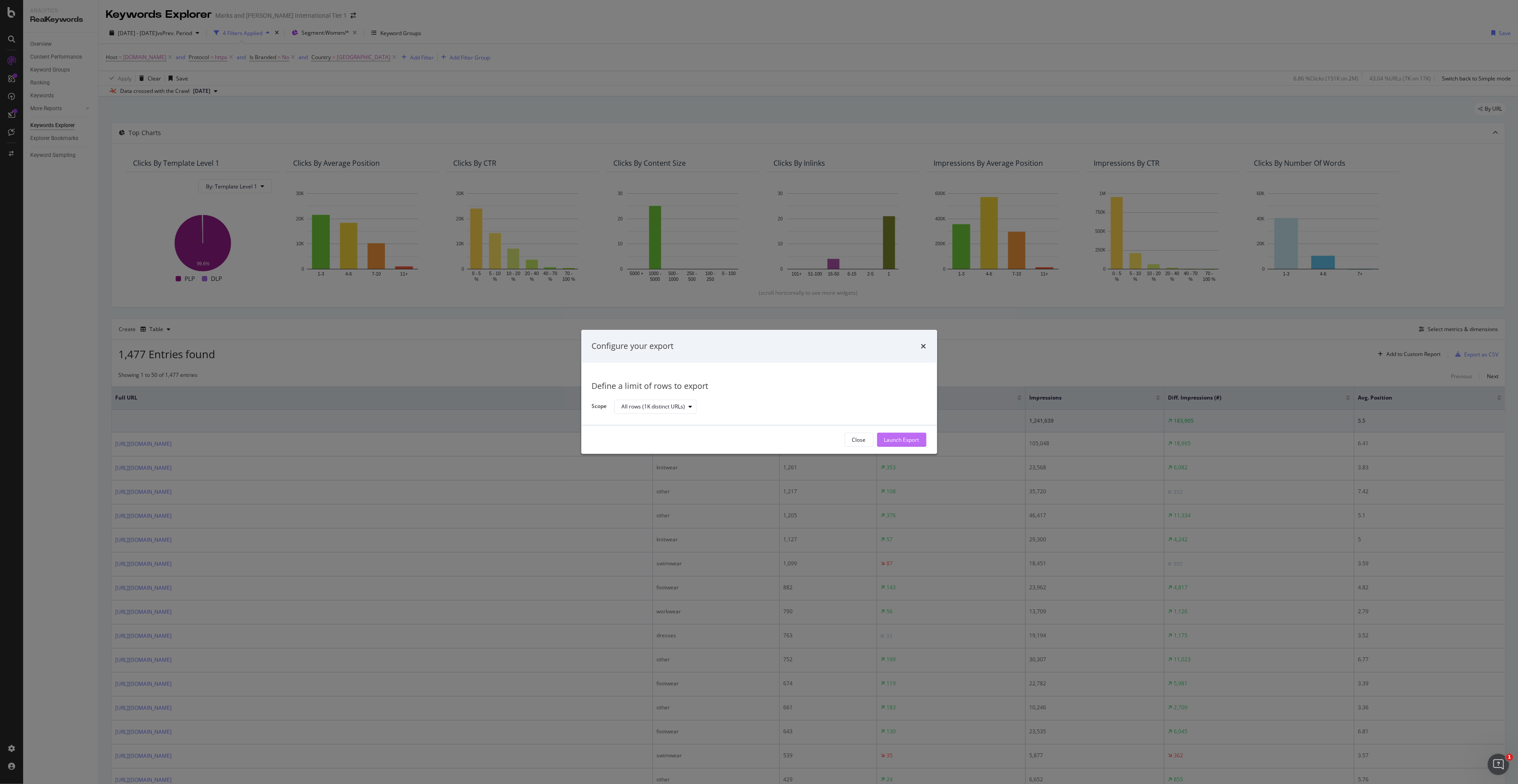
click at [920, 439] on button "Launch Export" at bounding box center [902, 440] width 50 height 14
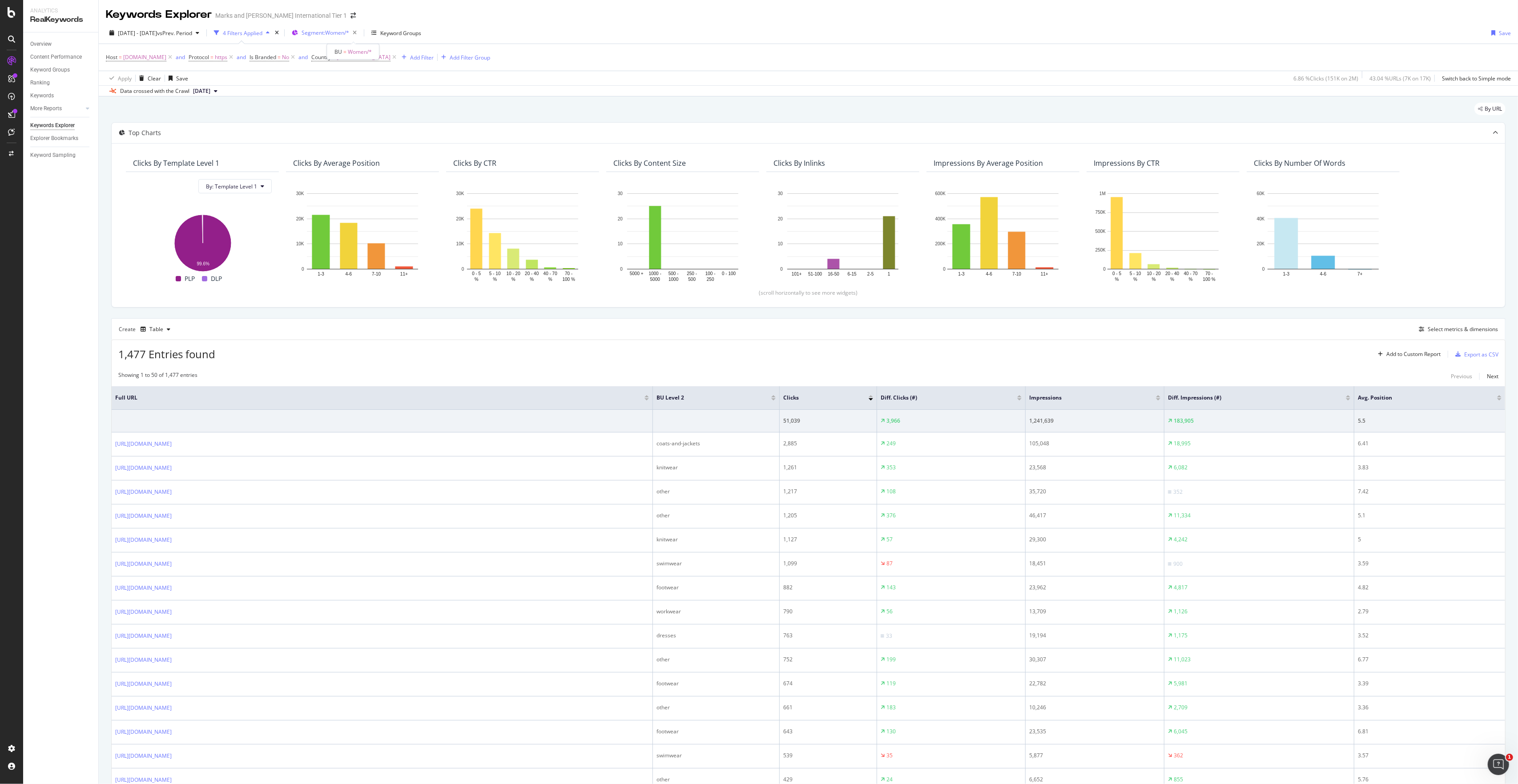
click at [344, 32] on span "Segment: Women/*" at bounding box center [325, 32] width 48 height 8
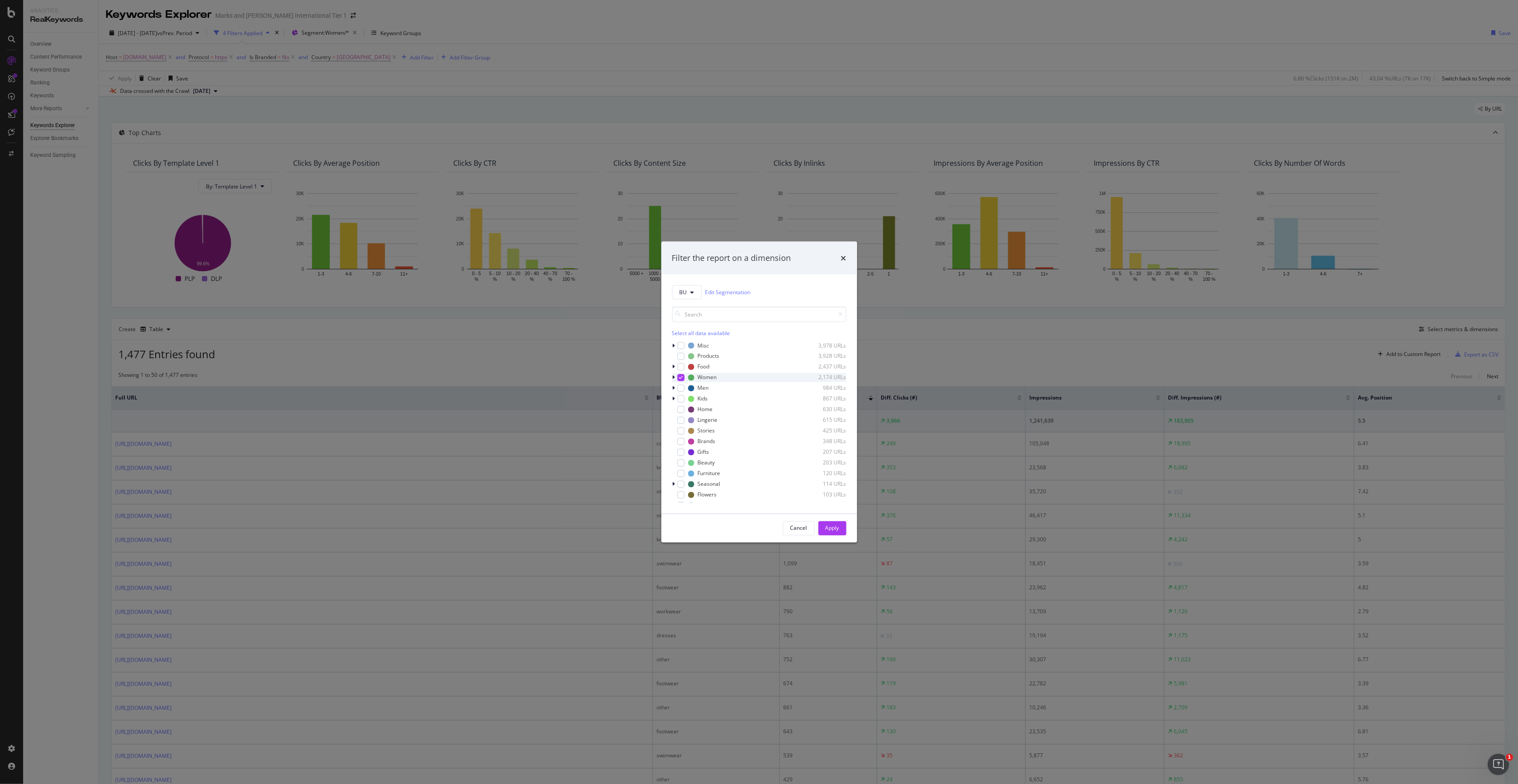
click at [678, 381] on div "modal" at bounding box center [681, 378] width 7 height 7
click at [672, 488] on div "modal" at bounding box center [674, 484] width 5 height 9
click at [687, 425] on div "modal" at bounding box center [687, 424] width 7 height 7
click at [835, 529] on div "Apply" at bounding box center [832, 528] width 14 height 8
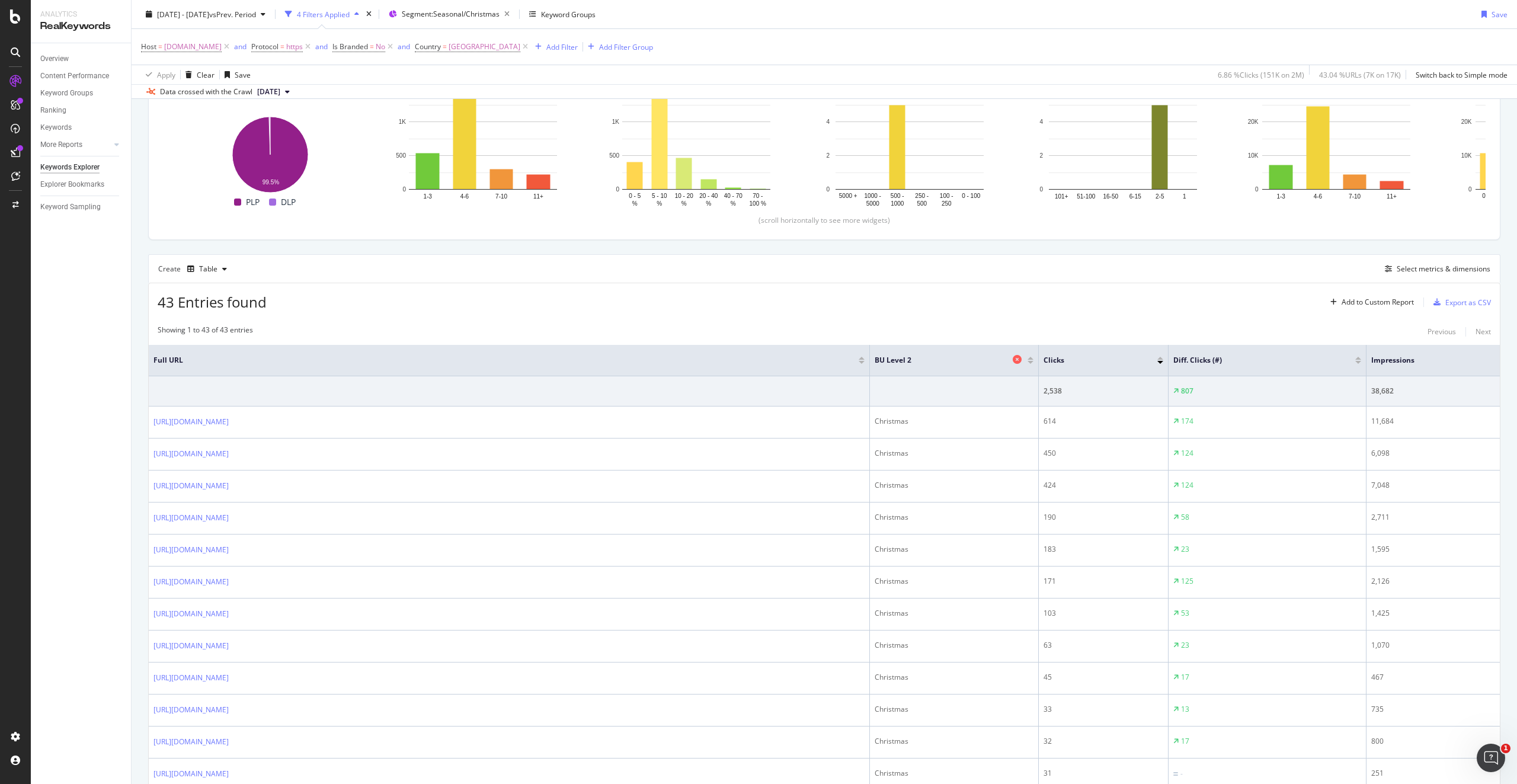
scroll to position [296, 0]
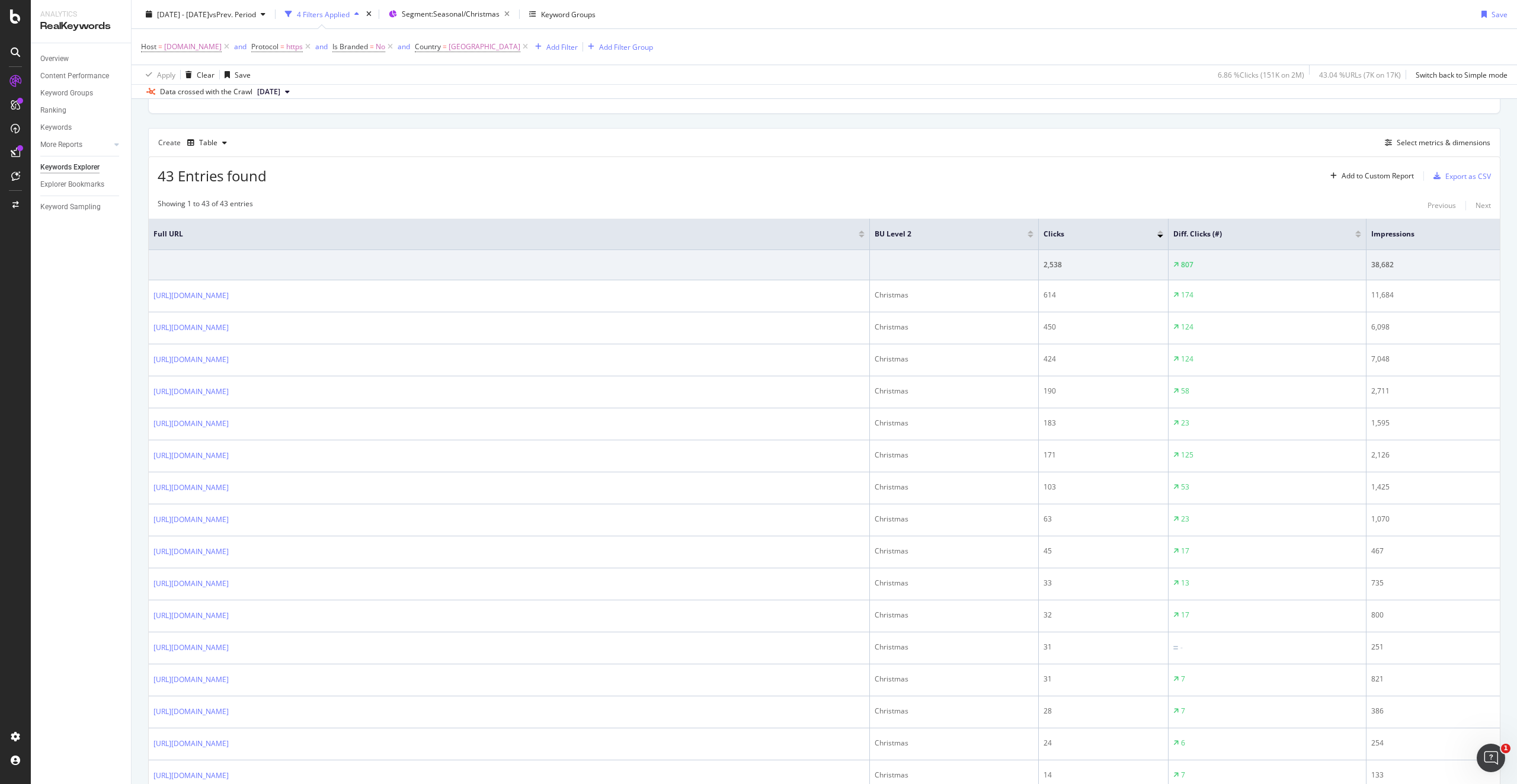
click at [1358, 238] on div "Diff. Clicks (#)" at bounding box center [1267, 234] width 188 height 12
click at [1358, 237] on div at bounding box center [1358, 236] width 6 height 3
